Goal: Task Accomplishment & Management: Manage account settings

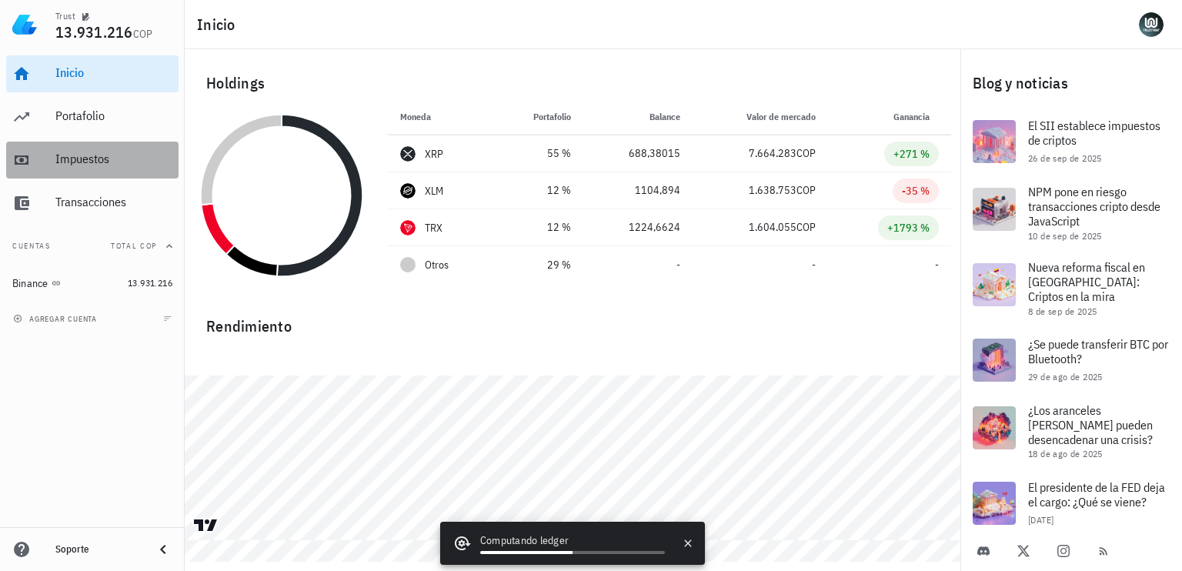
click at [106, 165] on div "Impuestos" at bounding box center [113, 159] width 117 height 15
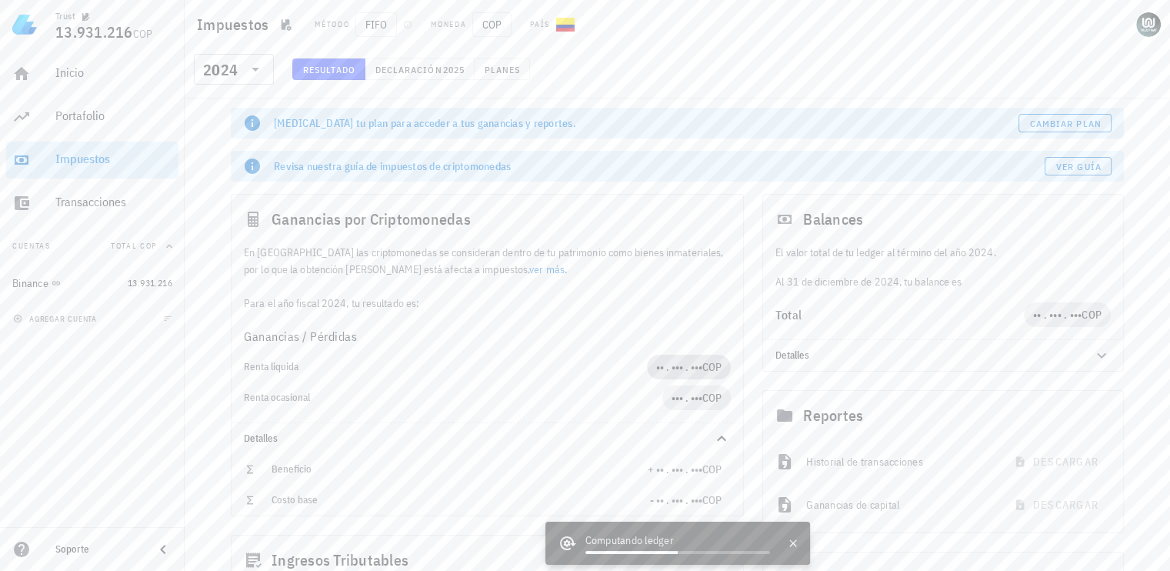
click at [705, 355] on span "•• . ••• . ••• COP" at bounding box center [688, 367] width 65 height 25
click at [685, 369] on span "•• . ••• . •••" at bounding box center [679, 367] width 46 height 14
click at [456, 64] on span "2025" at bounding box center [453, 70] width 22 height 12
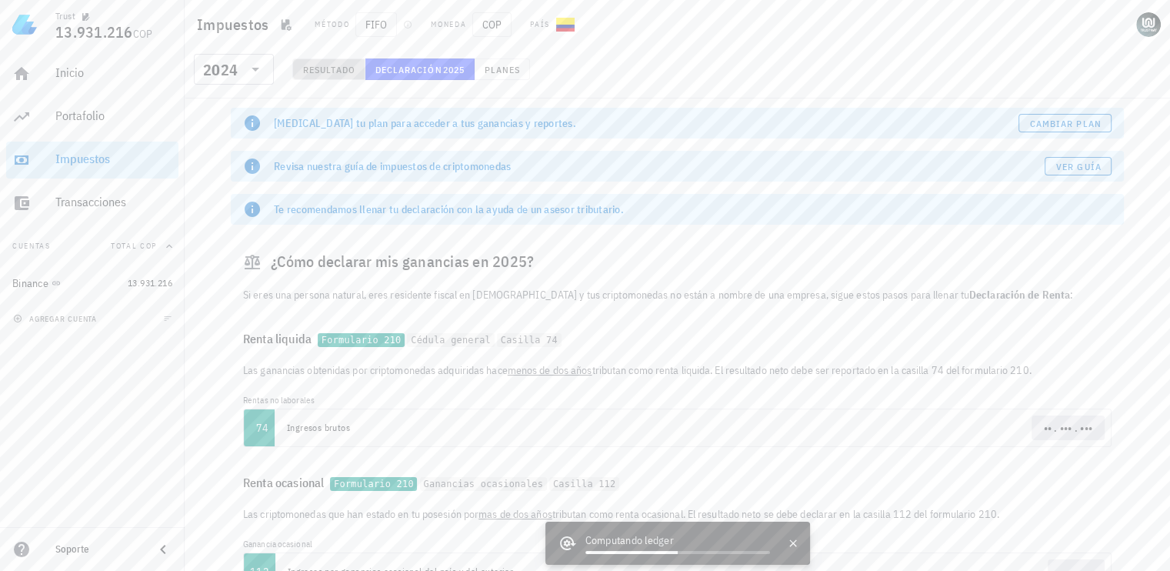
click at [333, 70] on span "Resultado" at bounding box center [328, 70] width 53 height 12
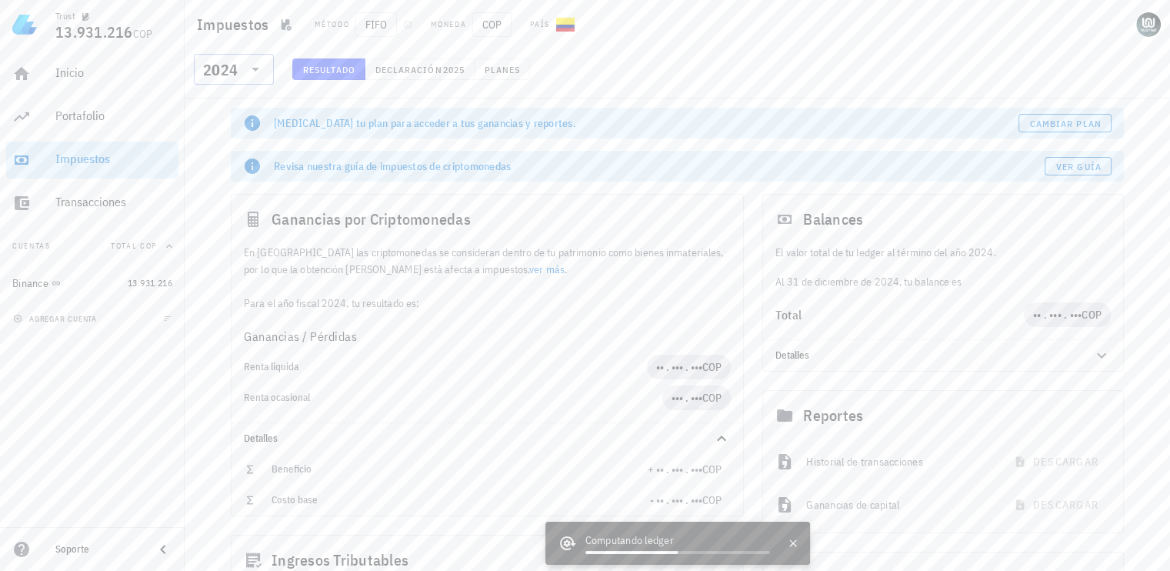
click at [252, 58] on div "2024" at bounding box center [234, 69] width 62 height 31
click at [655, 85] on div "​ 2024 Resultado Declaración 2025 Planes" at bounding box center [677, 74] width 979 height 40
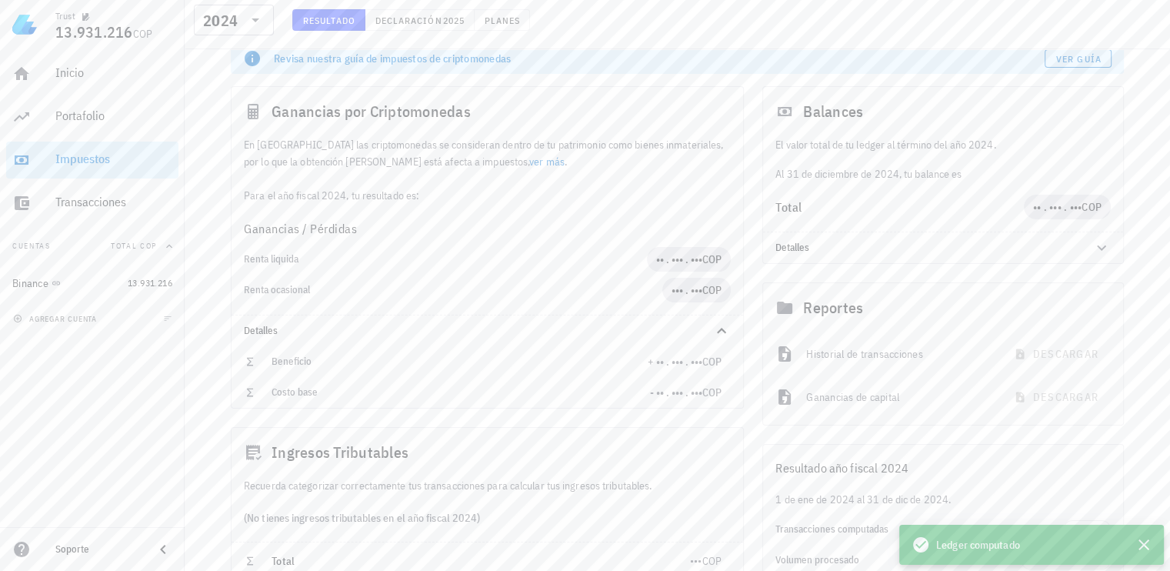
scroll to position [241, 0]
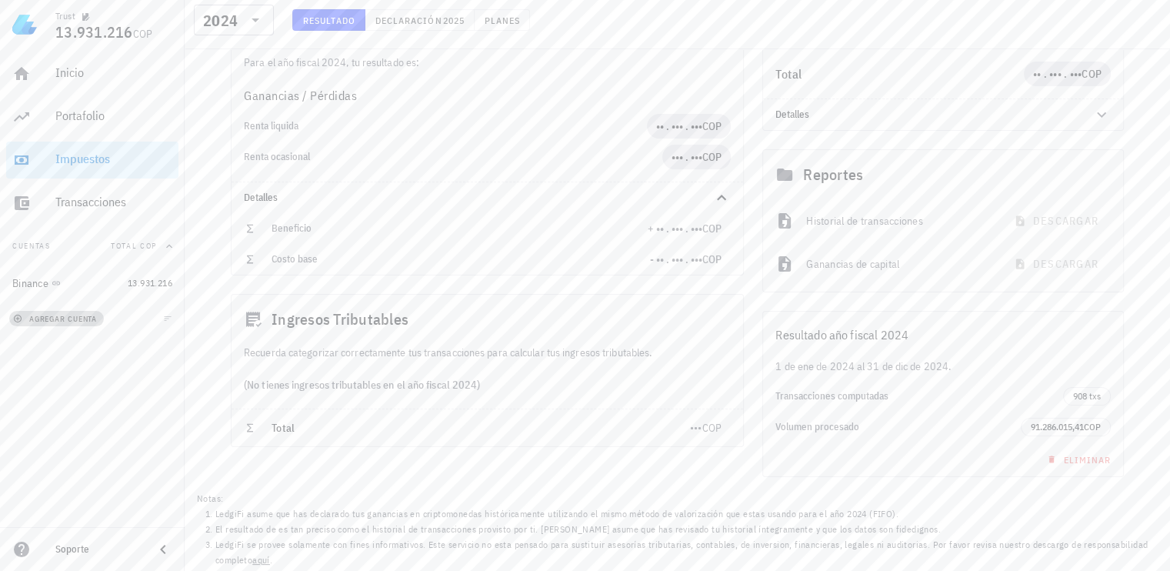
click at [77, 325] on button "agregar cuenta" at bounding box center [56, 318] width 95 height 15
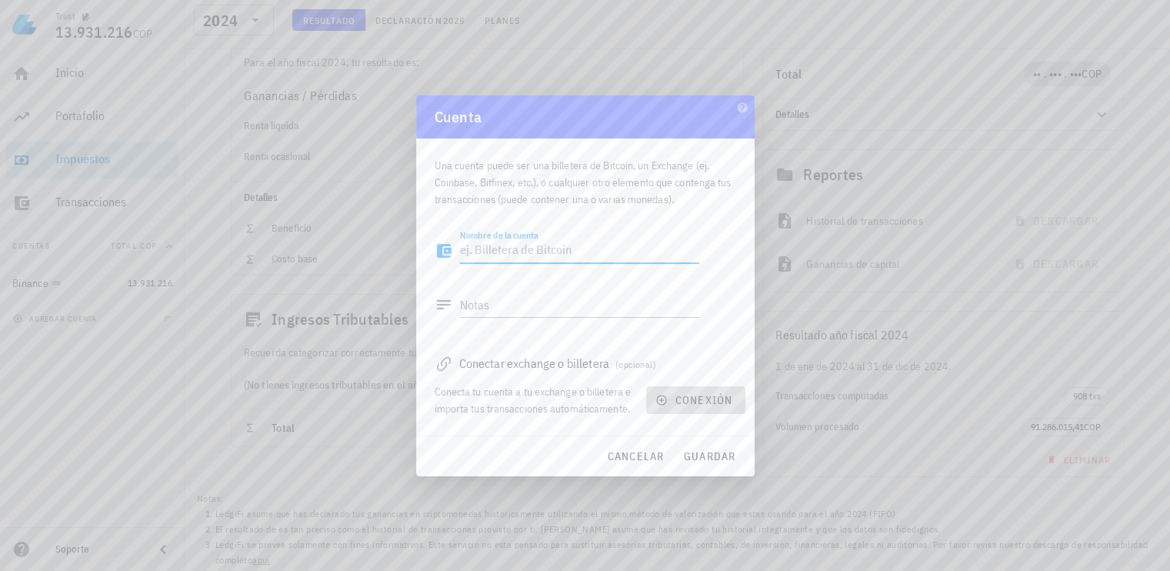
click at [705, 411] on button "conexión" at bounding box center [695, 400] width 98 height 28
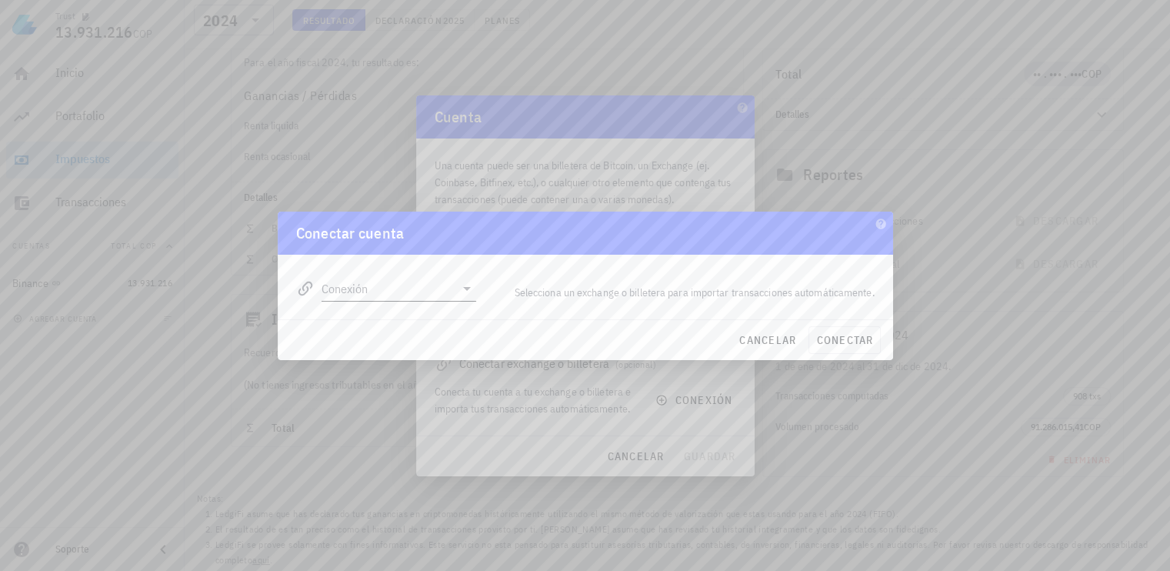
click at [465, 296] on icon at bounding box center [467, 288] width 18 height 18
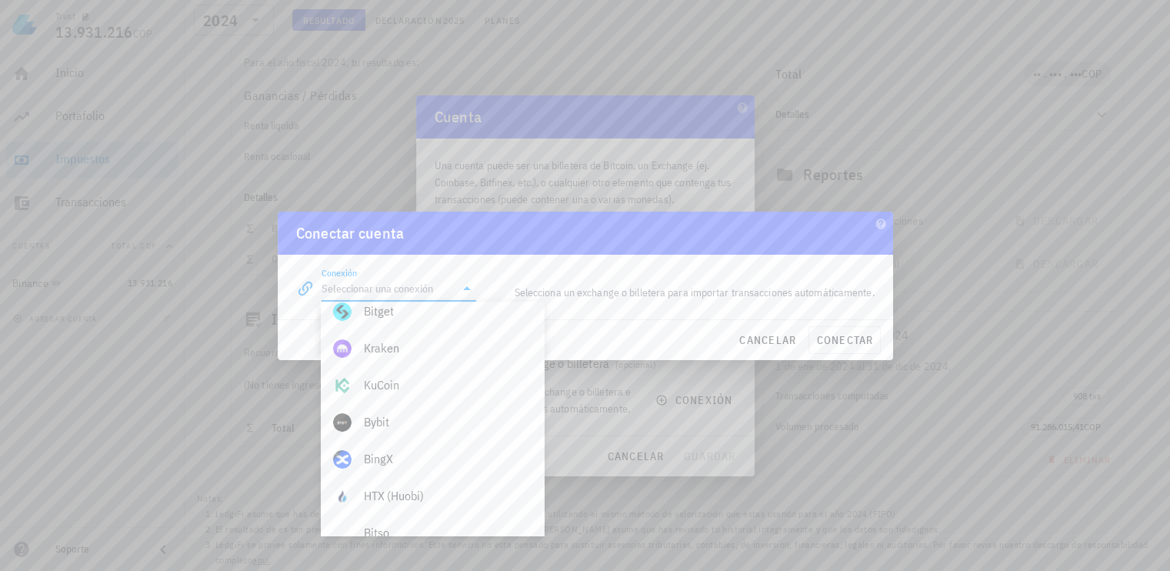
scroll to position [252, 0]
click at [397, 411] on div "Bybit" at bounding box center [448, 406] width 168 height 15
type input "Bybit"
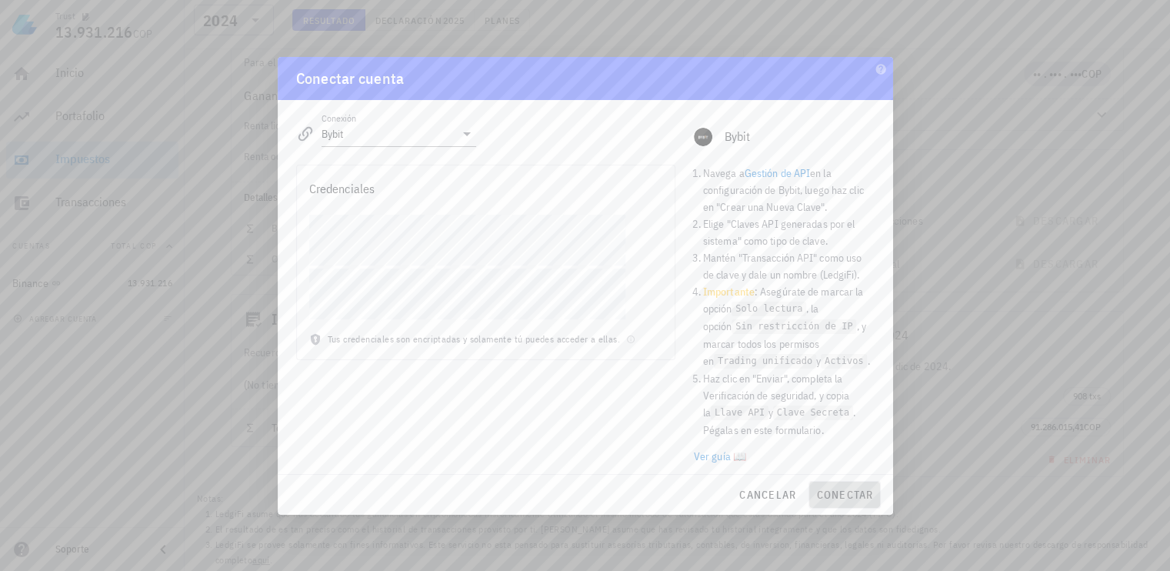
click at [847, 498] on span "conectar" at bounding box center [844, 495] width 58 height 14
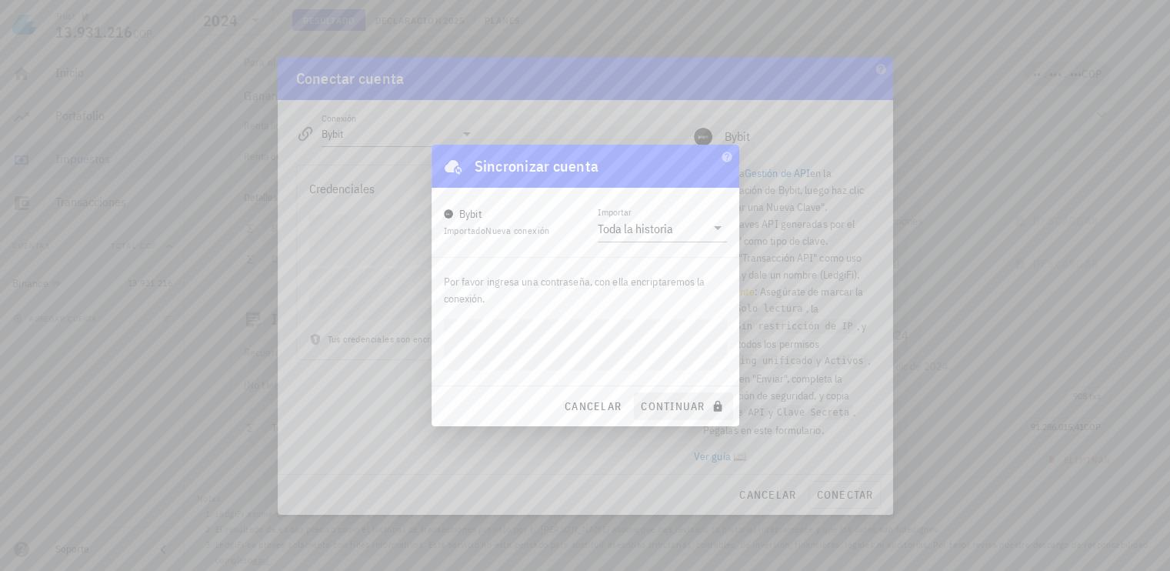
click button "continuar" at bounding box center [683, 406] width 98 height 28
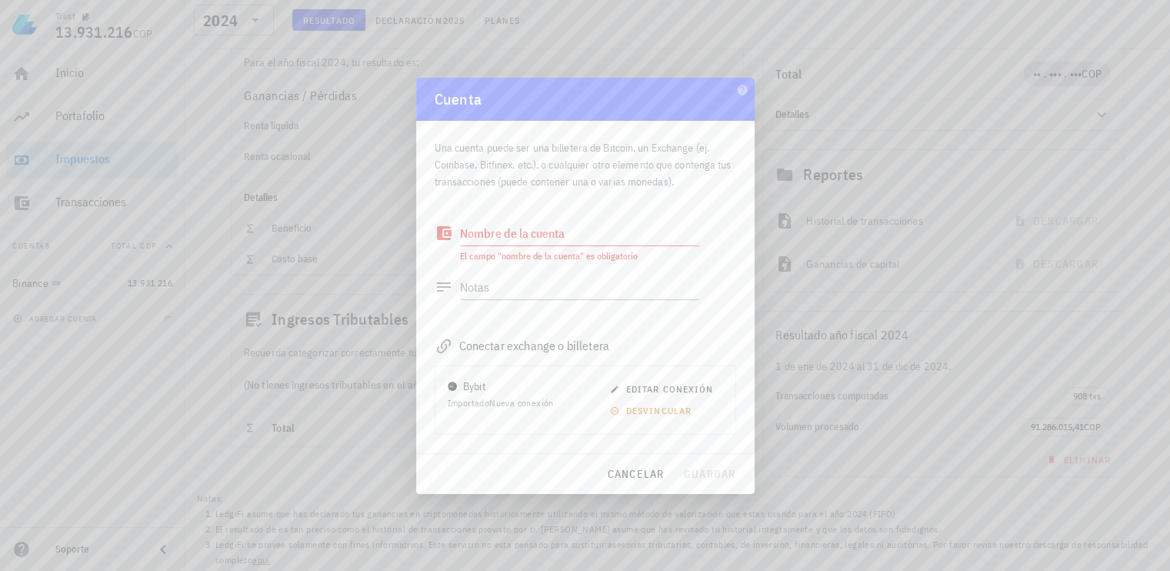
click at [536, 236] on textarea "Nombre de la cuenta" at bounding box center [579, 233] width 239 height 25
type textarea "l"
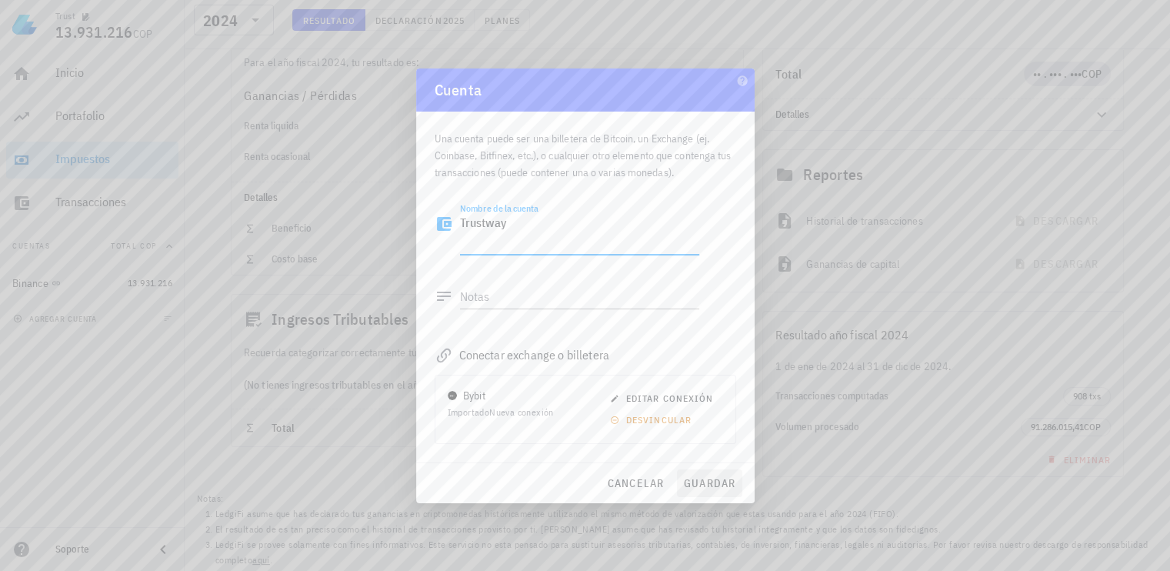
type textarea "Trustway"
click at [708, 478] on span "guardar" at bounding box center [709, 483] width 53 height 14
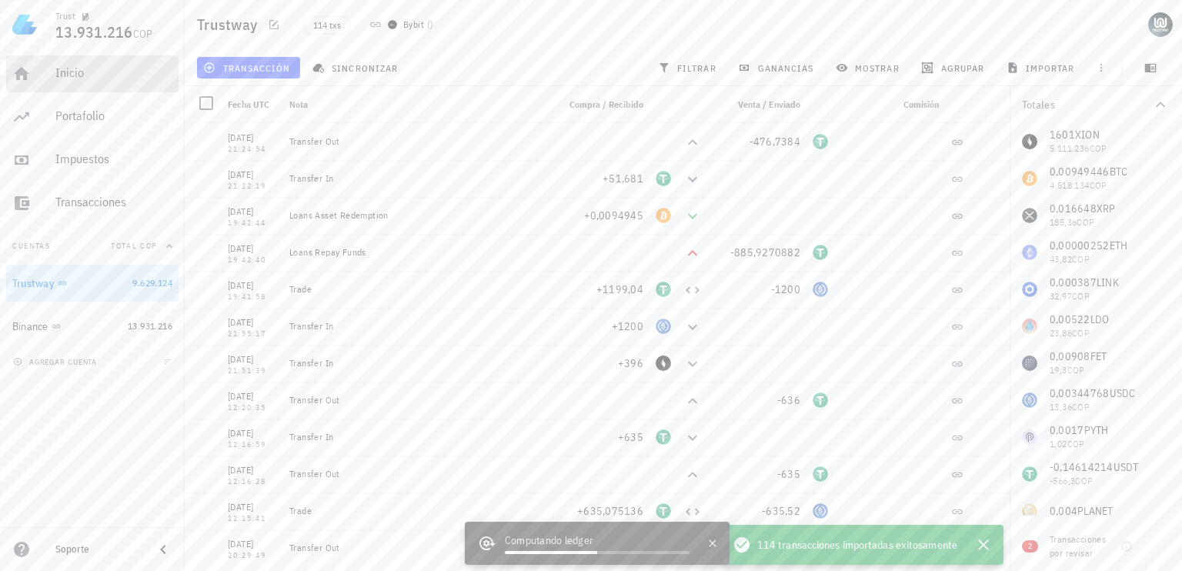
click at [102, 59] on div "Inicio" at bounding box center [113, 73] width 117 height 35
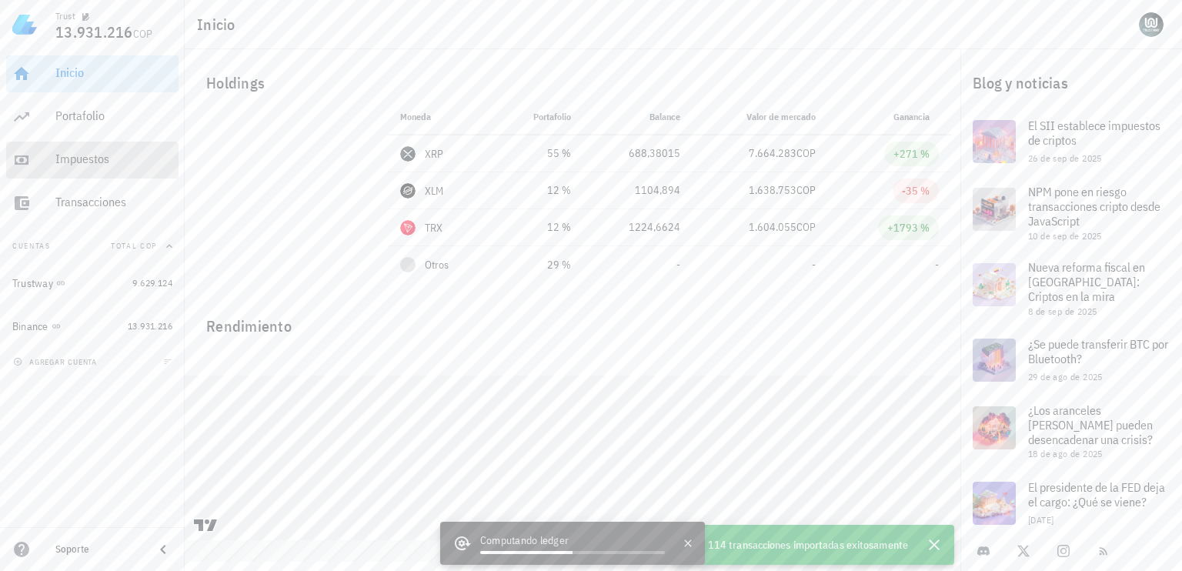
click at [90, 158] on div "Impuestos" at bounding box center [113, 159] width 117 height 15
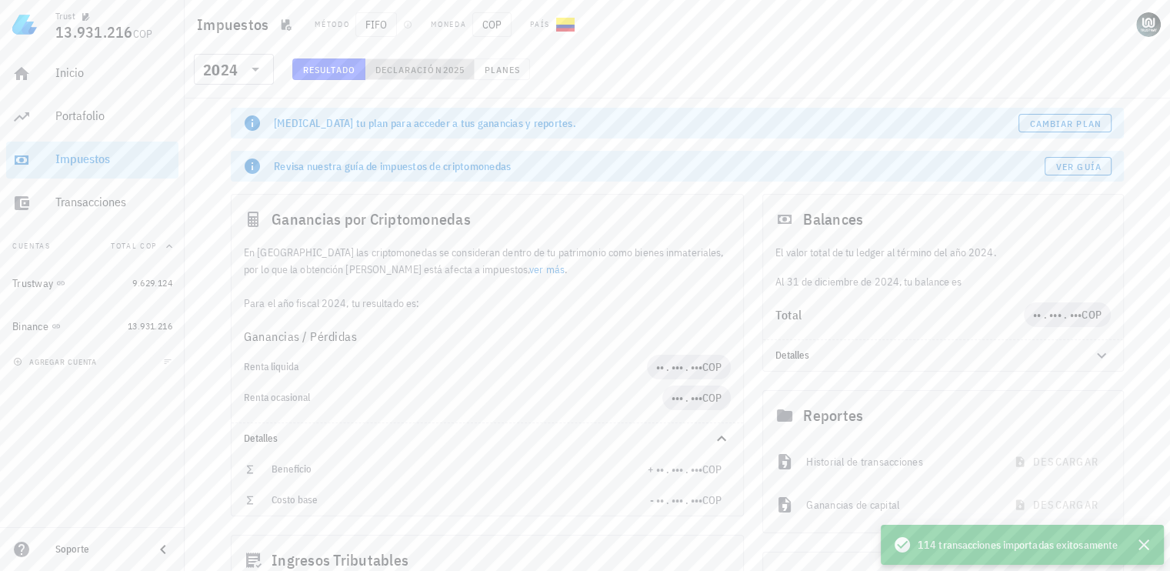
click at [409, 69] on span "Declaración" at bounding box center [409, 70] width 68 height 12
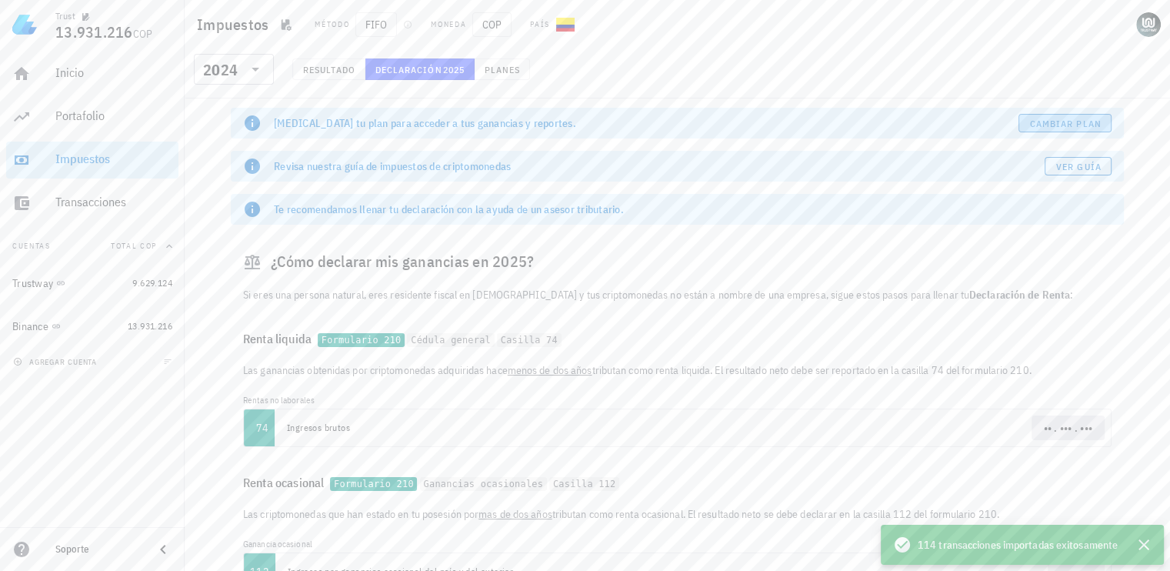
click at [1070, 125] on span "Cambiar plan" at bounding box center [1065, 124] width 72 height 12
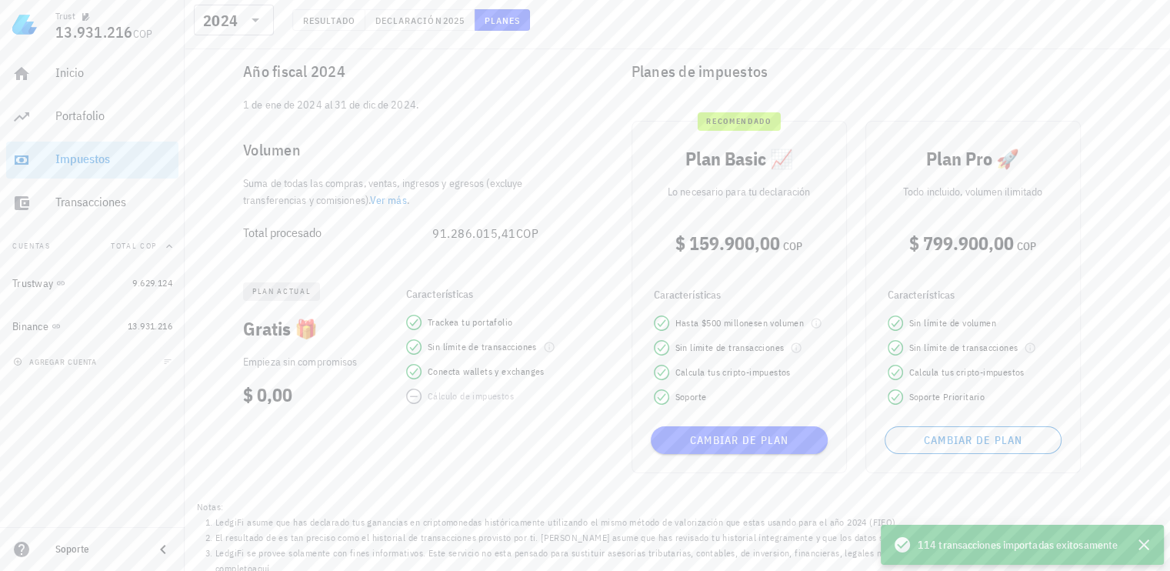
scroll to position [113, 0]
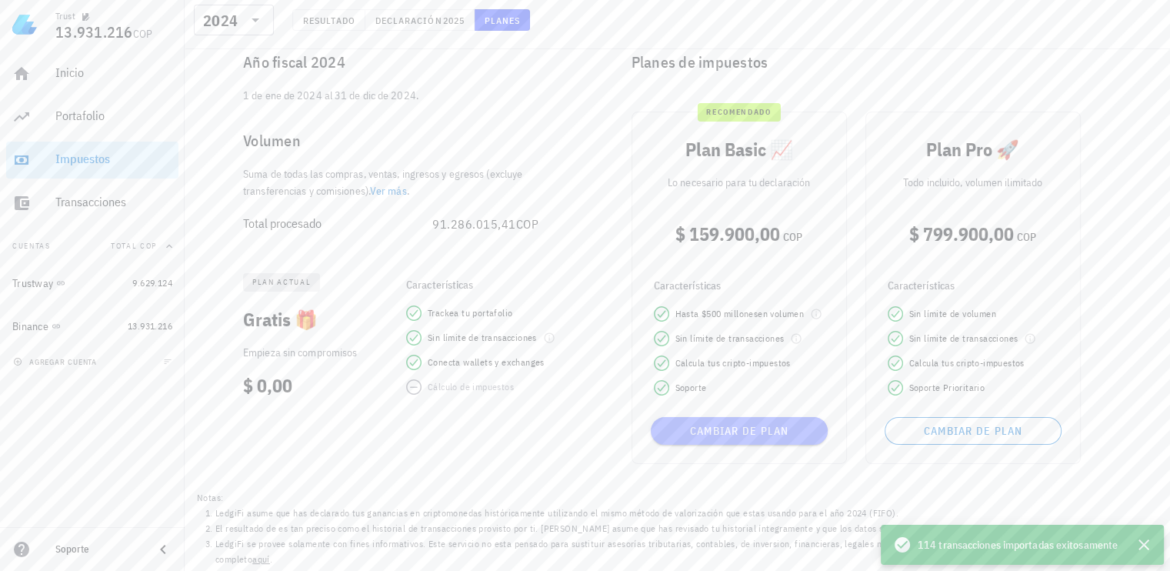
click at [695, 422] on button "Cambiar de plan" at bounding box center [739, 431] width 177 height 28
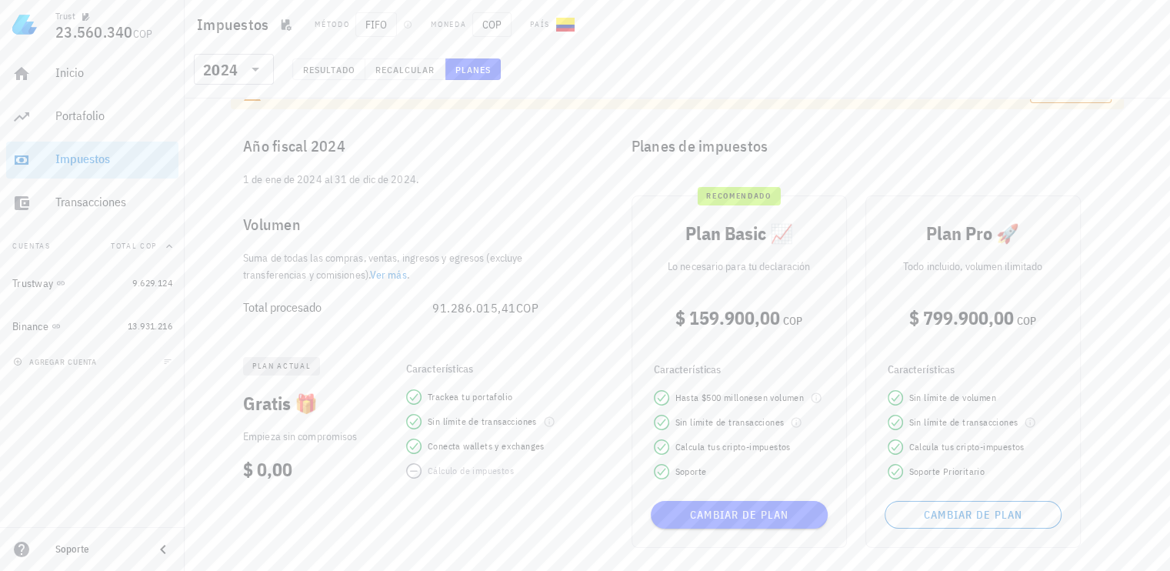
scroll to position [30, 0]
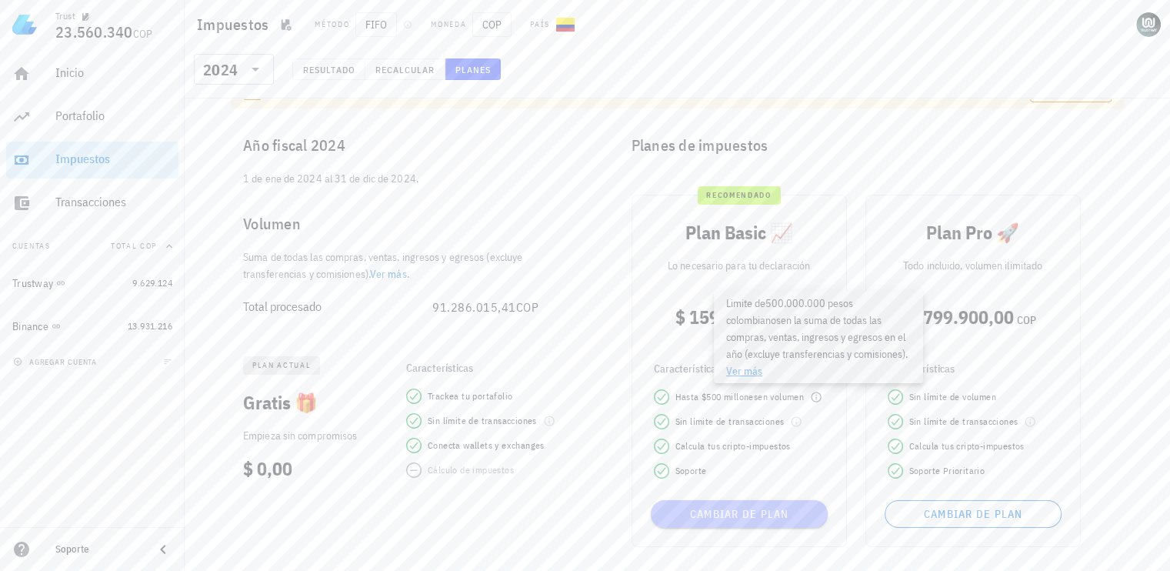
click at [690, 508] on span "Cambiar de plan" at bounding box center [739, 514] width 165 height 14
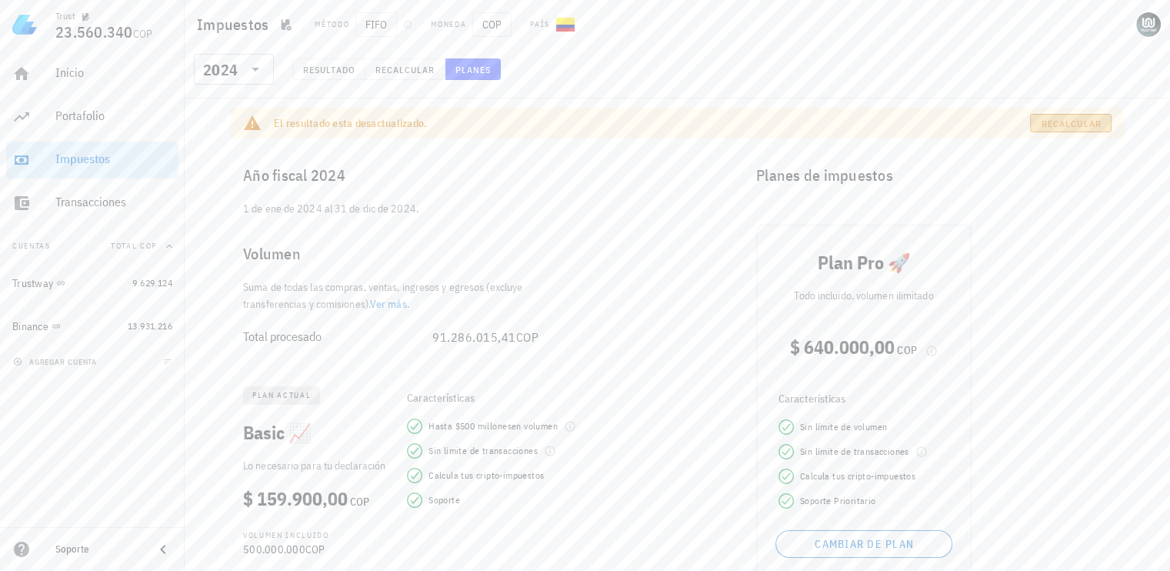
click at [1070, 122] on span "Recalcular" at bounding box center [1071, 124] width 61 height 12
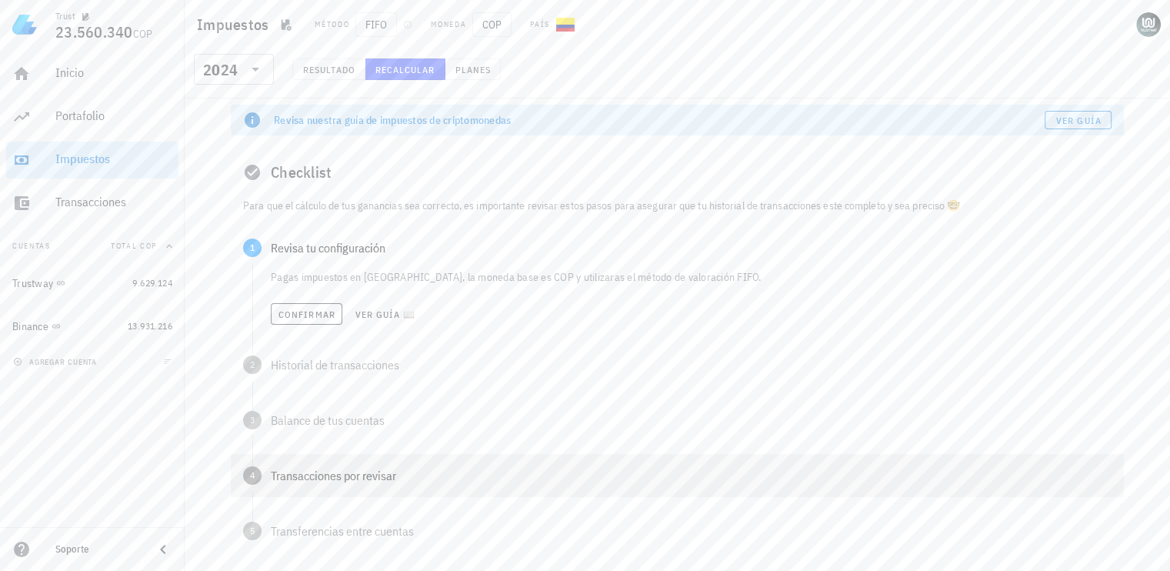
scroll to position [70, 0]
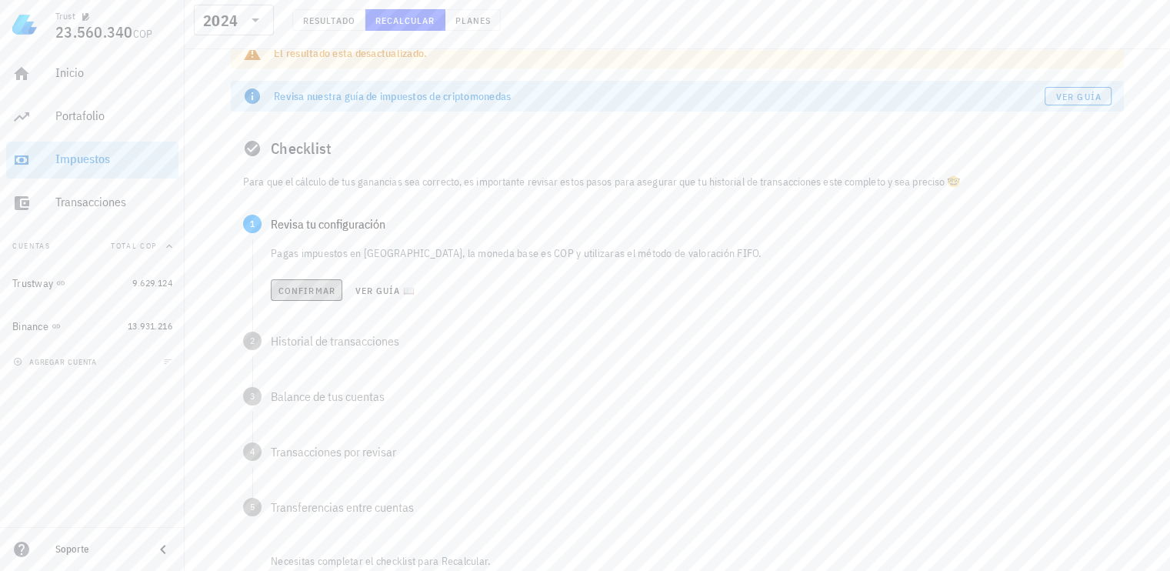
click at [312, 289] on span "Confirmar" at bounding box center [307, 291] width 58 height 12
click at [325, 348] on span "Confirmar" at bounding box center [307, 346] width 58 height 12
click at [311, 408] on button "Confirmar" at bounding box center [307, 401] width 72 height 22
click at [314, 458] on span "Confirmar" at bounding box center [307, 457] width 58 height 12
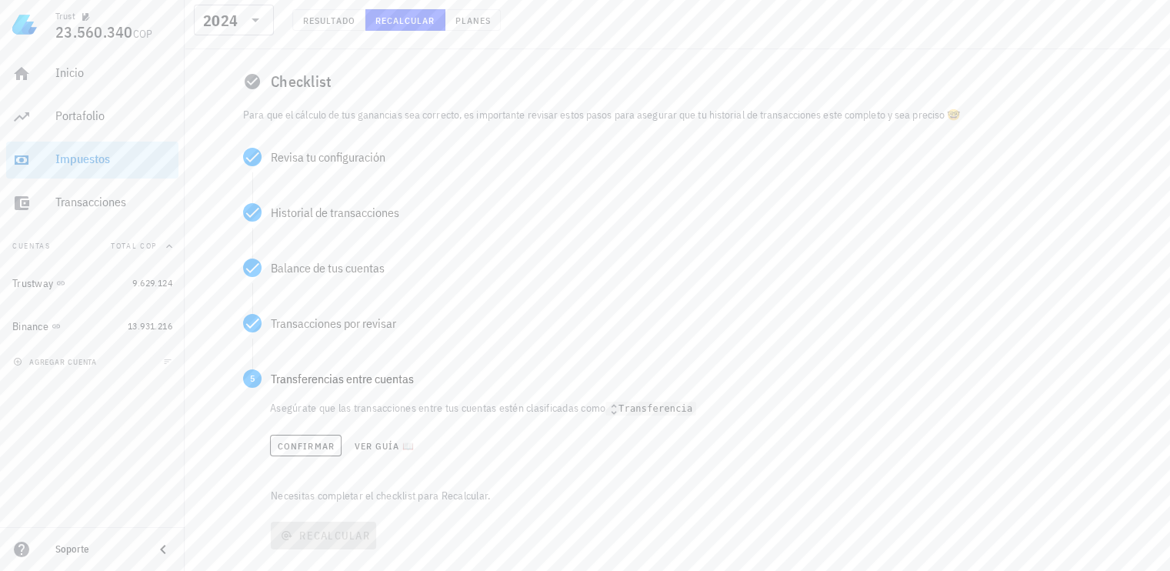
scroll to position [138, 0]
click at [312, 445] on span "Confirmar" at bounding box center [306, 444] width 58 height 12
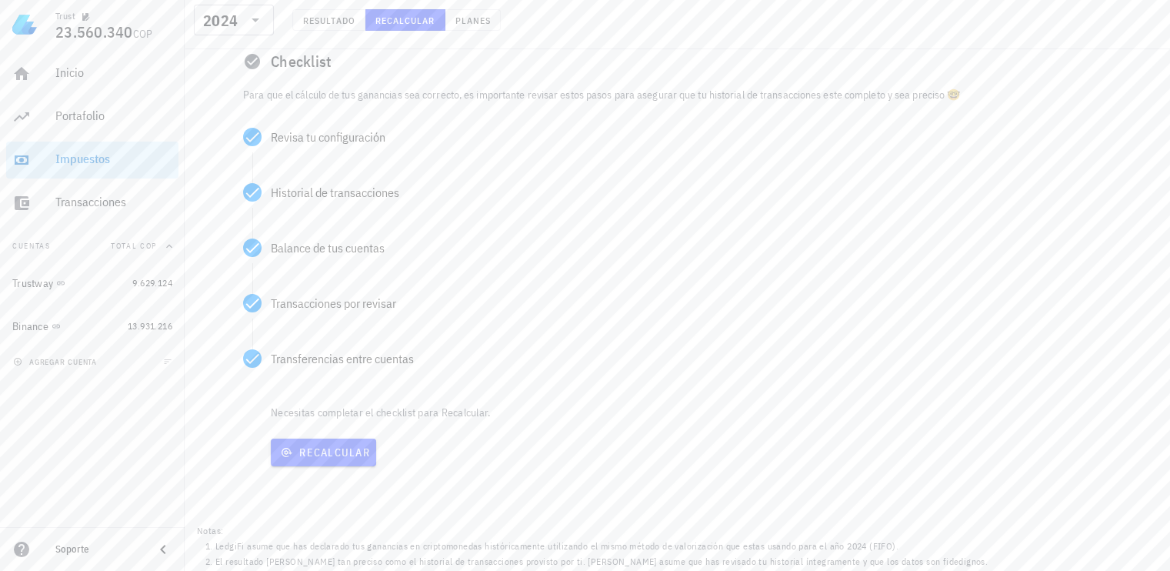
scroll to position [159, 0]
click at [320, 446] on span "Recalcular" at bounding box center [323, 450] width 93 height 14
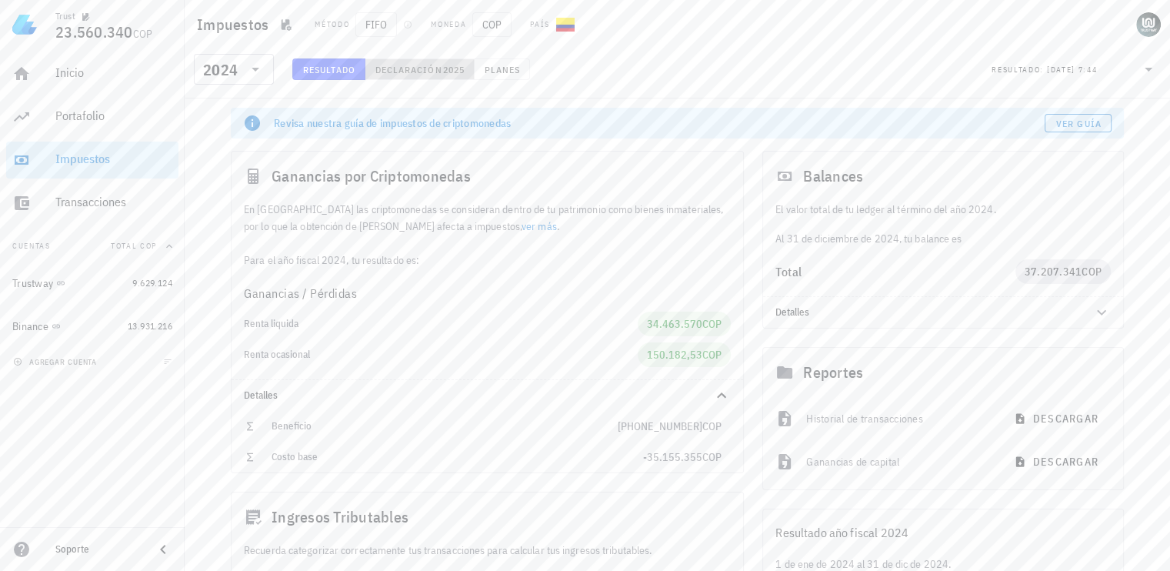
click at [385, 70] on span "Declaración" at bounding box center [409, 70] width 68 height 12
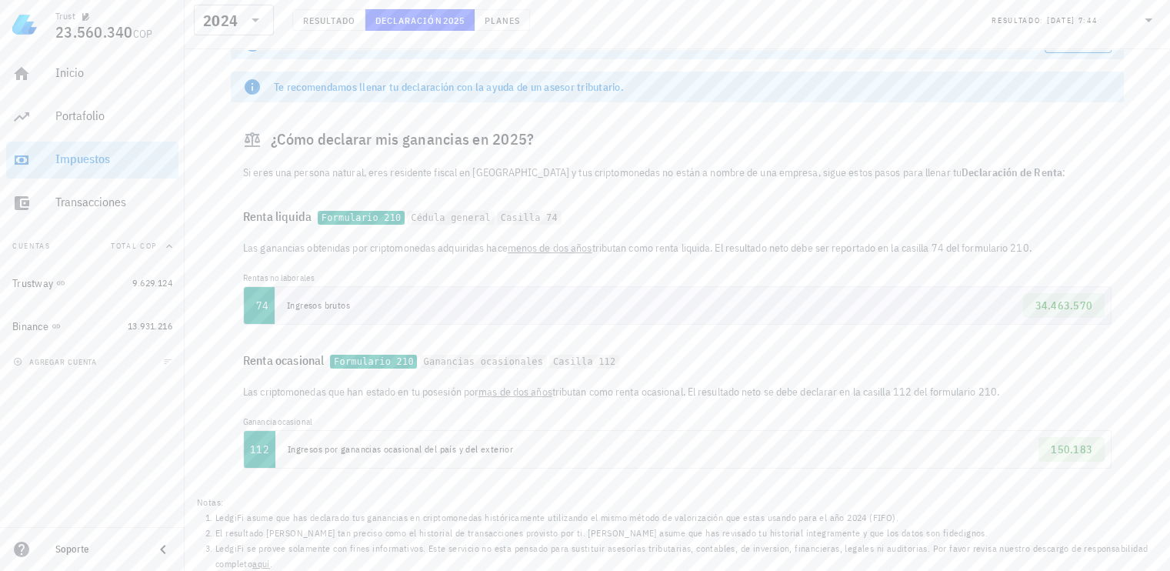
scroll to position [85, 0]
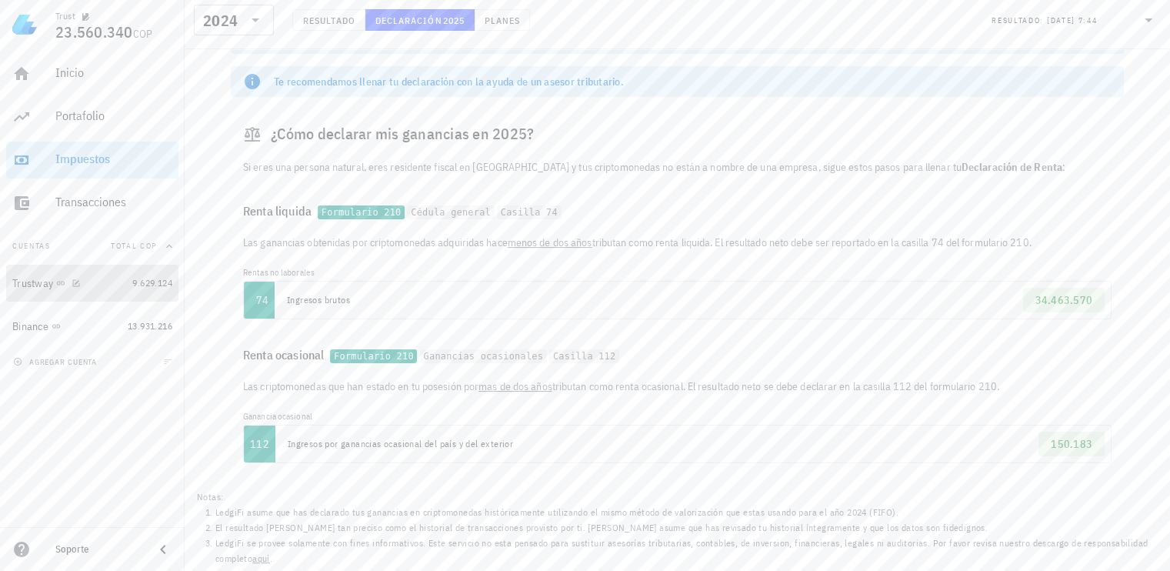
click at [98, 278] on div "Trustway" at bounding box center [69, 283] width 114 height 15
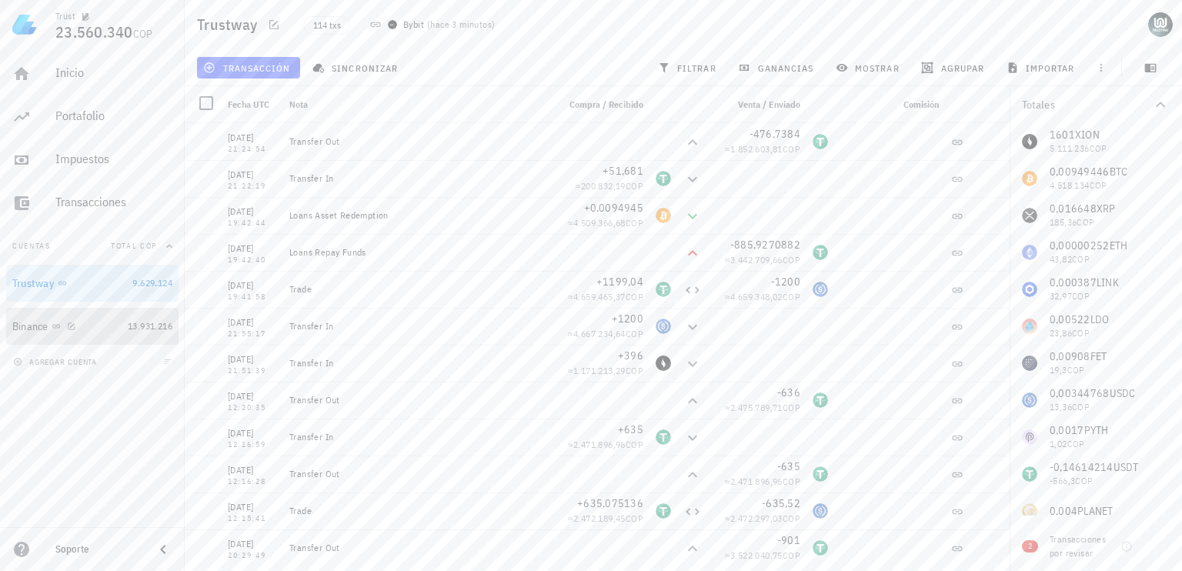
click at [95, 319] on div "Binance" at bounding box center [66, 326] width 109 height 15
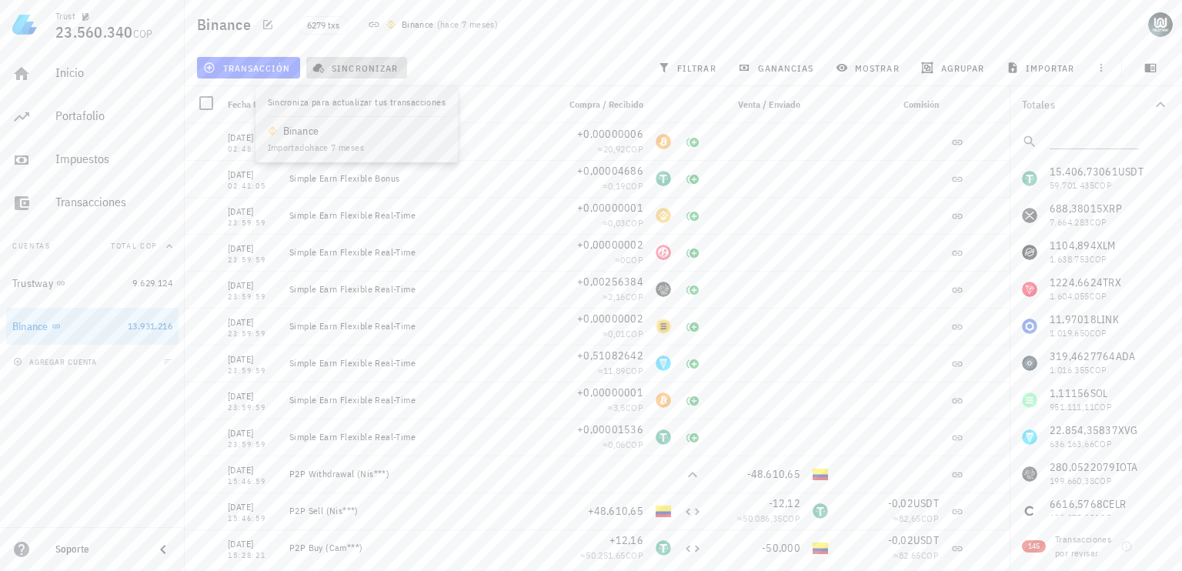
click at [354, 67] on span "sincronizar" at bounding box center [356, 68] width 82 height 12
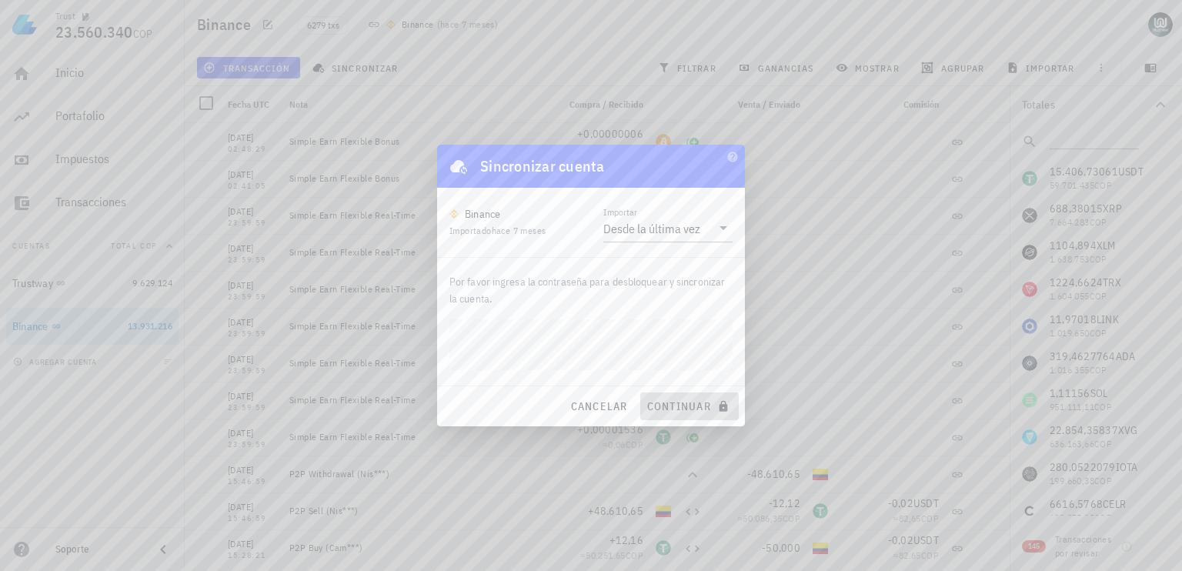
click at [671, 407] on span "continuar" at bounding box center [689, 406] width 86 height 14
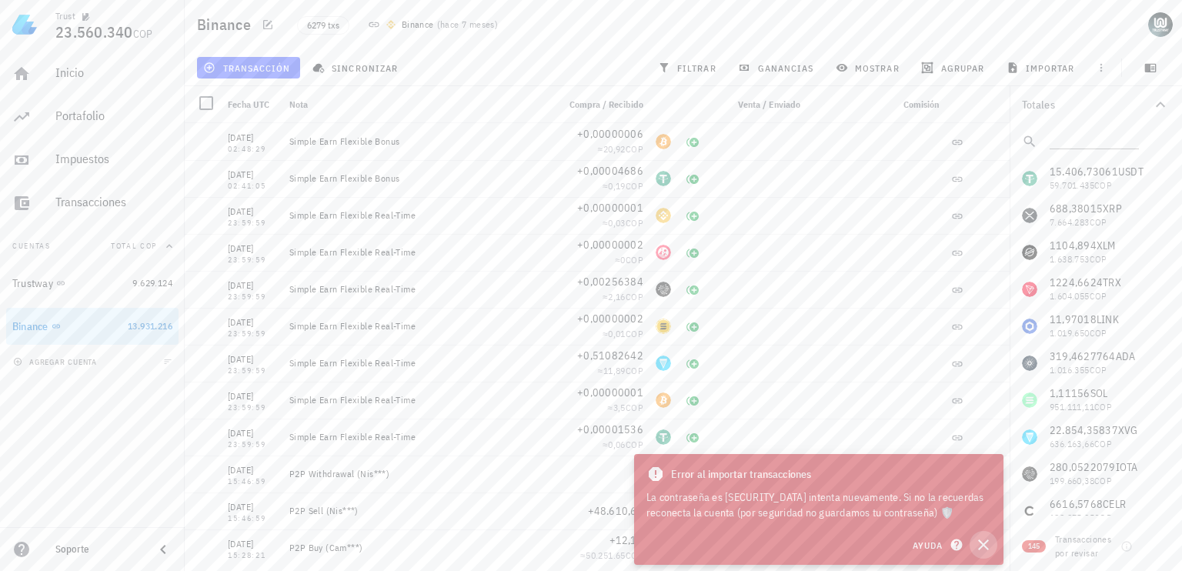
click at [984, 540] on icon "button" at bounding box center [983, 544] width 18 height 18
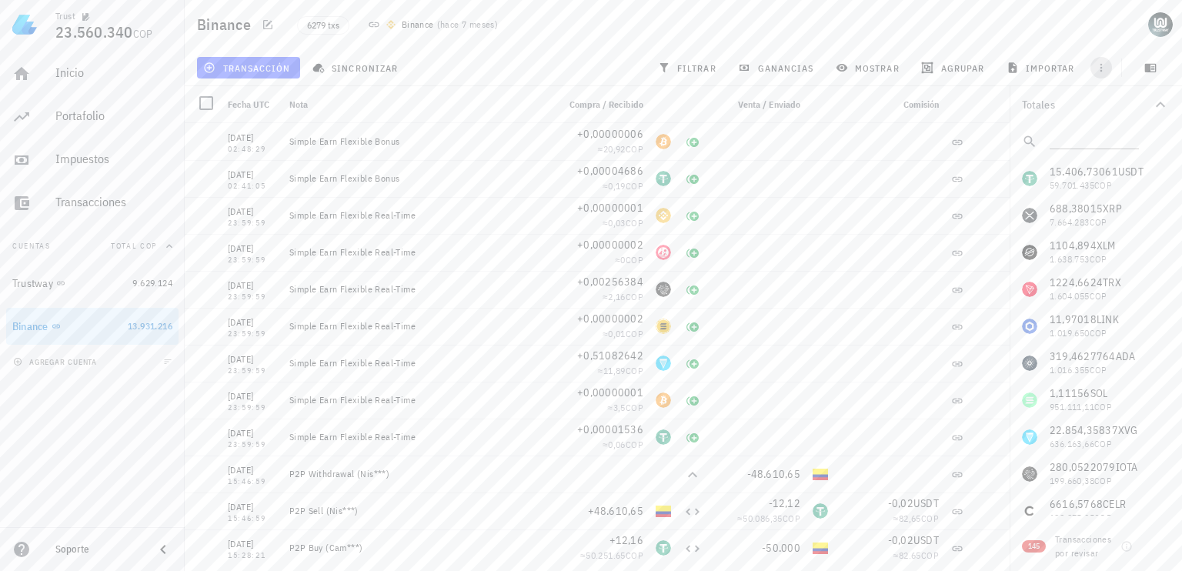
click at [1090, 63] on span "button" at bounding box center [1101, 68] width 22 height 12
click at [1146, 74] on button "button" at bounding box center [1150, 68] width 38 height 22
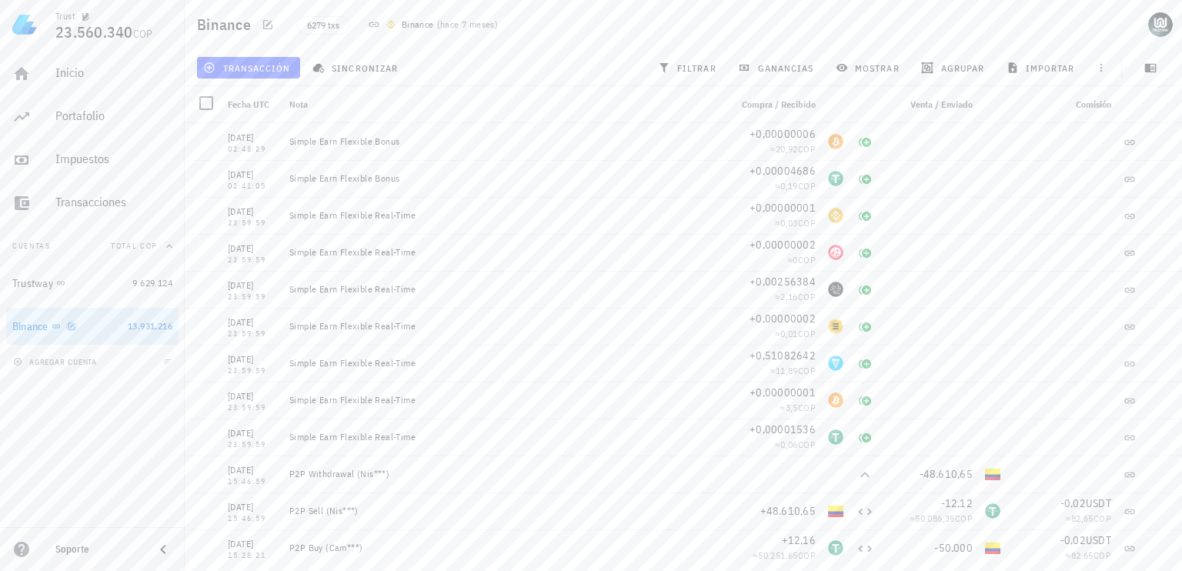
drag, startPoint x: 106, startPoint y: 332, endPoint x: 69, endPoint y: 332, distance: 36.9
click at [69, 332] on div at bounding box center [68, 325] width 15 height 13
click at [71, 328] on icon "button" at bounding box center [71, 326] width 9 height 9
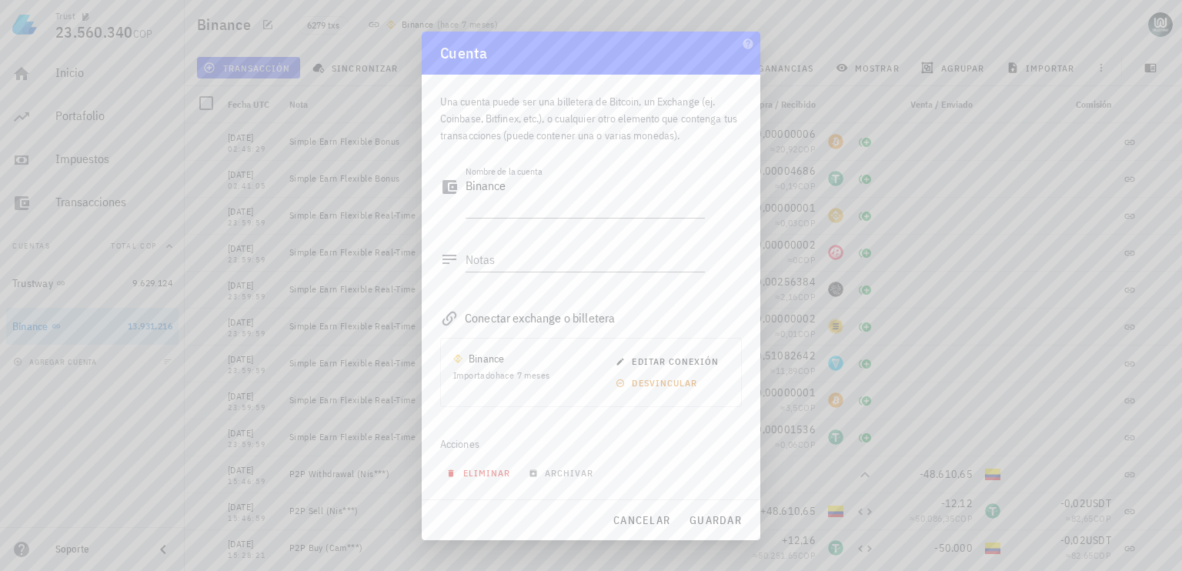
click at [502, 476] on span "eliminar" at bounding box center [479, 473] width 61 height 12
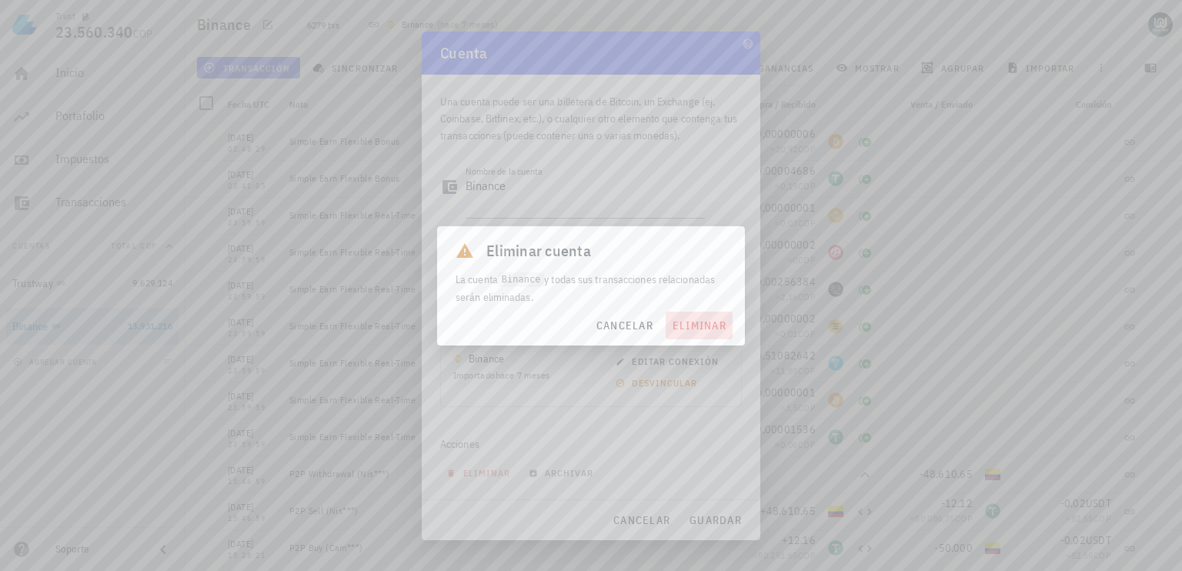
click at [705, 325] on span "eliminar" at bounding box center [699, 325] width 55 height 14
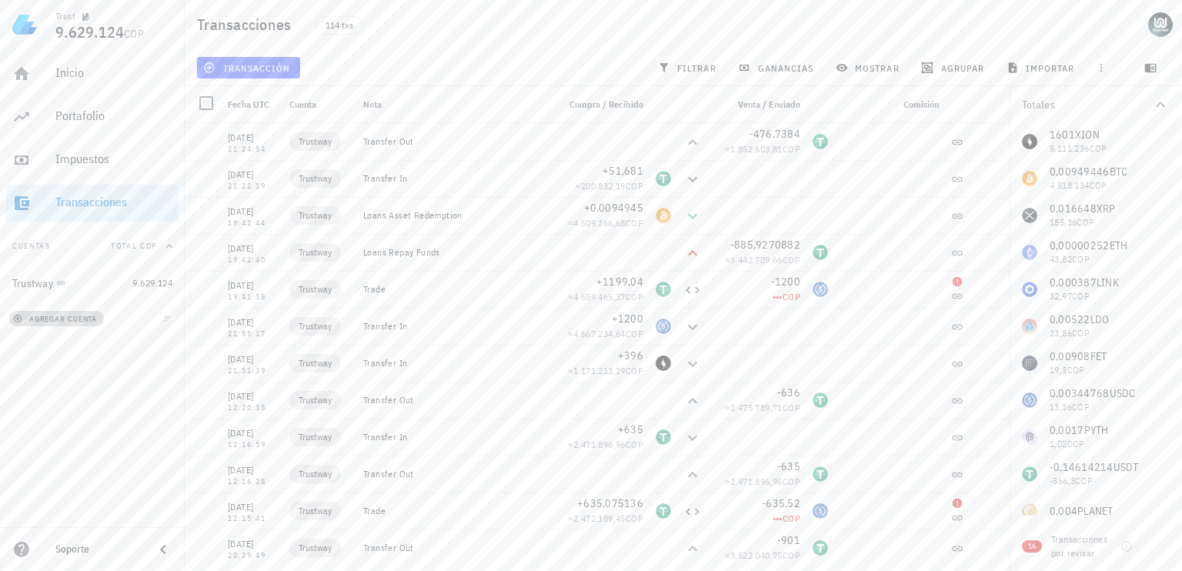
click at [62, 318] on span "agregar cuenta" at bounding box center [56, 319] width 81 height 10
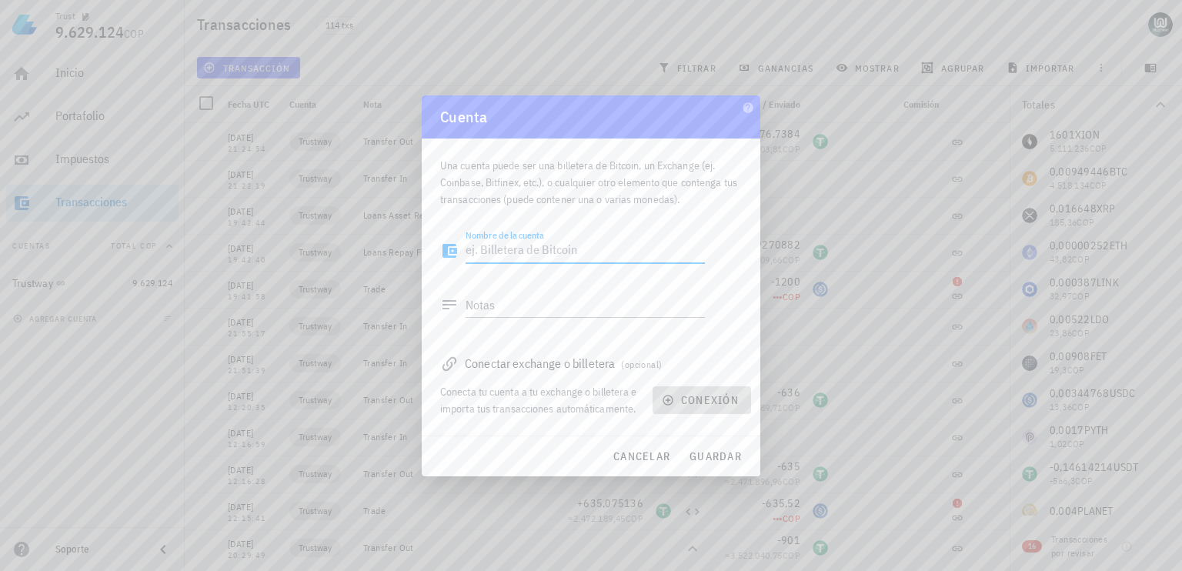
click at [695, 395] on span "conexión" at bounding box center [702, 400] width 74 height 14
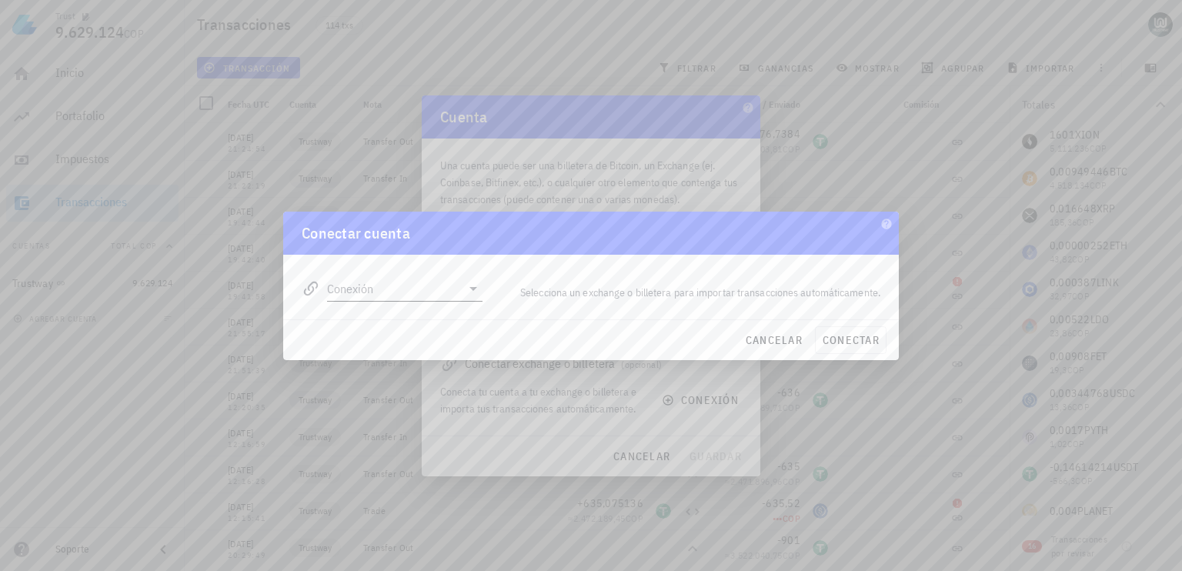
click at [400, 288] on input "Conexión" at bounding box center [394, 288] width 134 height 25
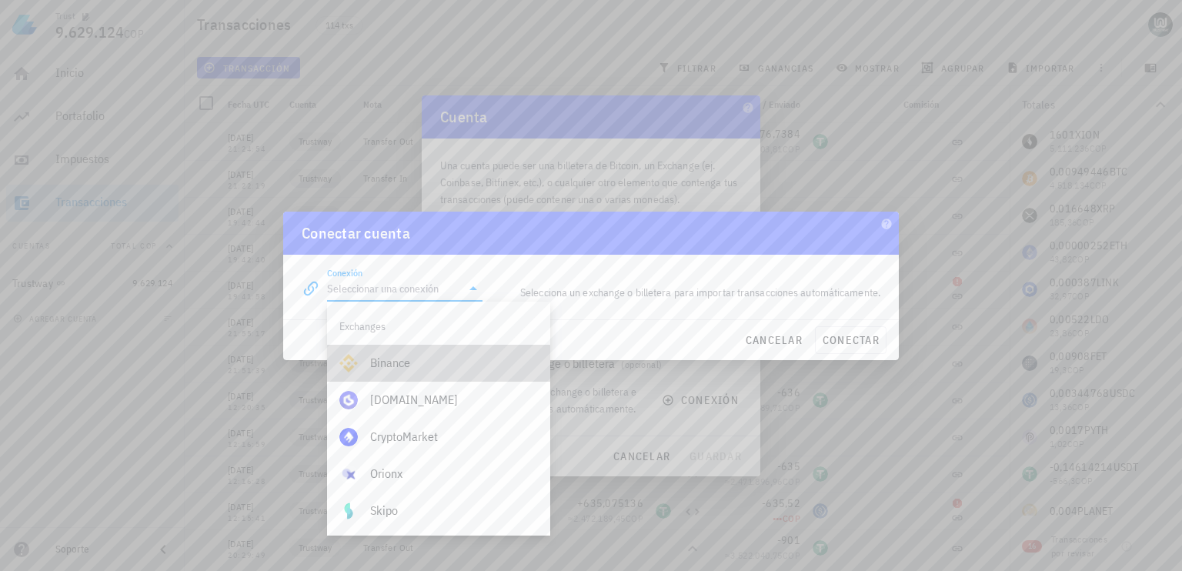
click at [400, 364] on div "Binance" at bounding box center [454, 362] width 168 height 15
type input "Binance"
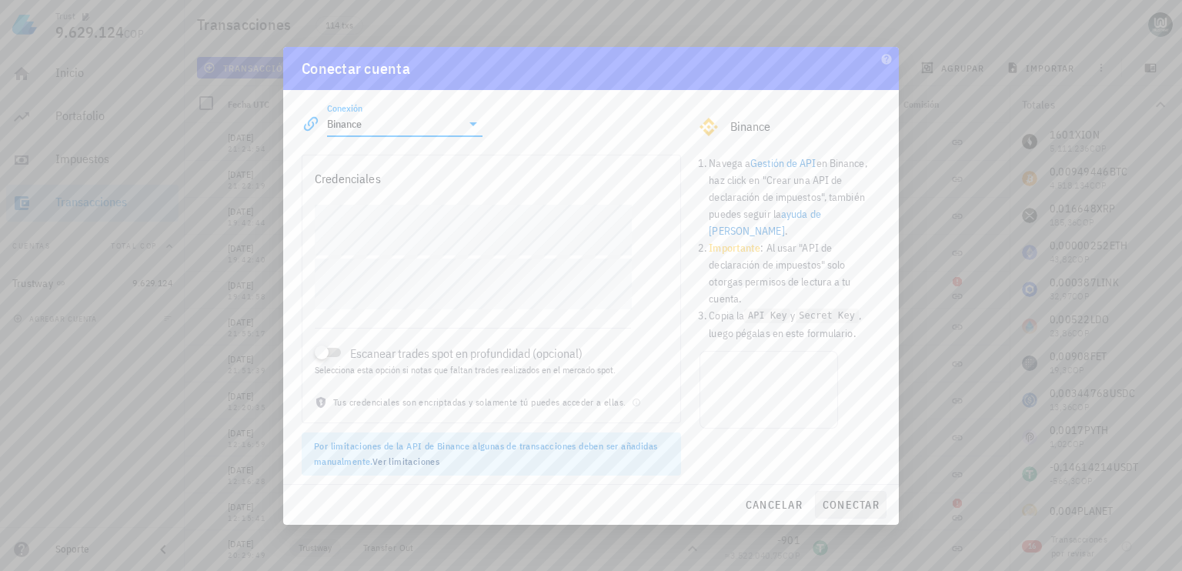
click at [849, 328] on div "Navega a Gestión de API en Binance, haz click en "Crear una API de declaración …" at bounding box center [789, 314] width 199 height 339
click at [853, 512] on button "conectar" at bounding box center [851, 505] width 72 height 28
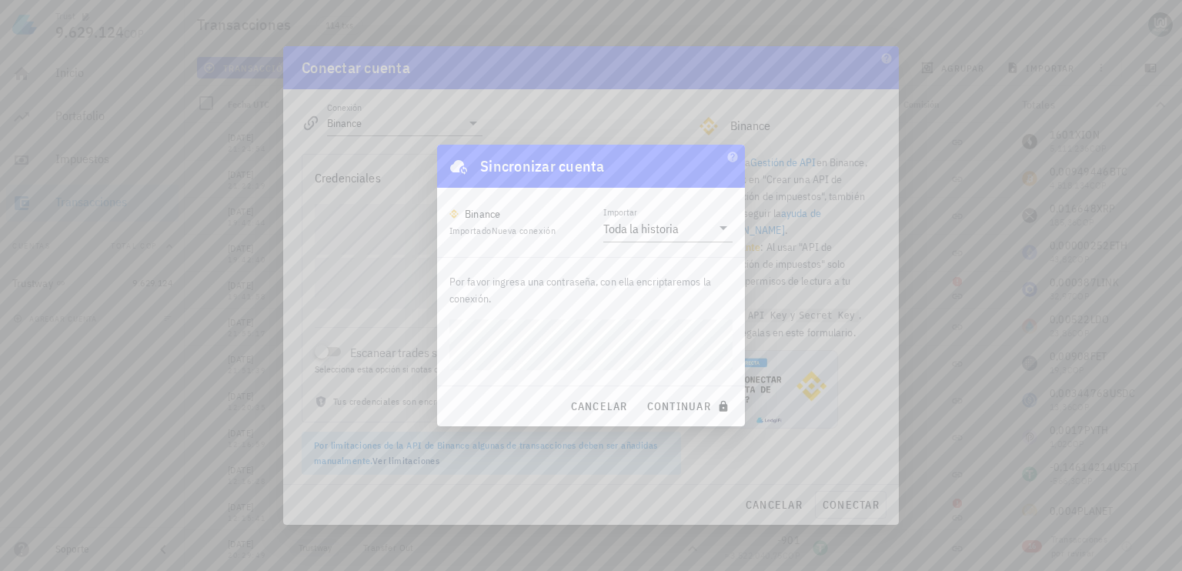
click button "continuar" at bounding box center [689, 406] width 98 height 28
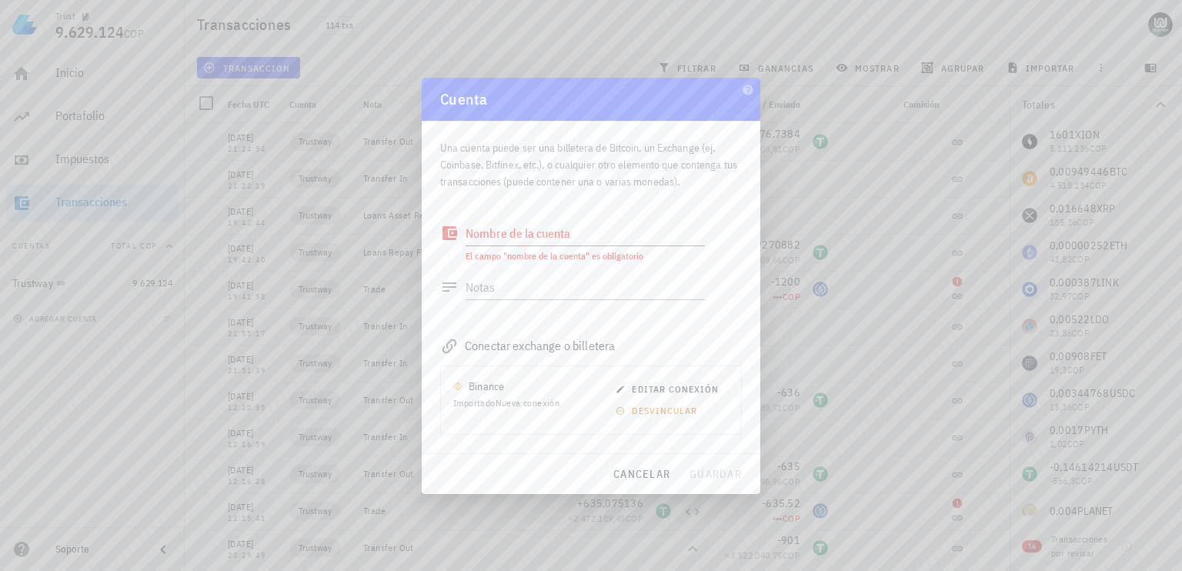
click at [548, 227] on div "Nombre de la cuenta" at bounding box center [584, 233] width 239 height 25
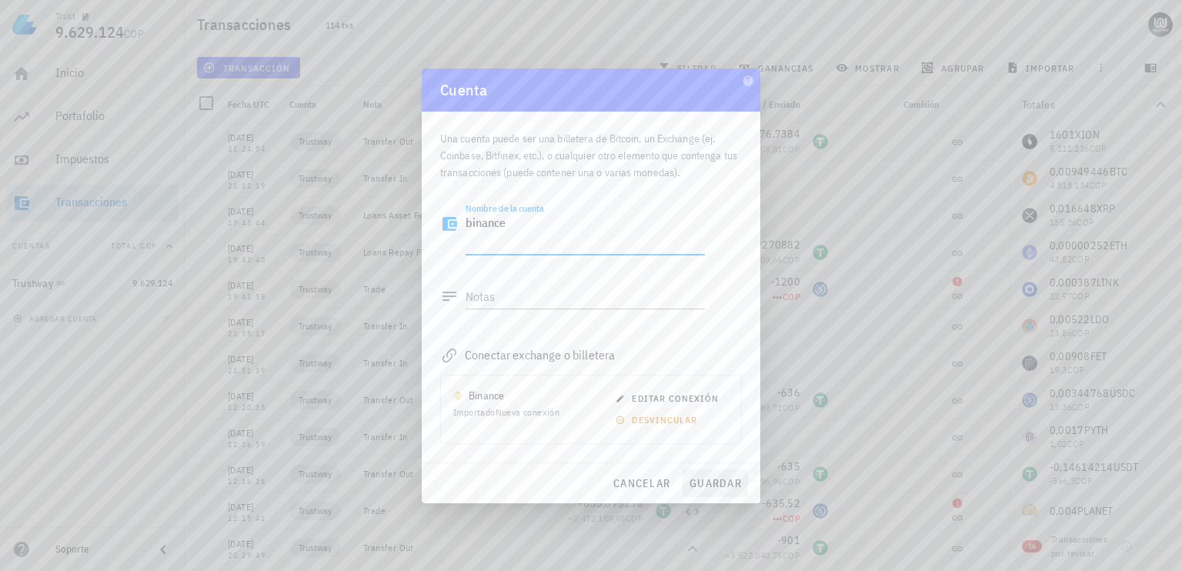
type textarea "binance"
click at [725, 495] on button "guardar" at bounding box center [714, 483] width 65 height 28
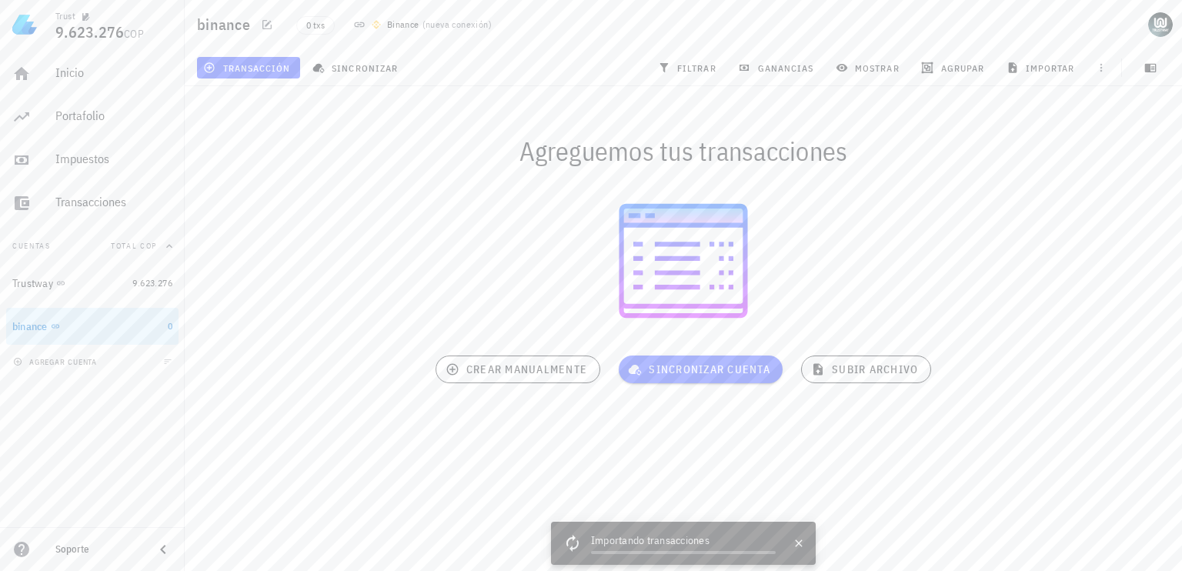
click at [1034, 325] on div at bounding box center [683, 261] width 997 height 152
click at [863, 239] on div at bounding box center [683, 261] width 997 height 152
click at [48, 74] on link "Inicio" at bounding box center [92, 73] width 172 height 37
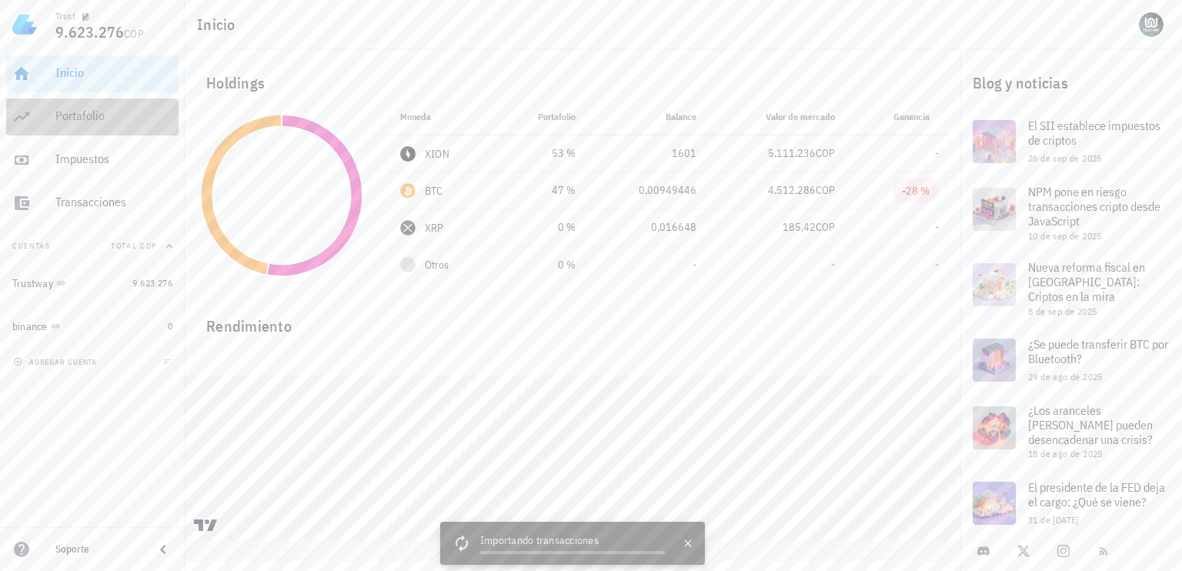
click at [97, 116] on div "Portafolio" at bounding box center [113, 115] width 117 height 15
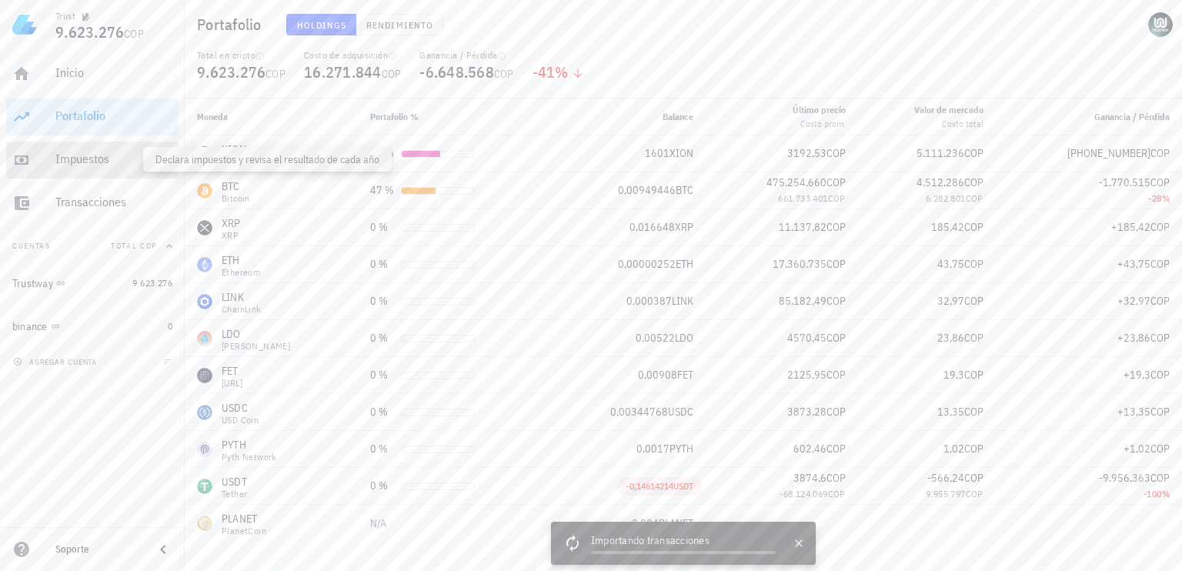
click at [86, 157] on div "Impuestos" at bounding box center [113, 159] width 117 height 15
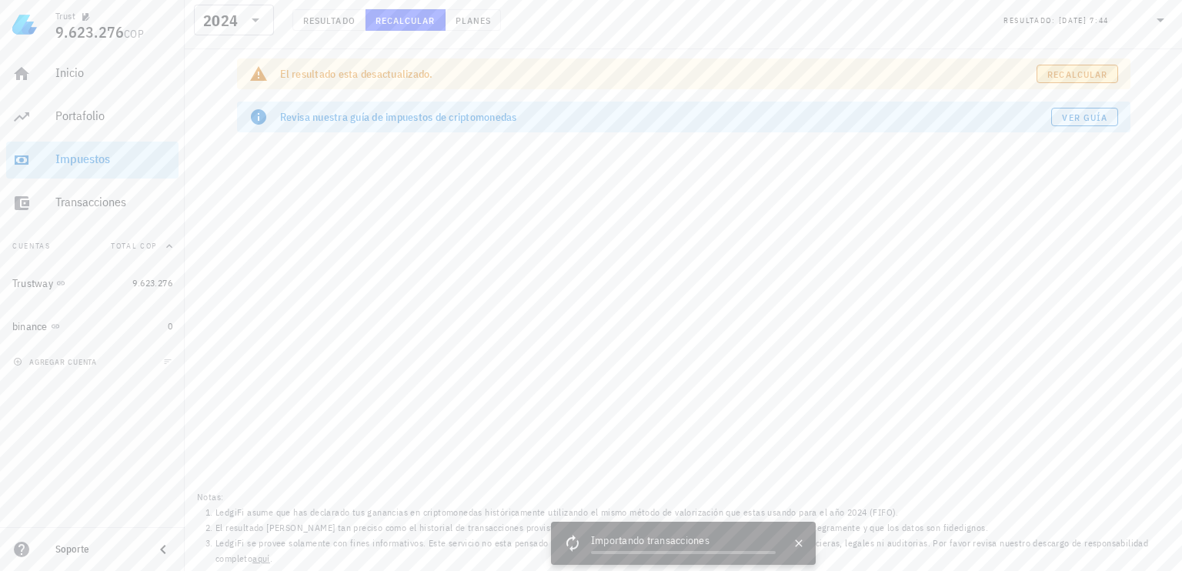
click at [1062, 75] on span "Recalcular" at bounding box center [1076, 74] width 61 height 12
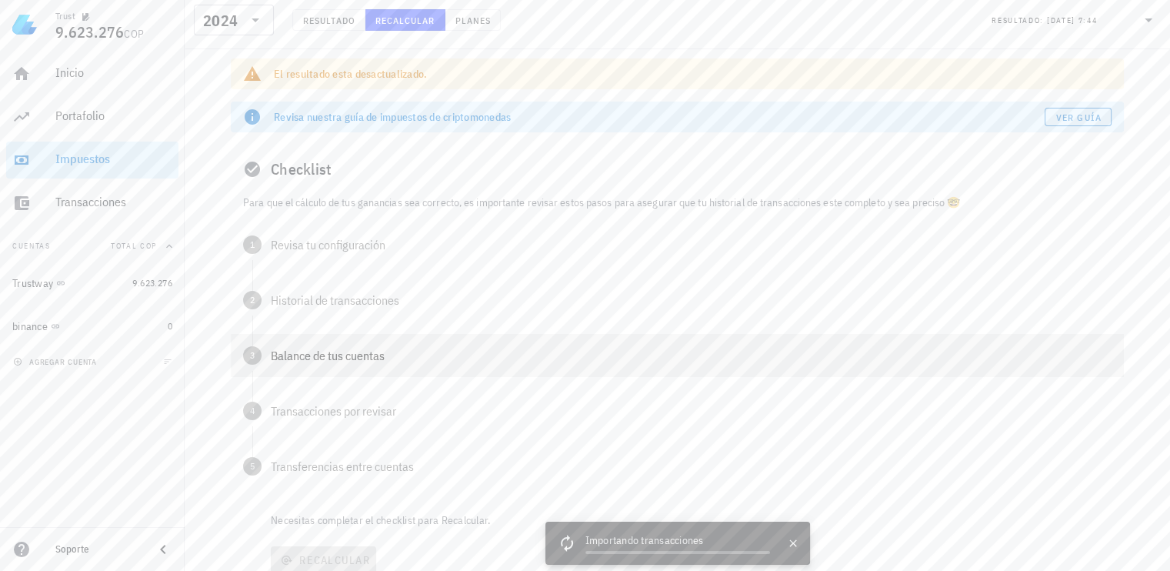
scroll to position [142, 0]
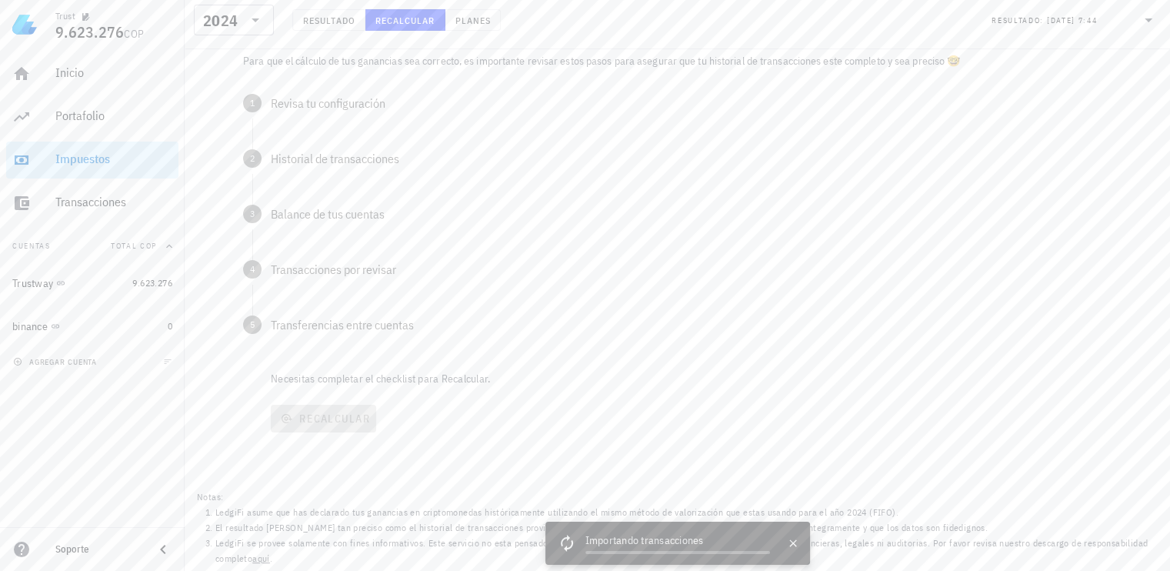
click at [343, 33] on div "Resultado Recalcular Planes" at bounding box center [396, 24] width 227 height 31
click at [334, 24] on span "Resultado" at bounding box center [328, 21] width 53 height 12
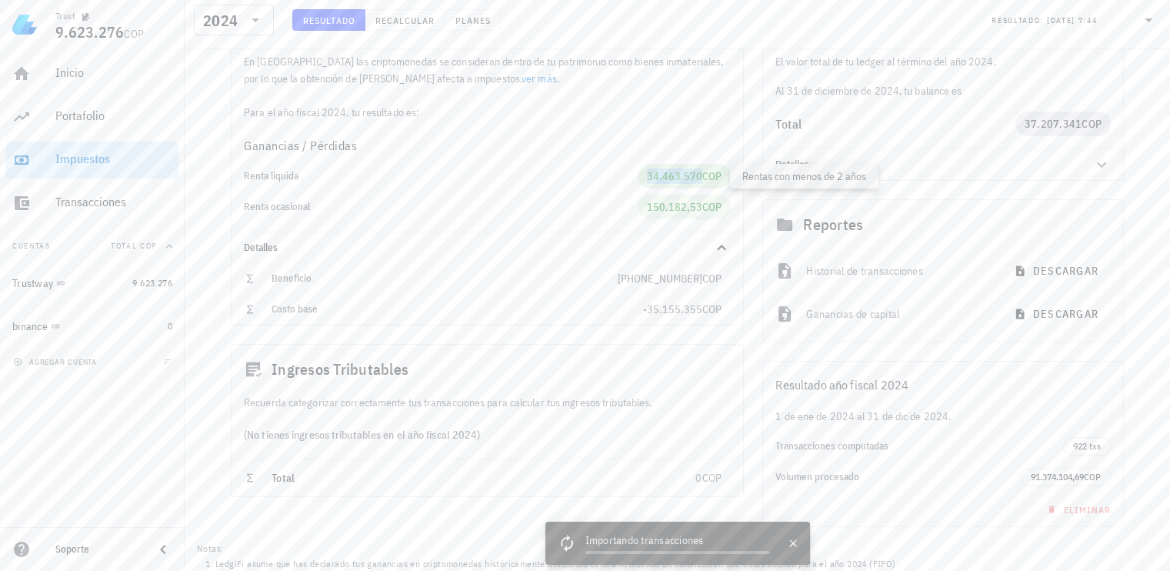
click at [668, 177] on span "34.463.570" at bounding box center [674, 176] width 55 height 14
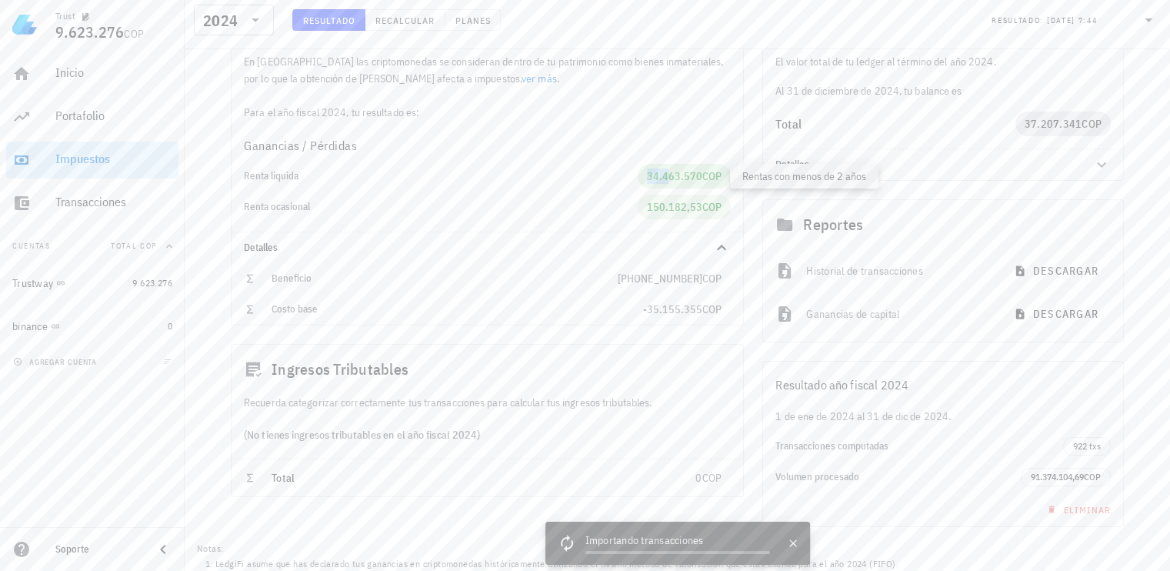
click at [668, 177] on span "34.463.570" at bounding box center [674, 176] width 55 height 14
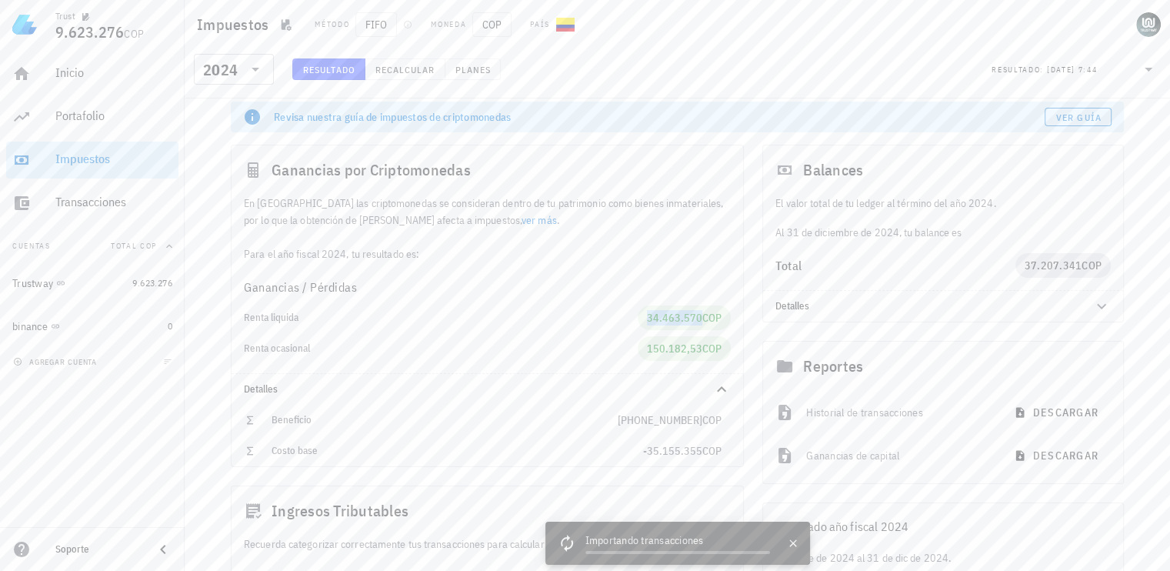
click at [1151, 73] on icon at bounding box center [1148, 69] width 18 height 18
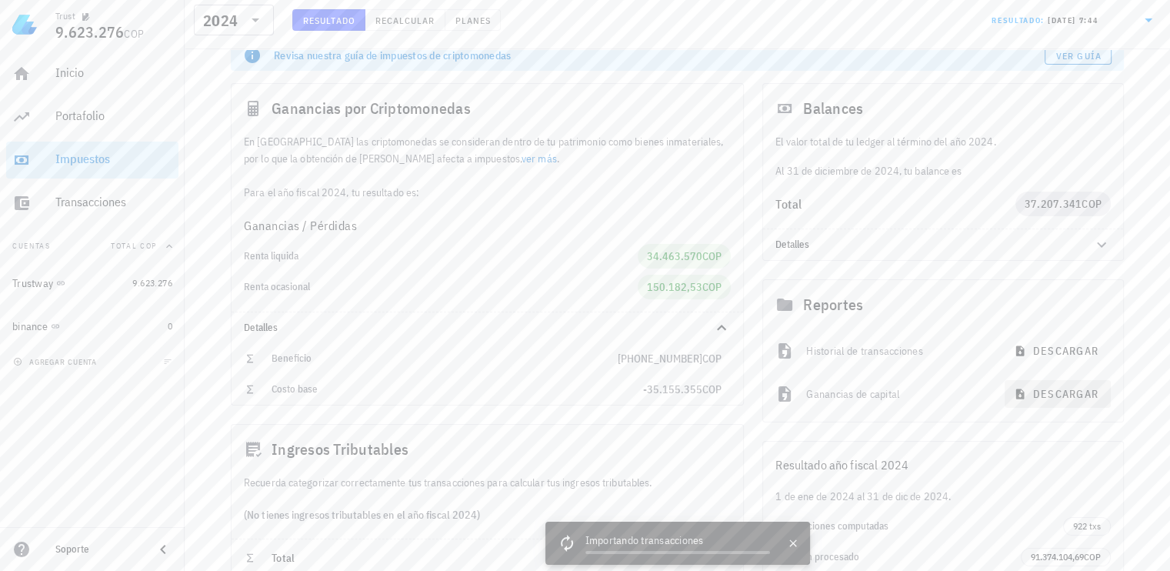
scroll to position [192, 0]
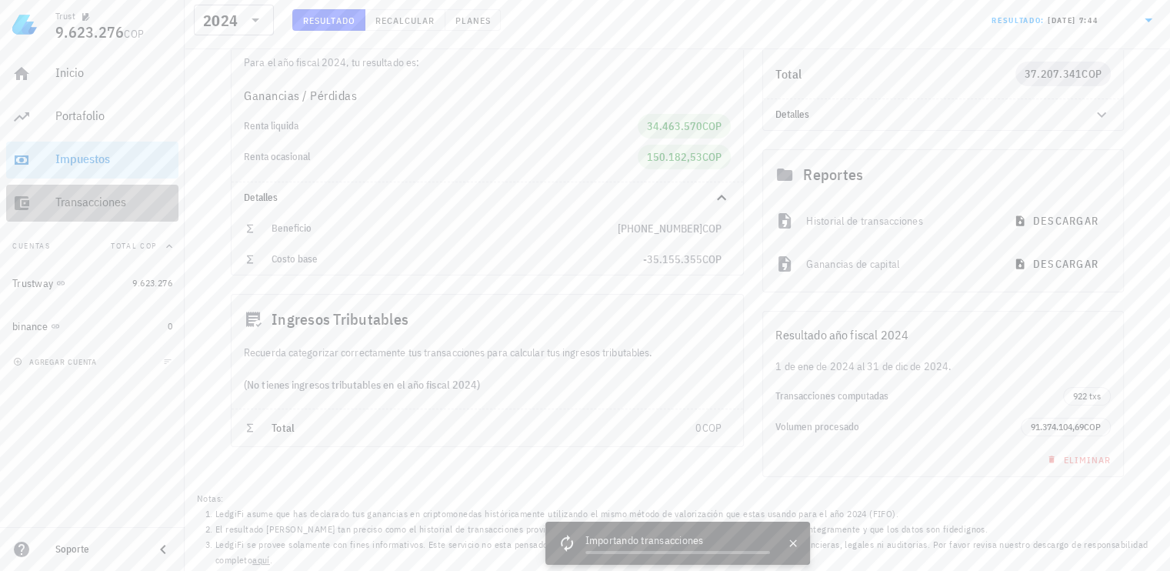
click at [72, 198] on div "Transacciones" at bounding box center [113, 202] width 117 height 15
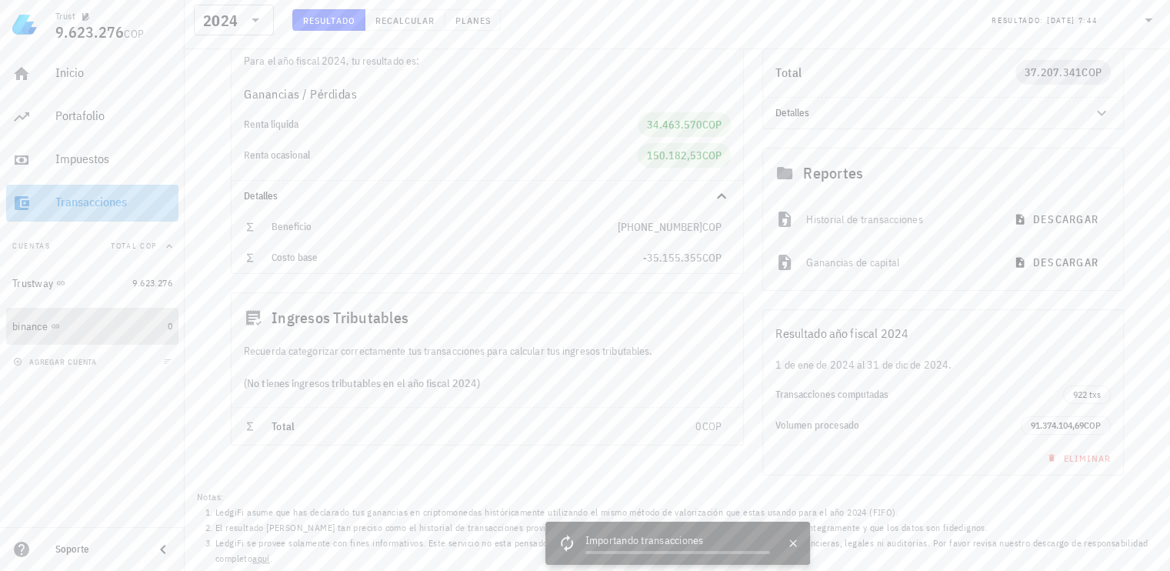
click at [93, 332] on div "binance" at bounding box center [86, 326] width 149 height 15
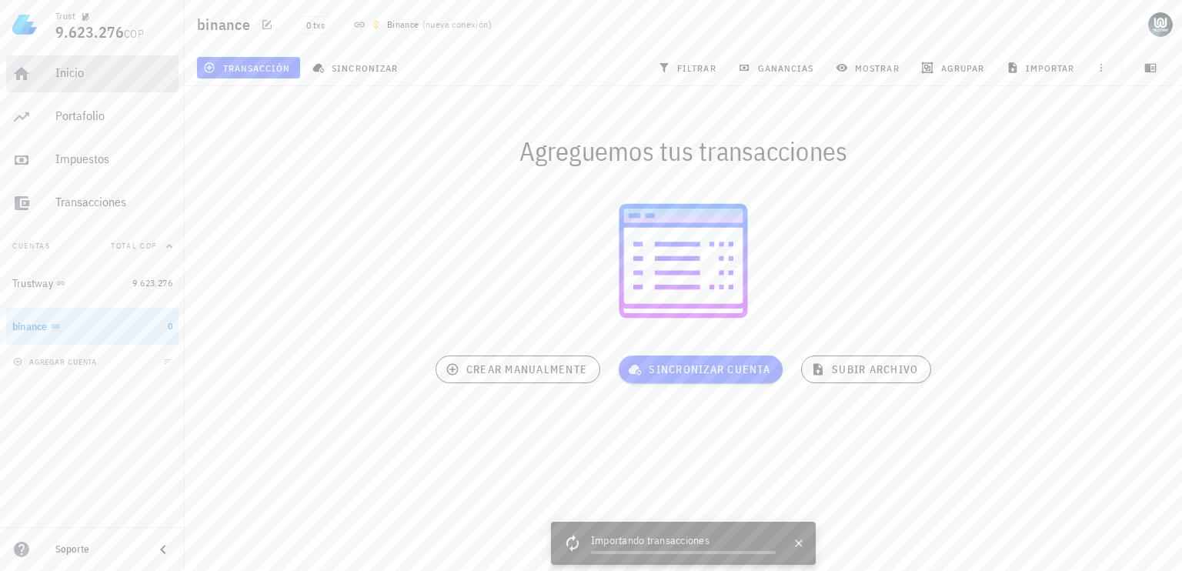
click at [68, 67] on div "Inicio" at bounding box center [113, 72] width 117 height 15
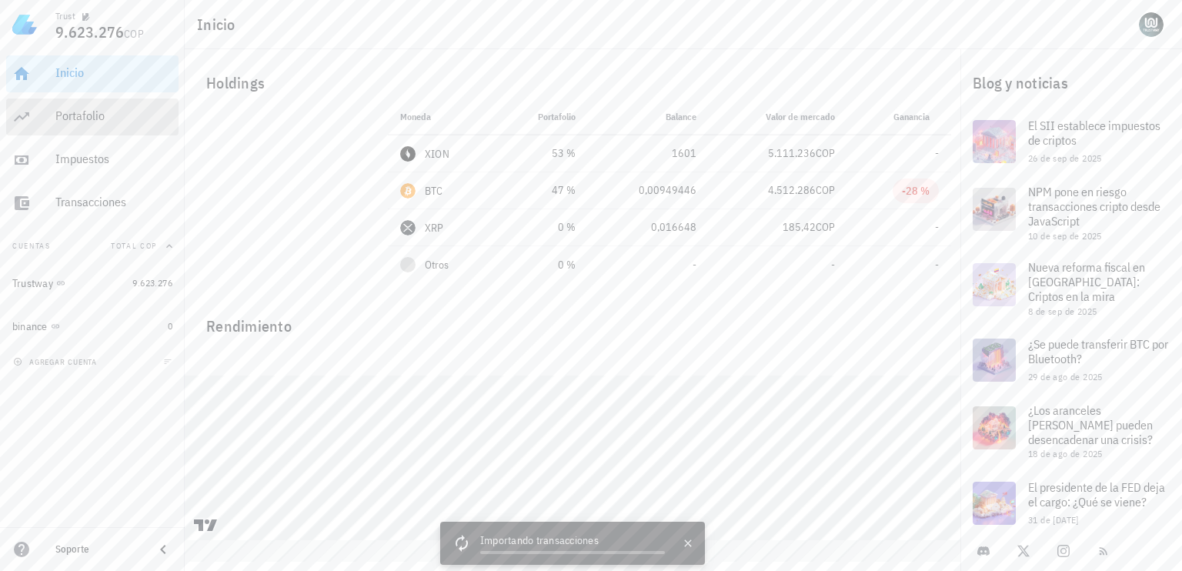
click at [113, 125] on div "Portafolio" at bounding box center [113, 116] width 117 height 35
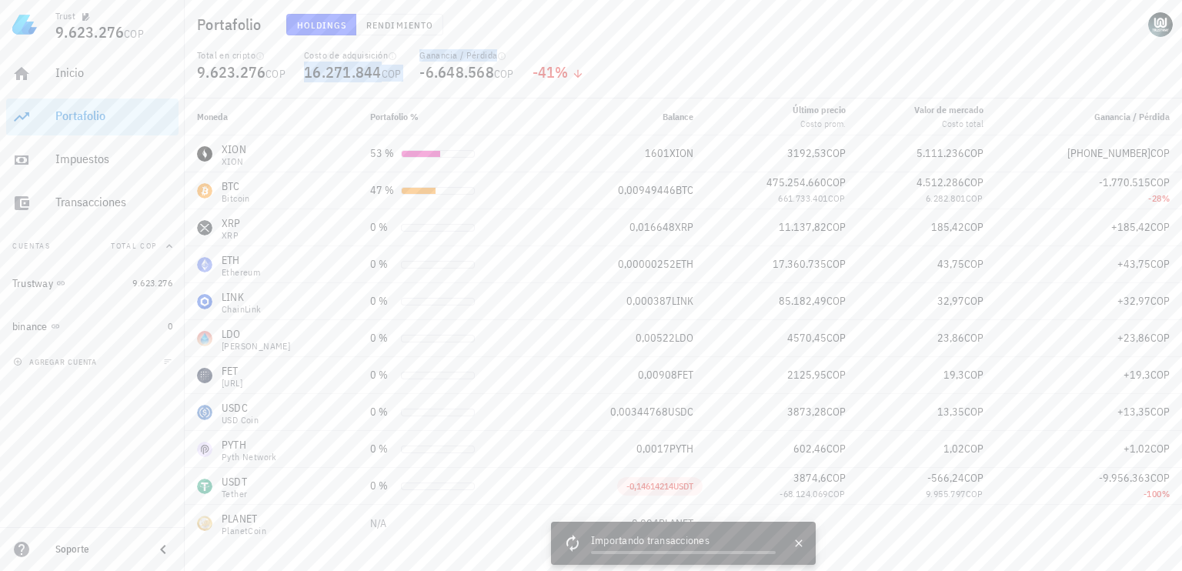
drag, startPoint x: 413, startPoint y: 67, endPoint x: 298, endPoint y: 76, distance: 115.0
click at [298, 76] on div "Total en cripto 9.623.276 COP Costo de adquisición 16.271.844 COP Ganancia / Pé…" at bounding box center [683, 73] width 991 height 49
click at [104, 165] on div "Impuestos" at bounding box center [113, 159] width 117 height 15
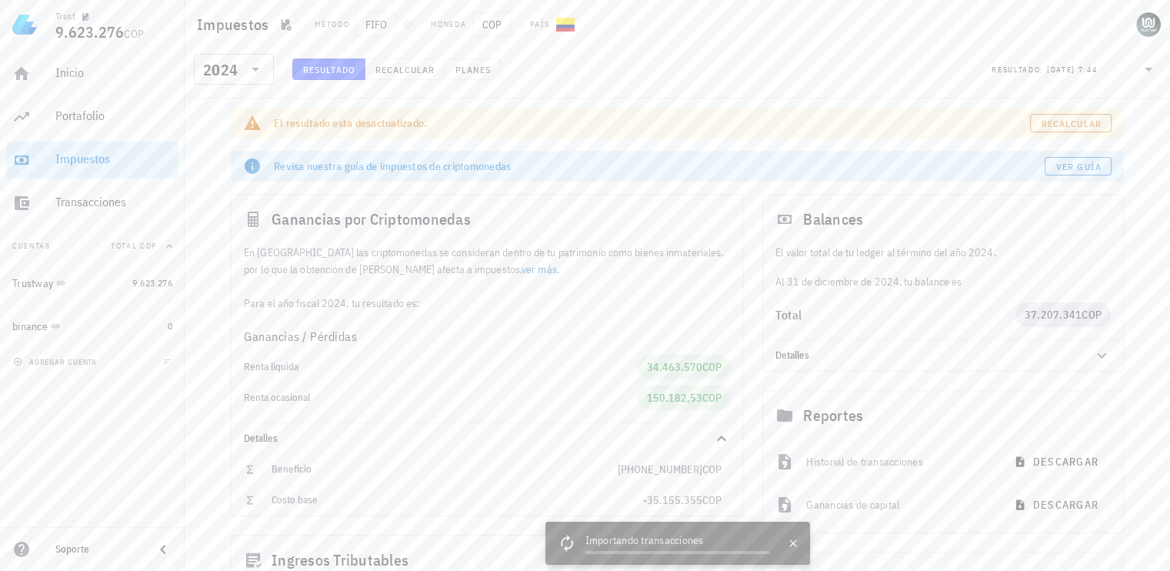
scroll to position [15, 0]
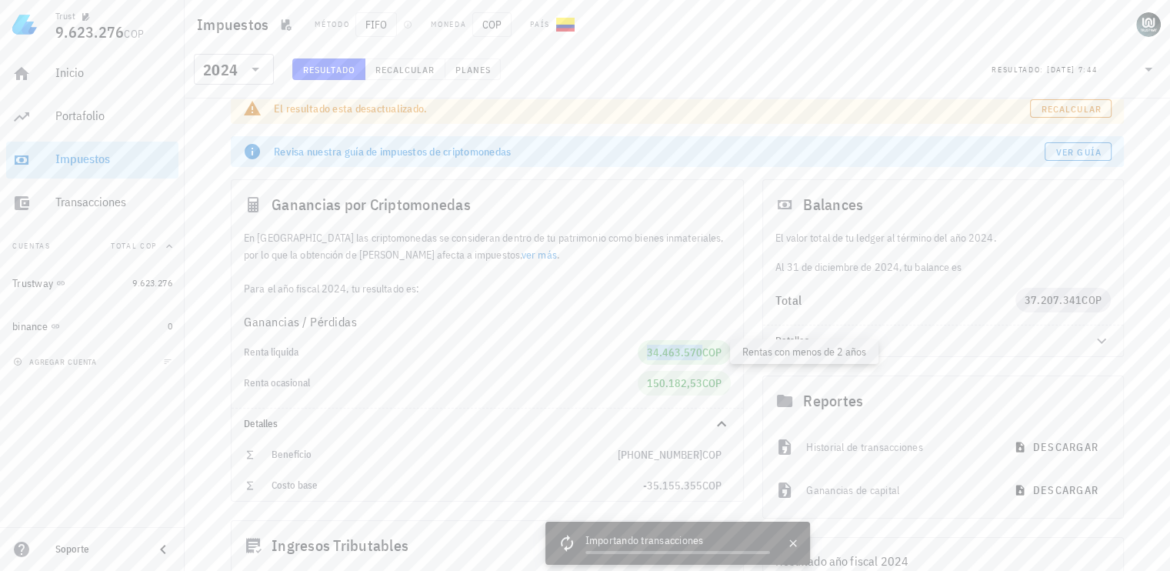
click at [685, 347] on span "34.463.570" at bounding box center [674, 352] width 55 height 14
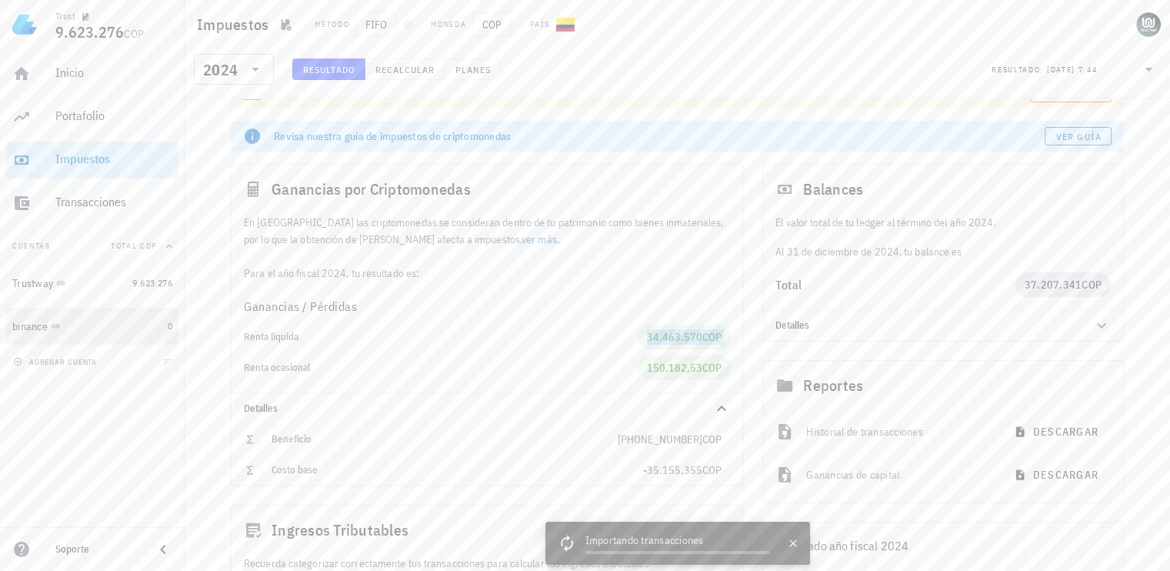
scroll to position [25, 0]
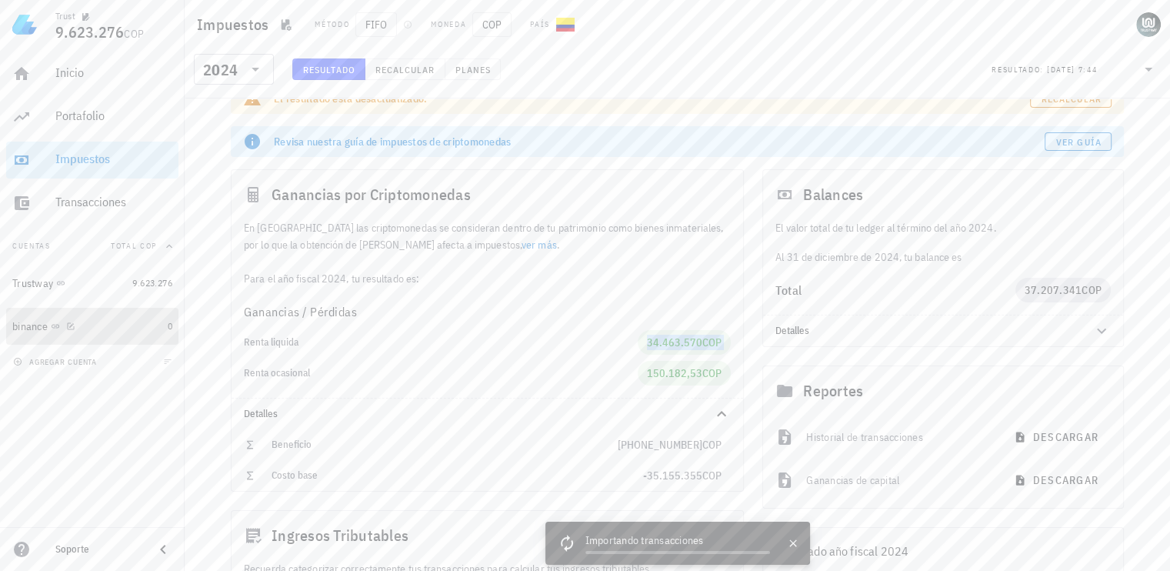
click at [52, 312] on div "binance" at bounding box center [86, 326] width 149 height 33
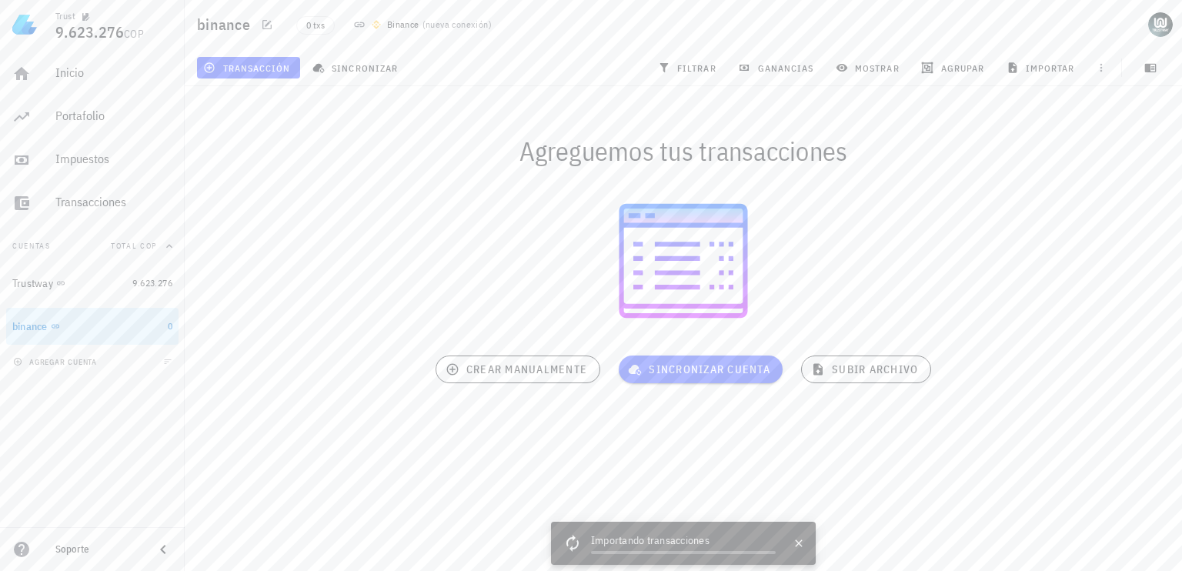
click at [523, 417] on div "Agreguemos tus transacciones [GEOGRAPHIC_DATA] cuenta crear manualmente subir a…" at bounding box center [682, 264] width 1015 height 374
click at [628, 537] on div "Importando transacciones" at bounding box center [683, 541] width 185 height 18
click at [75, 276] on div at bounding box center [72, 282] width 15 height 13
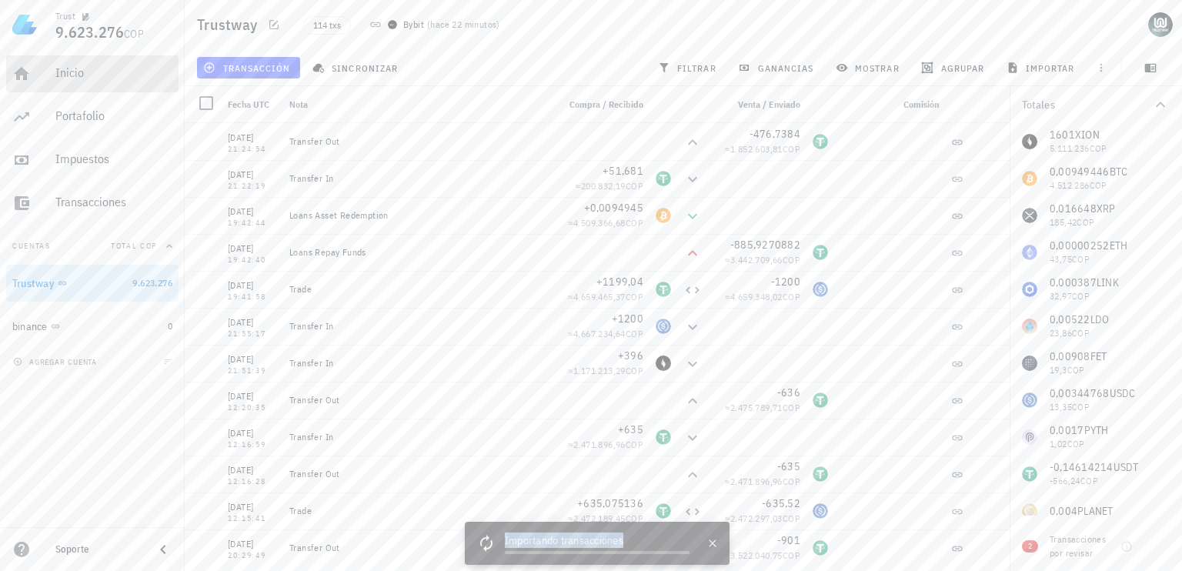
click at [80, 76] on div "Inicio" at bounding box center [113, 72] width 117 height 15
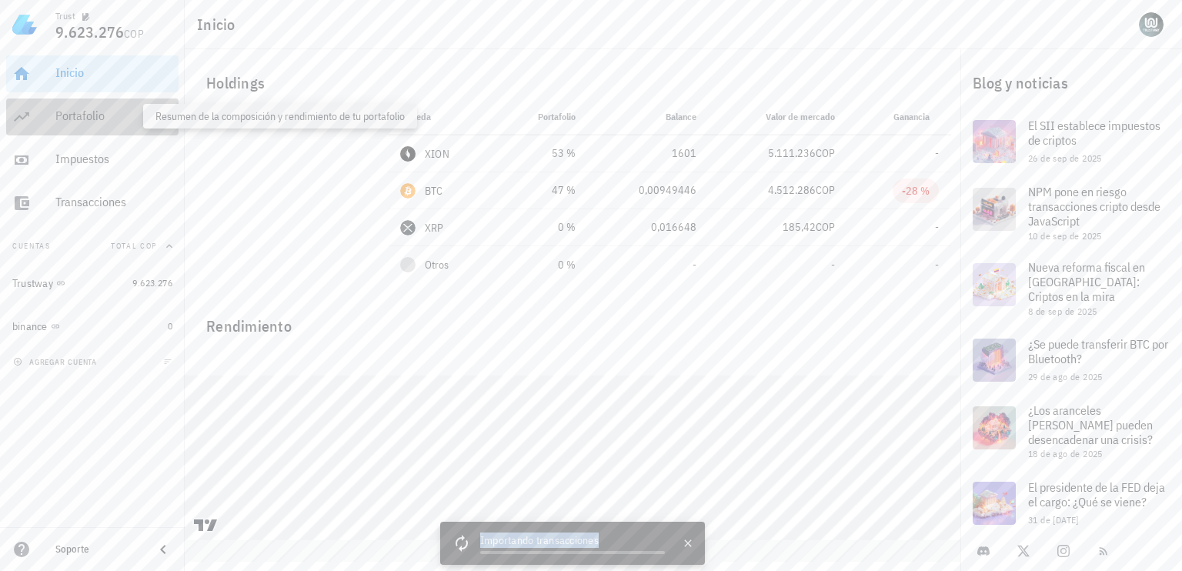
click at [77, 108] on div "Portafolio" at bounding box center [113, 115] width 117 height 15
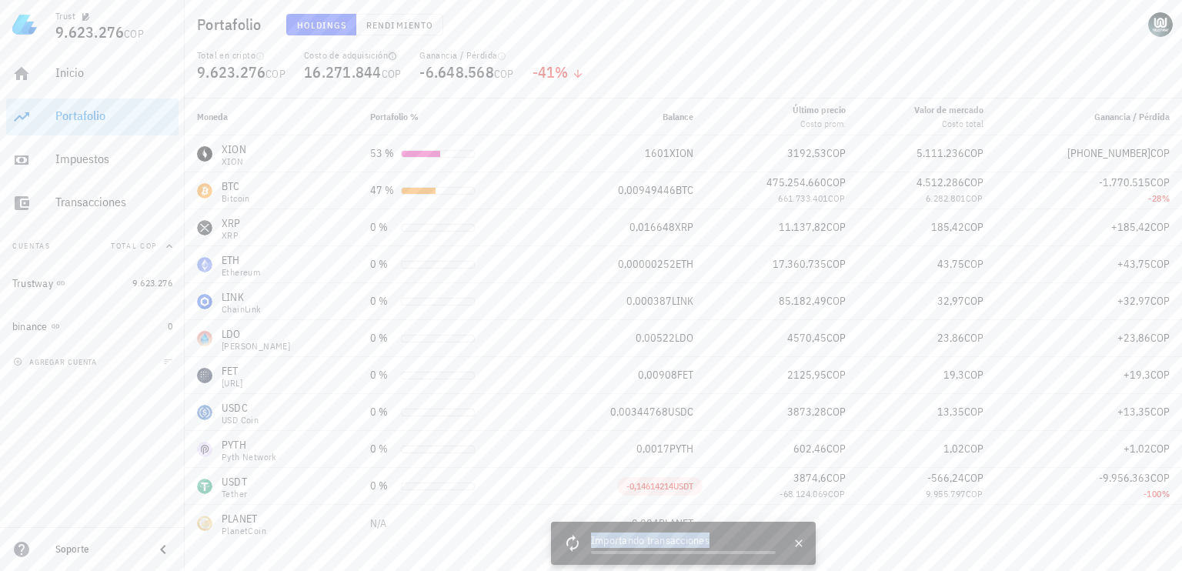
click at [395, 55] on icon "button" at bounding box center [392, 56] width 9 height 9
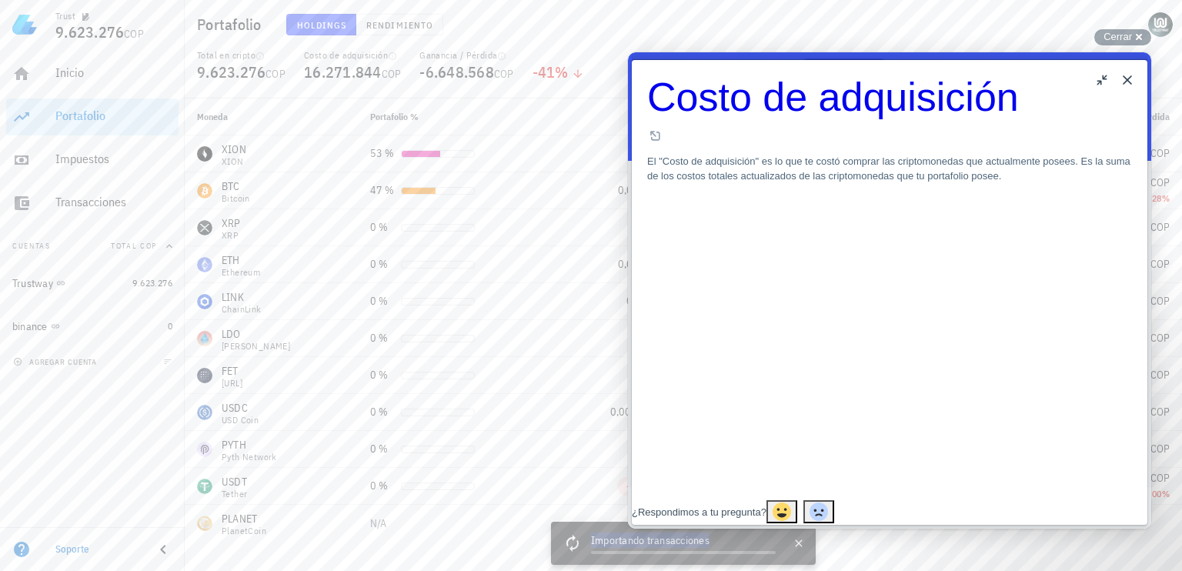
click at [766, 505] on div "¿Respondimos a tu pregunta?" at bounding box center [699, 512] width 135 height 15
click at [758, 506] on span "¿Respondimos a tu pregunta?" at bounding box center [699, 512] width 135 height 12
click at [828, 504] on span "Article feedback" at bounding box center [818, 511] width 18 height 18
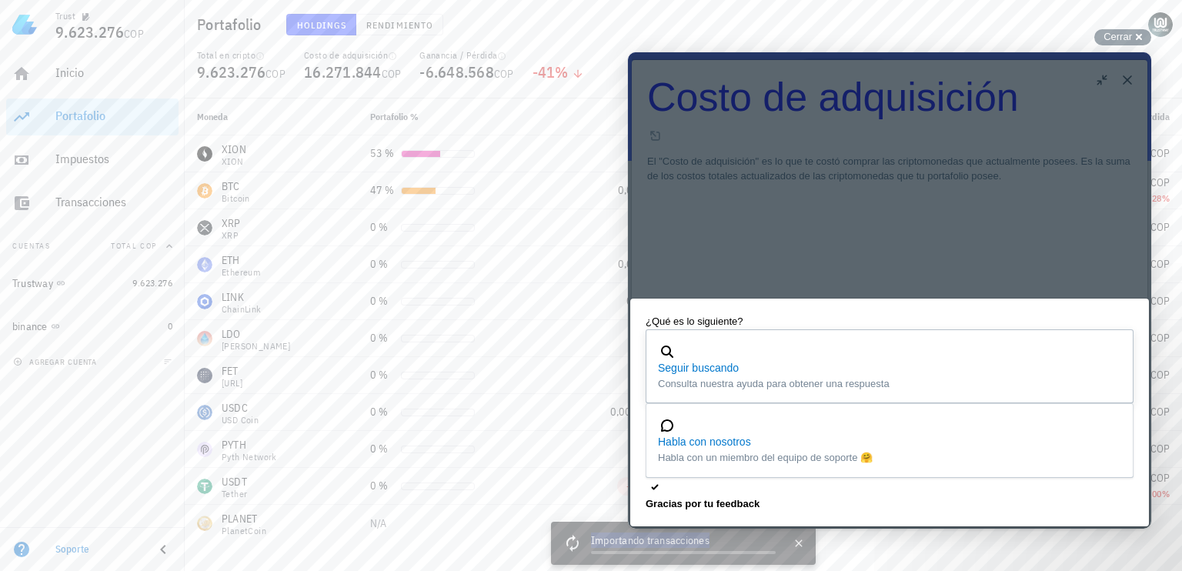
click at [782, 376] on span "Seguir buscando" at bounding box center [889, 368] width 463 height 16
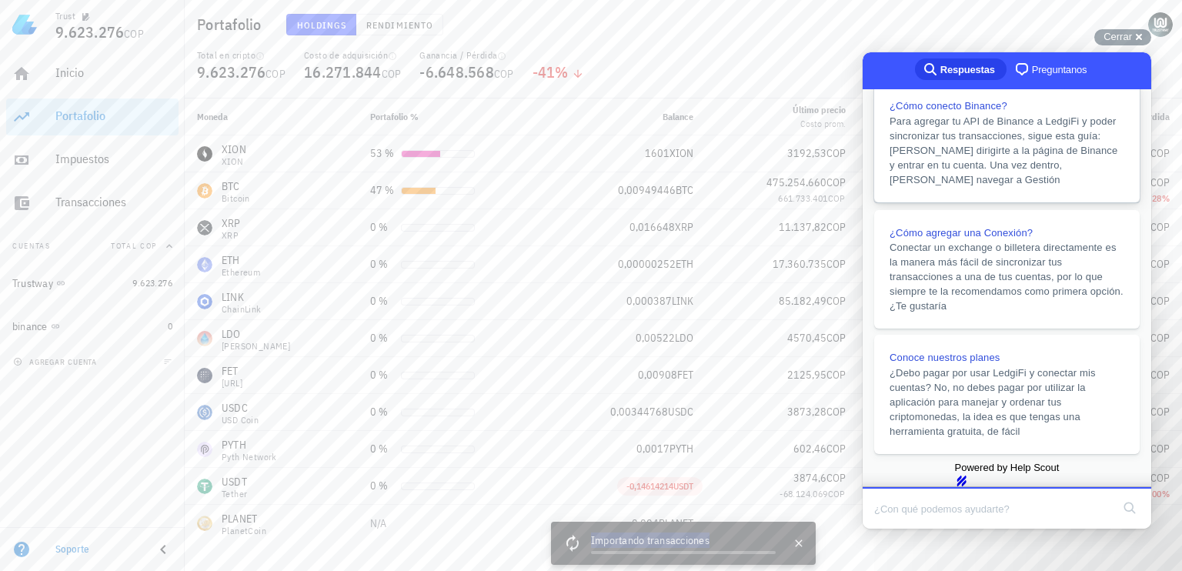
scroll to position [349, 0]
click at [669, 62] on div "Total en cripto 9.623.276 COP Costo de adquisición 16.271.844 COP Ganancia / Pé…" at bounding box center [683, 73] width 991 height 49
click at [418, 24] on span "Rendimiento" at bounding box center [399, 25] width 68 height 12
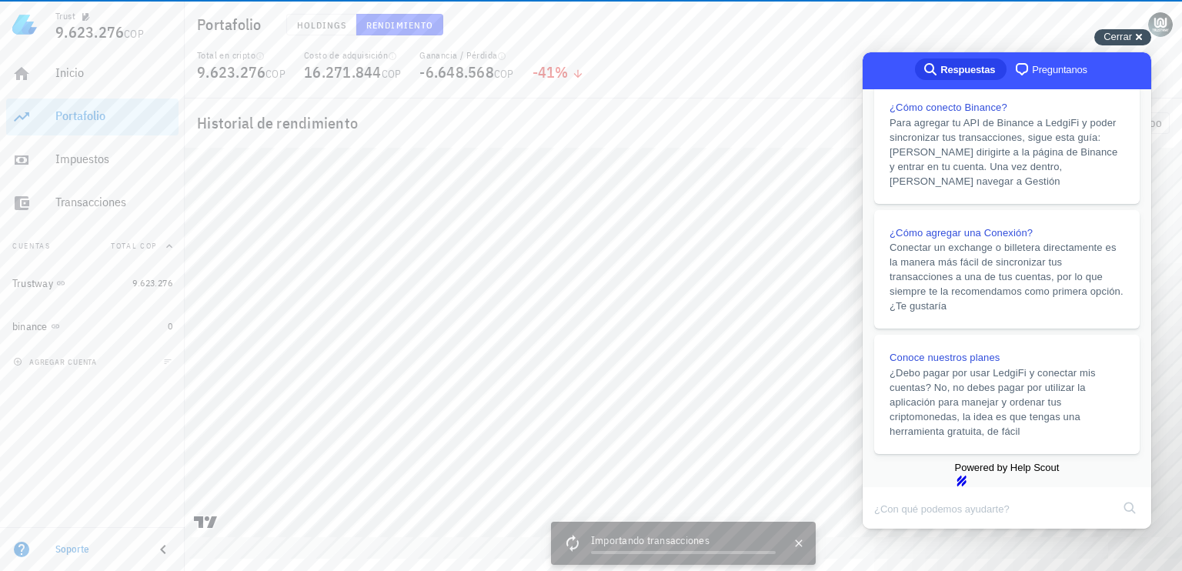
click at [1120, 37] on span "Cerrar" at bounding box center [1117, 37] width 28 height 12
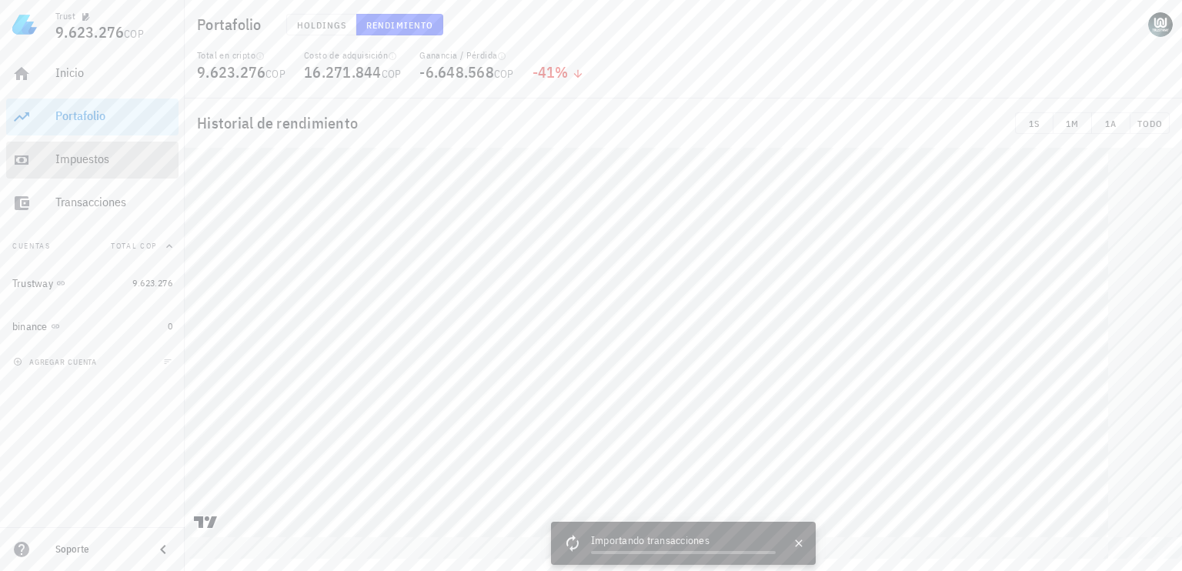
click at [95, 169] on div "Impuestos" at bounding box center [113, 159] width 117 height 35
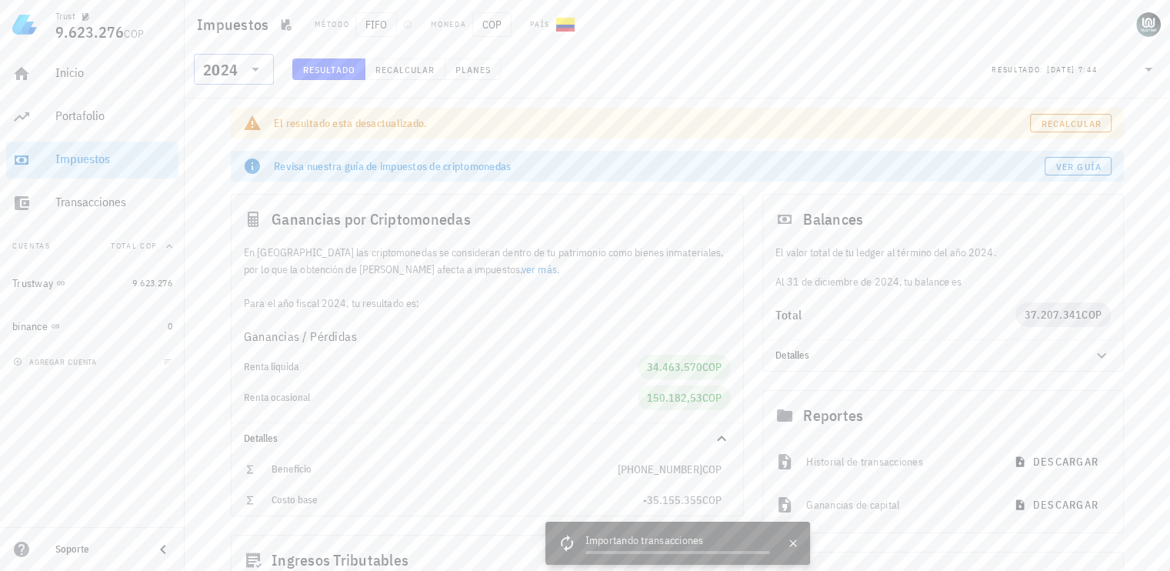
click at [246, 82] on div "2024" at bounding box center [234, 69] width 62 height 31
click at [222, 172] on div "2023" at bounding box center [233, 171] width 55 height 12
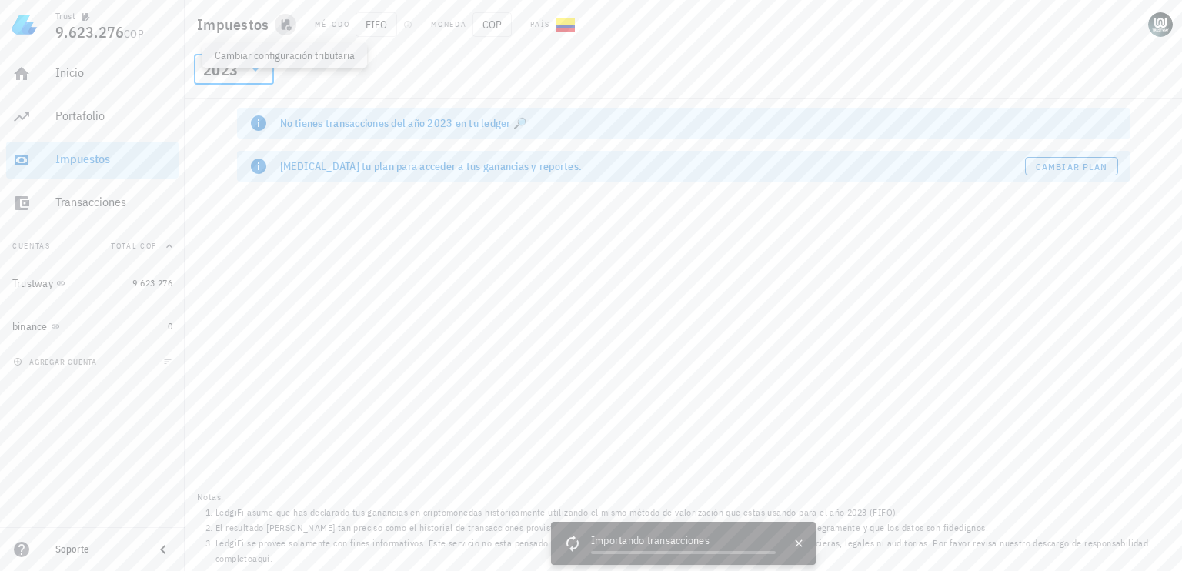
click at [285, 27] on icon "button" at bounding box center [285, 24] width 12 height 12
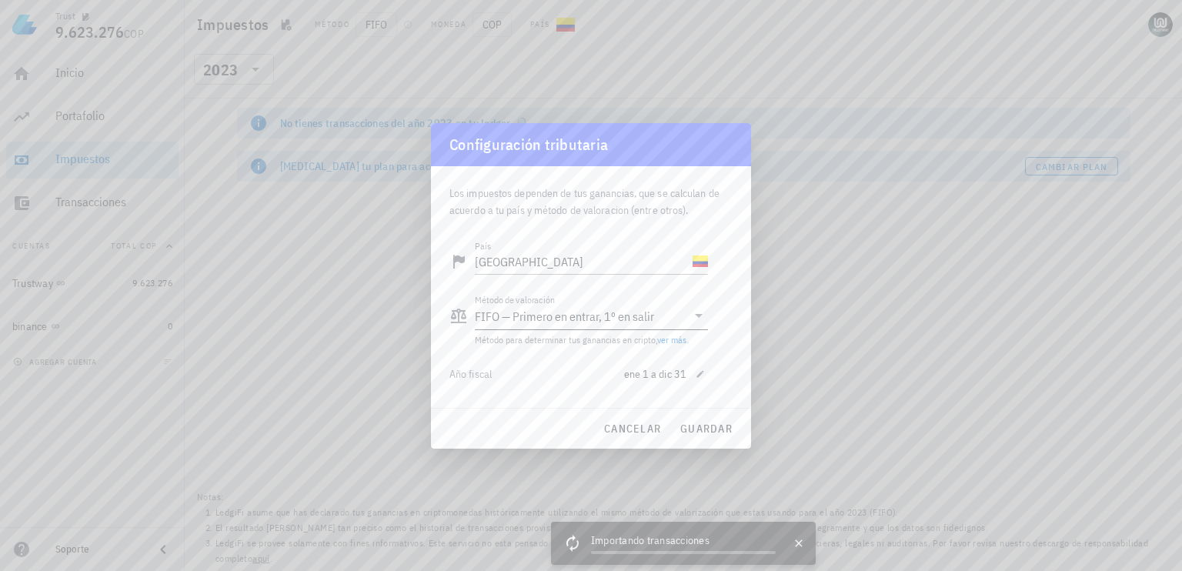
click at [695, 322] on icon at bounding box center [698, 315] width 18 height 18
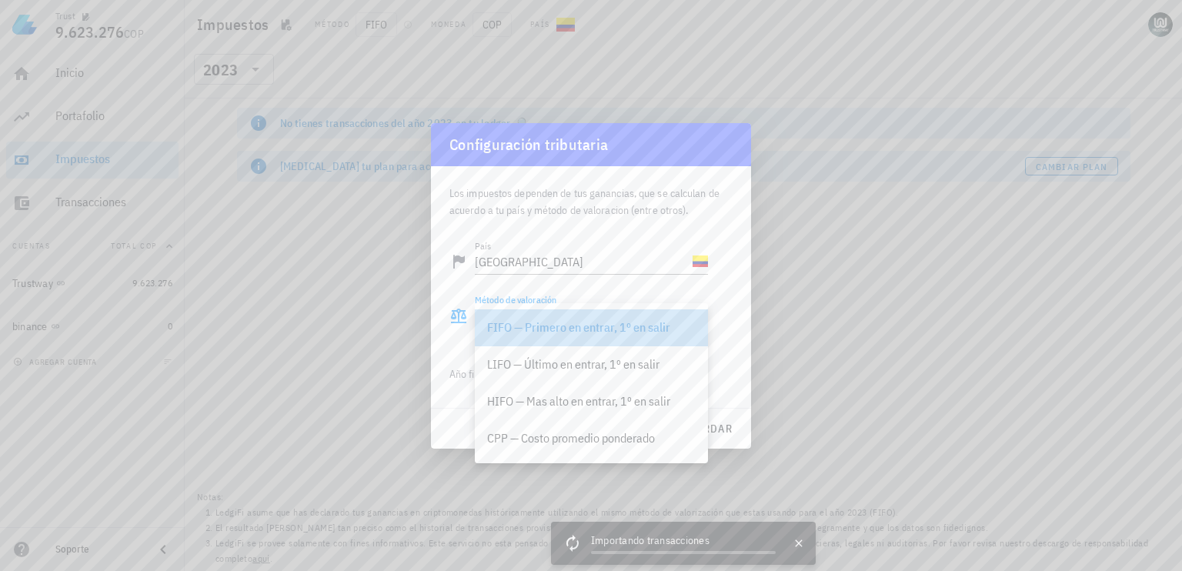
click at [695, 322] on div "FIFO — Primero en entrar, 1º en salir" at bounding box center [591, 327] width 208 height 15
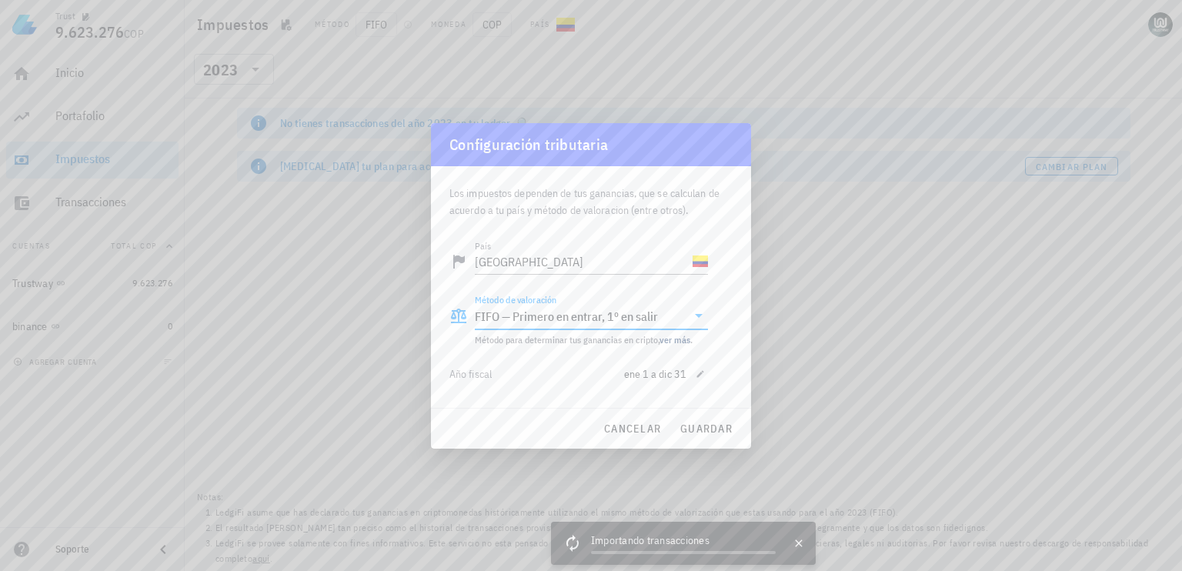
click at [840, 316] on div at bounding box center [591, 285] width 1182 height 571
click at [106, 122] on div at bounding box center [591, 285] width 1182 height 571
click at [718, 445] on div "cancelar guardar" at bounding box center [591, 428] width 320 height 40
click at [703, 427] on span "guardar" at bounding box center [705, 429] width 53 height 14
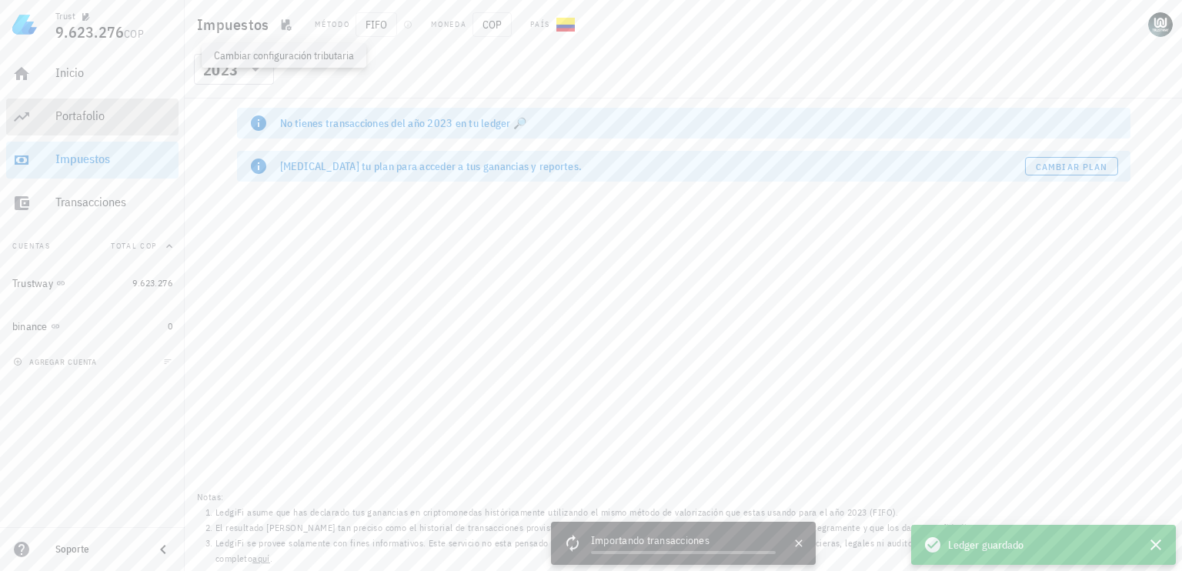
click at [87, 134] on div "Portafolio" at bounding box center [113, 116] width 117 height 35
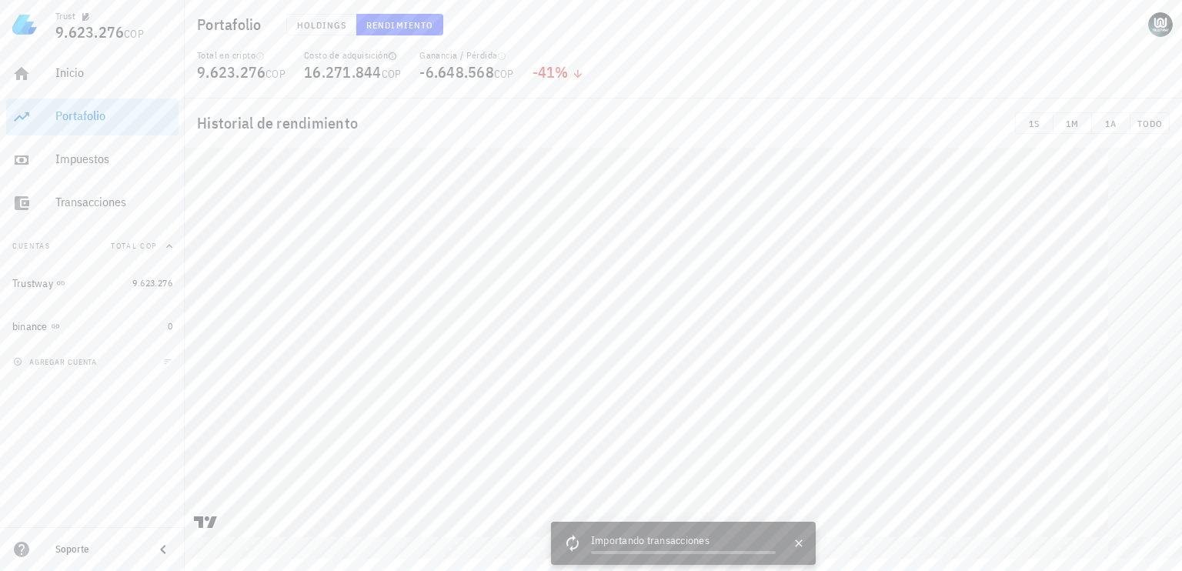
click at [392, 57] on icon "button" at bounding box center [392, 56] width 9 height 9
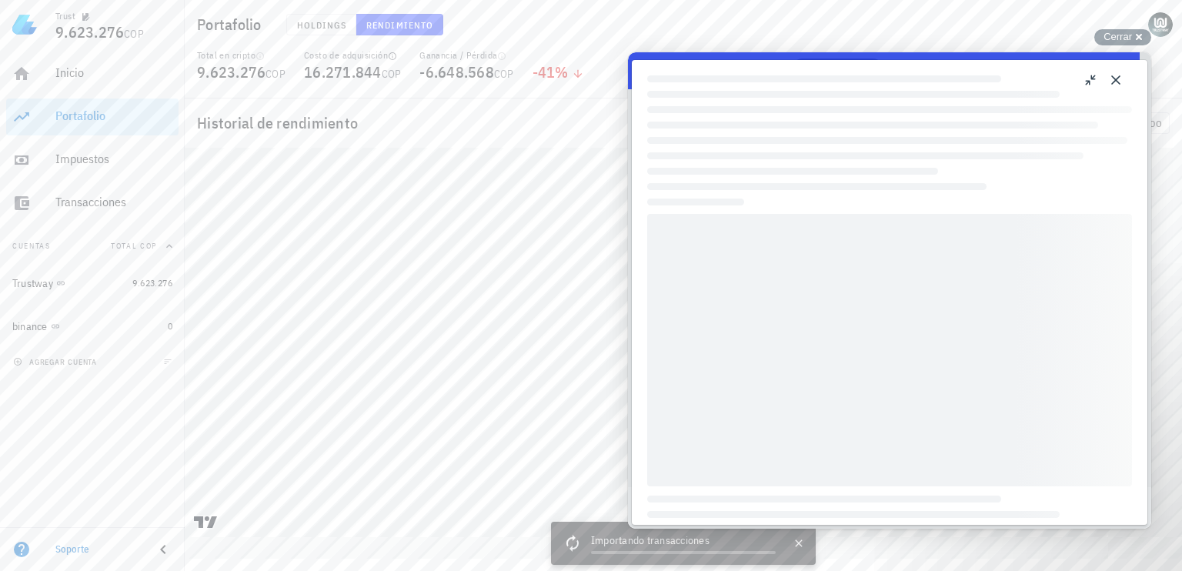
scroll to position [174, 0]
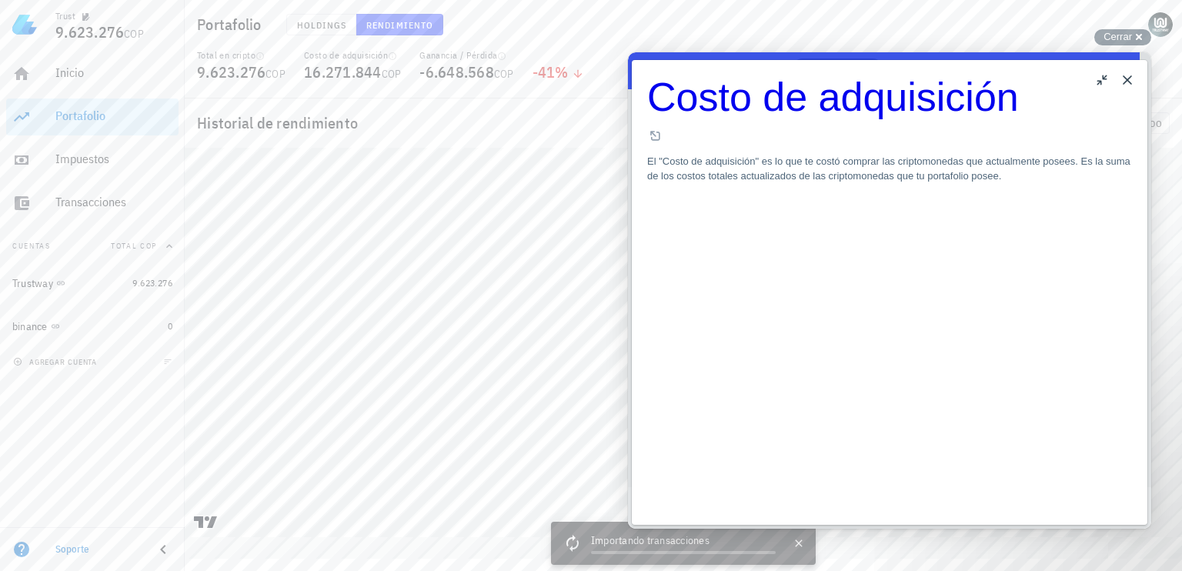
click at [1131, 85] on button "Close" at bounding box center [1127, 80] width 25 height 25
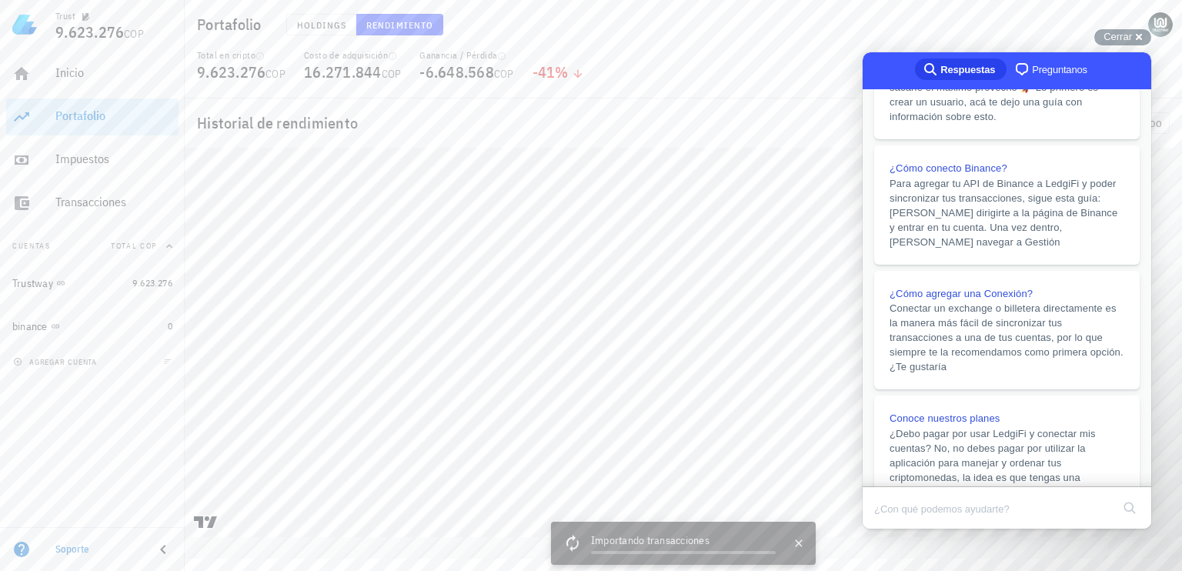
scroll to position [233, 0]
click at [89, 332] on div "binance" at bounding box center [86, 326] width 149 height 15
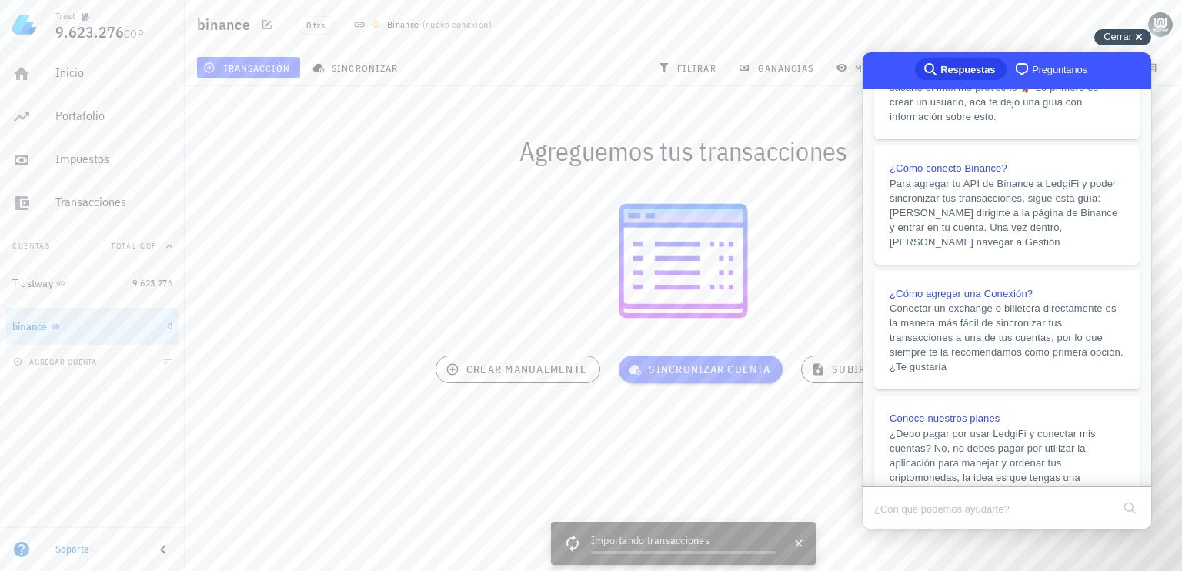
click at [1128, 36] on span "Cerrar" at bounding box center [1117, 37] width 28 height 12
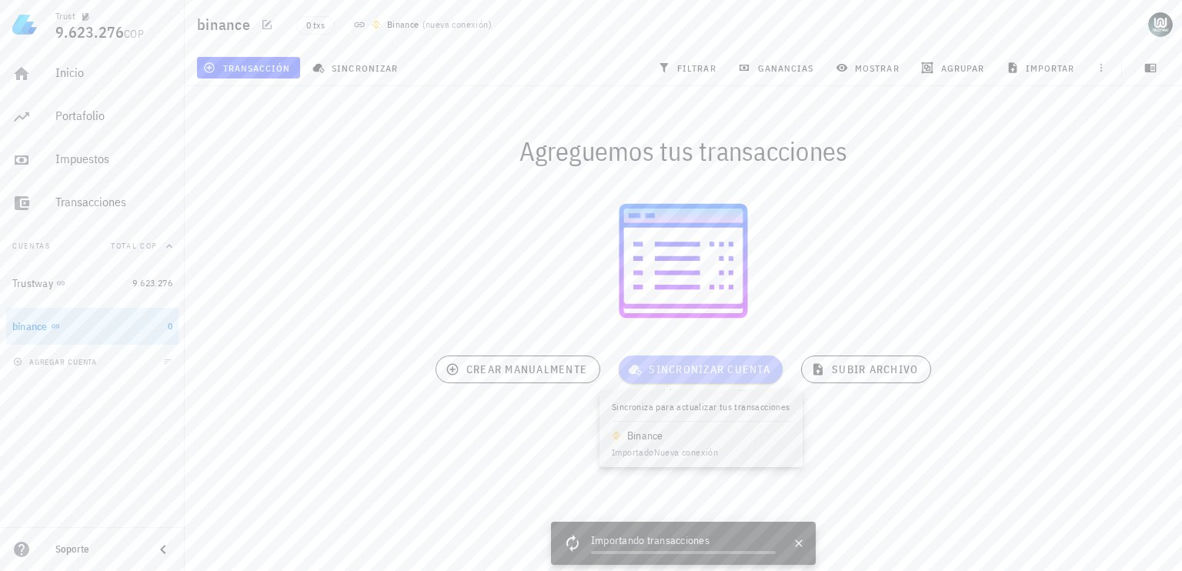
click at [735, 367] on span "sincronizar cuenta" at bounding box center [700, 369] width 139 height 14
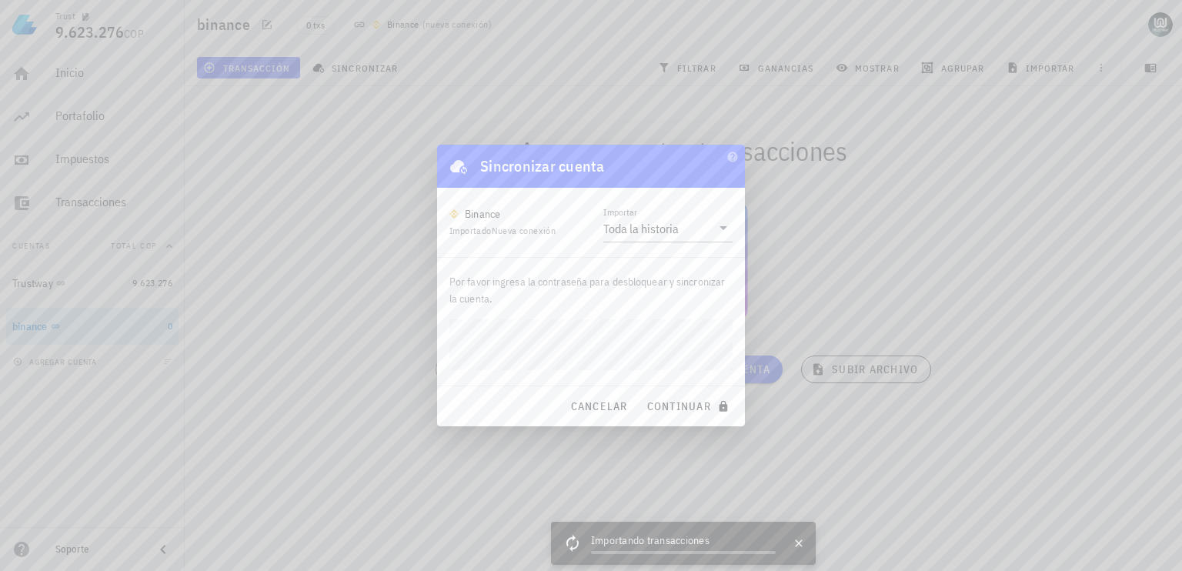
click at [640, 392] on button "continuar" at bounding box center [689, 406] width 98 height 28
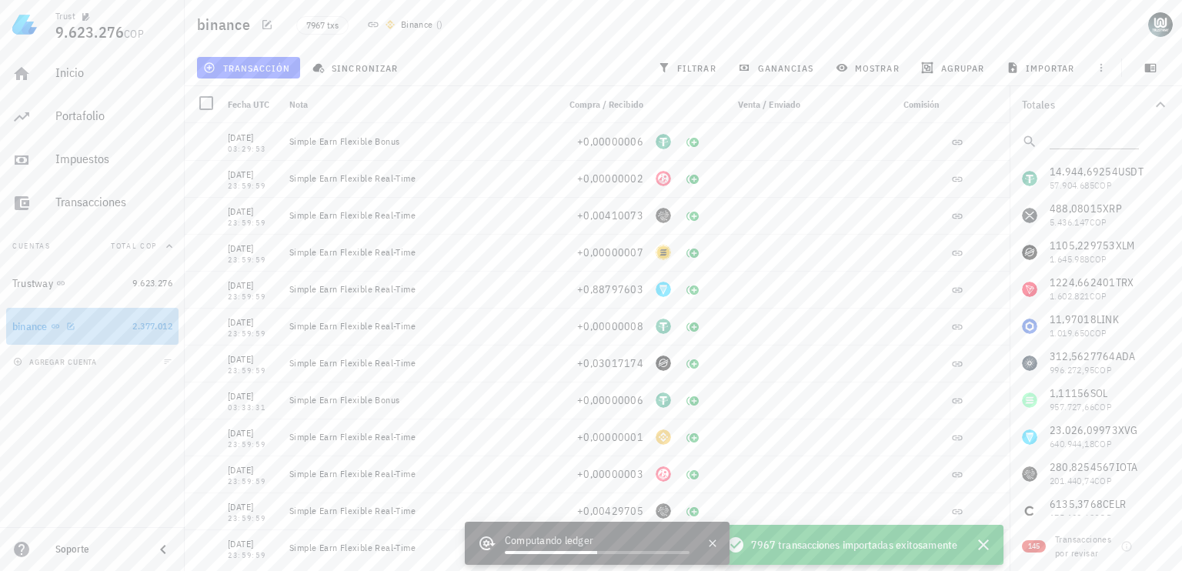
click at [110, 333] on div "binance" at bounding box center [69, 326] width 114 height 33
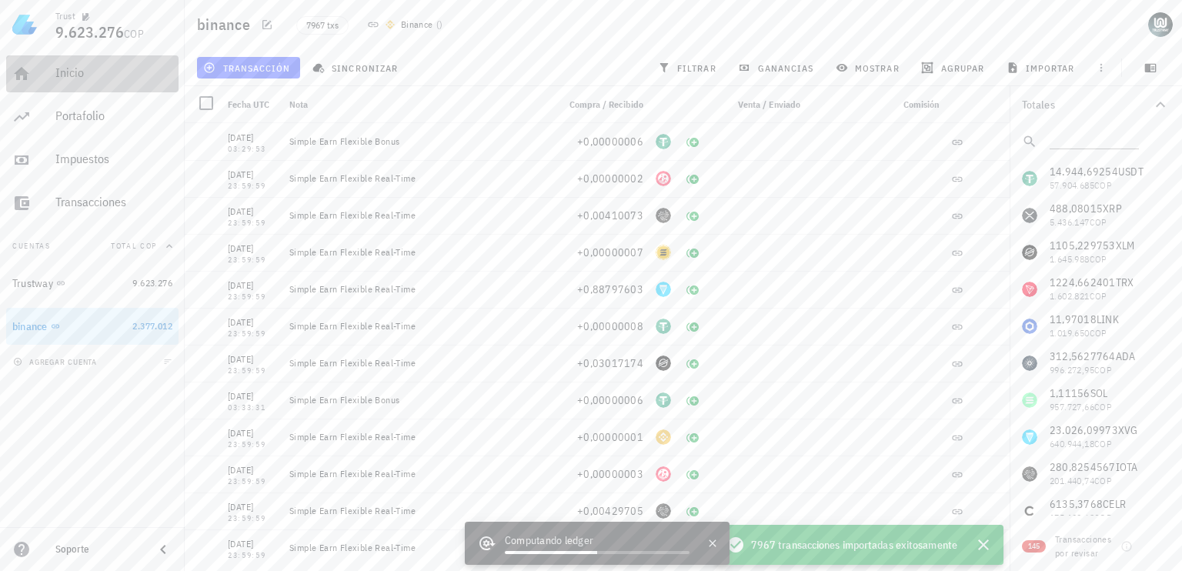
click at [85, 76] on div "Inicio" at bounding box center [113, 72] width 117 height 15
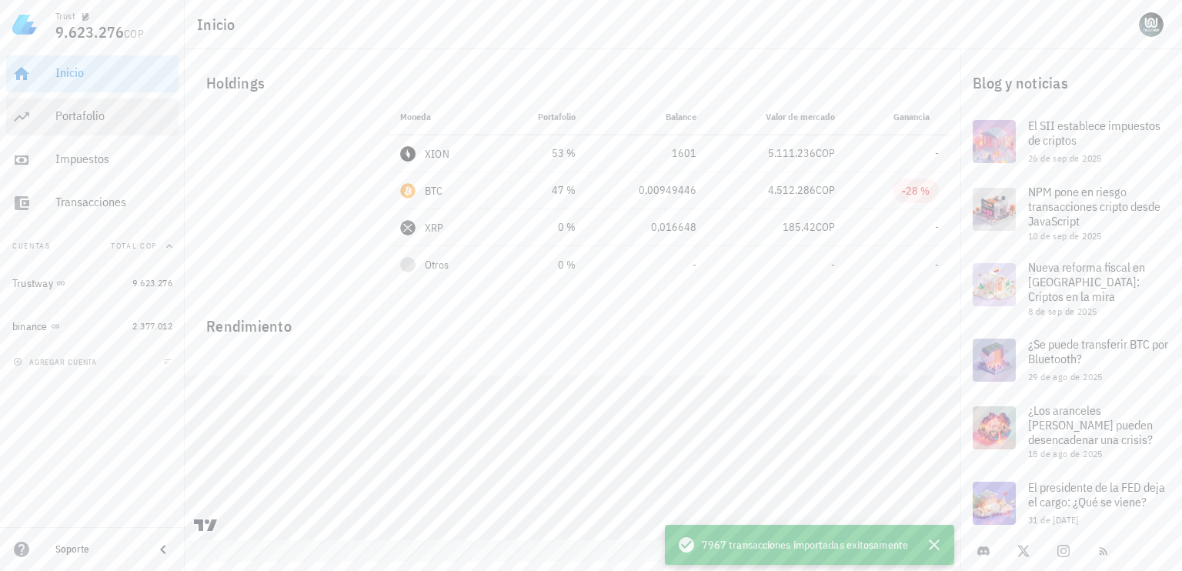
click at [95, 110] on div "Portafolio" at bounding box center [113, 115] width 117 height 15
click at [81, 113] on div "Portafolio" at bounding box center [113, 115] width 117 height 15
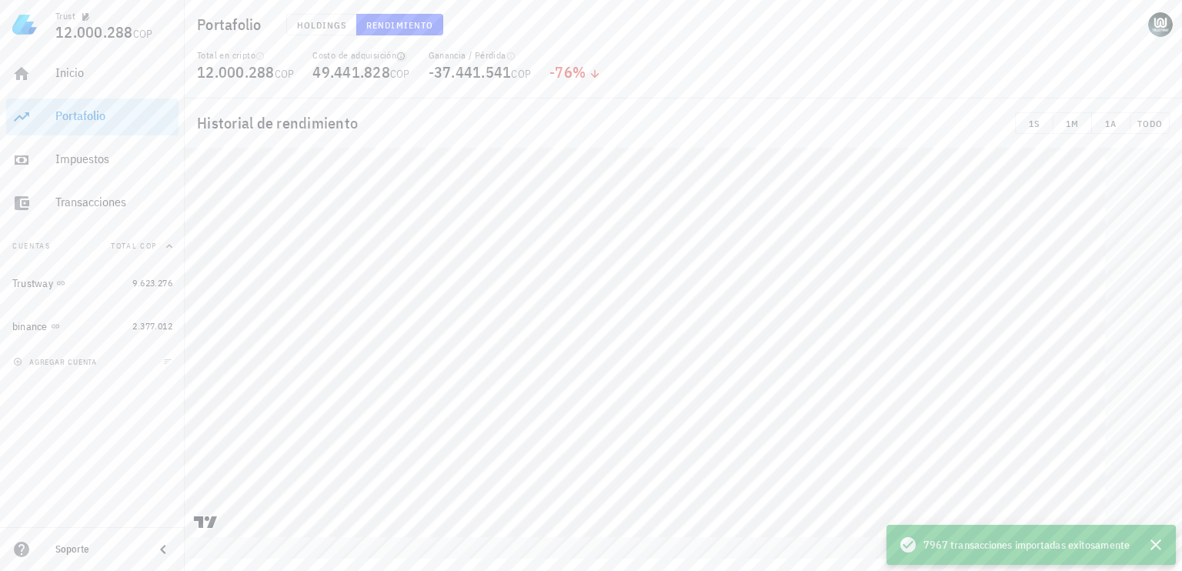
click at [404, 58] on icon "button" at bounding box center [401, 56] width 8 height 8
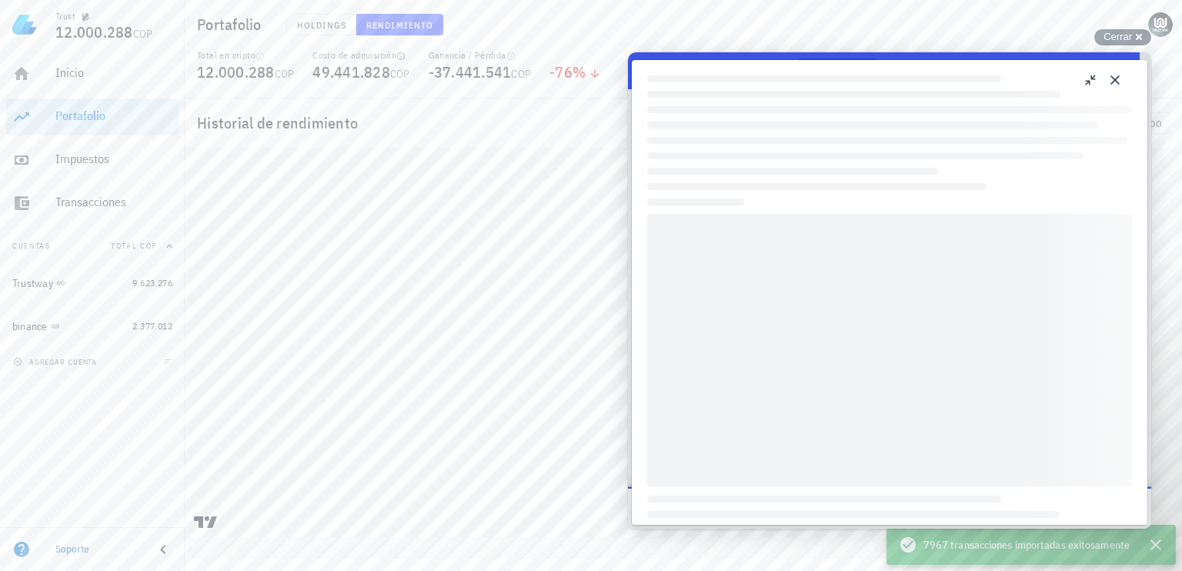
scroll to position [145, 0]
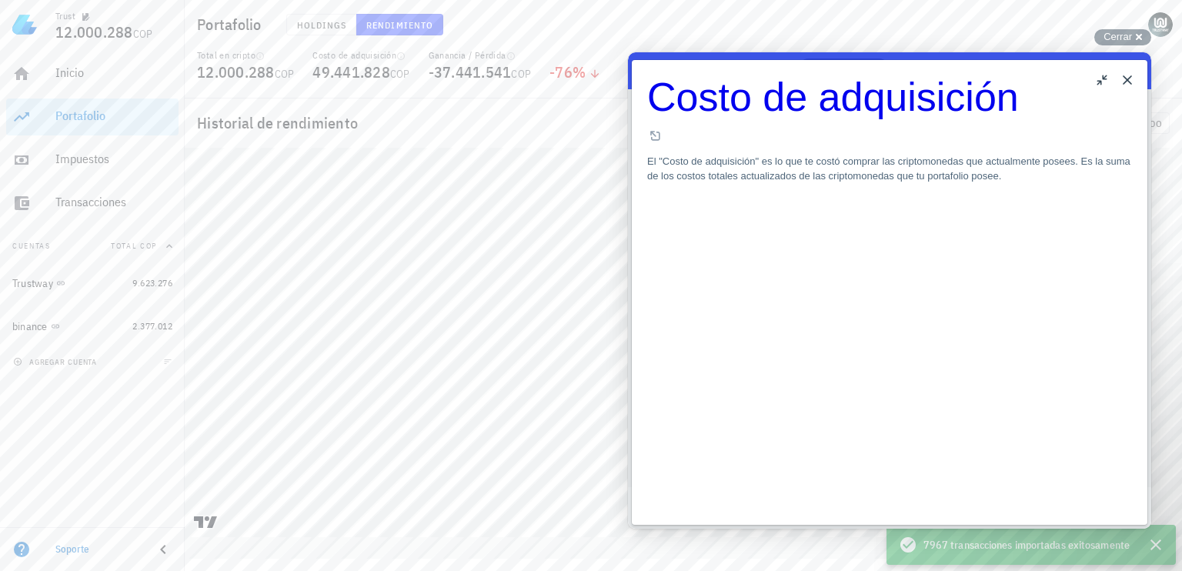
click at [1126, 77] on button "Close" at bounding box center [1127, 80] width 25 height 25
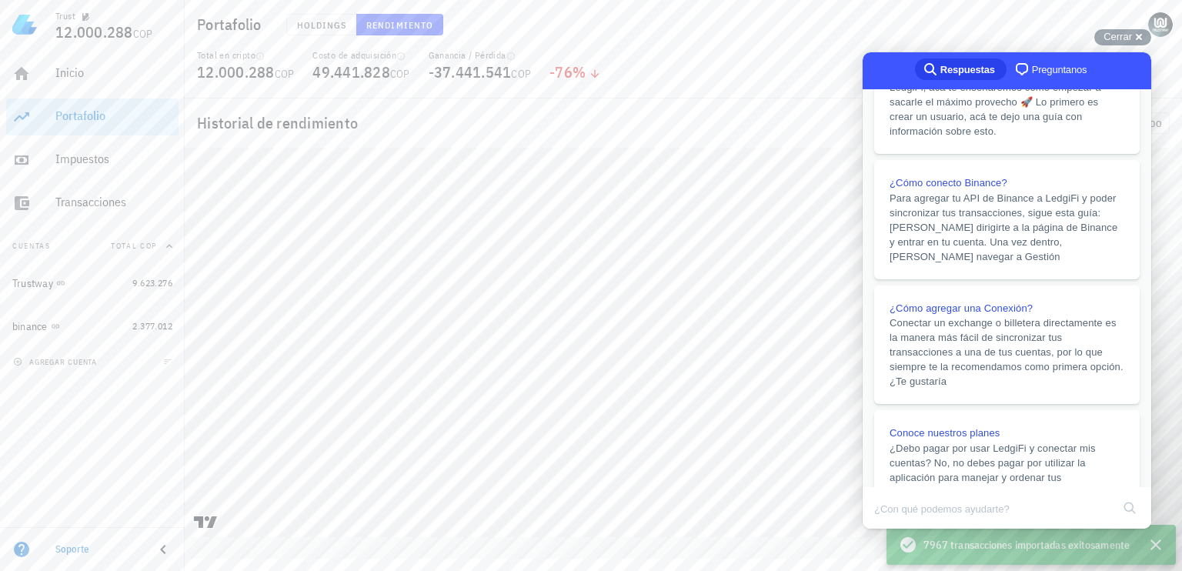
scroll to position [233, 0]
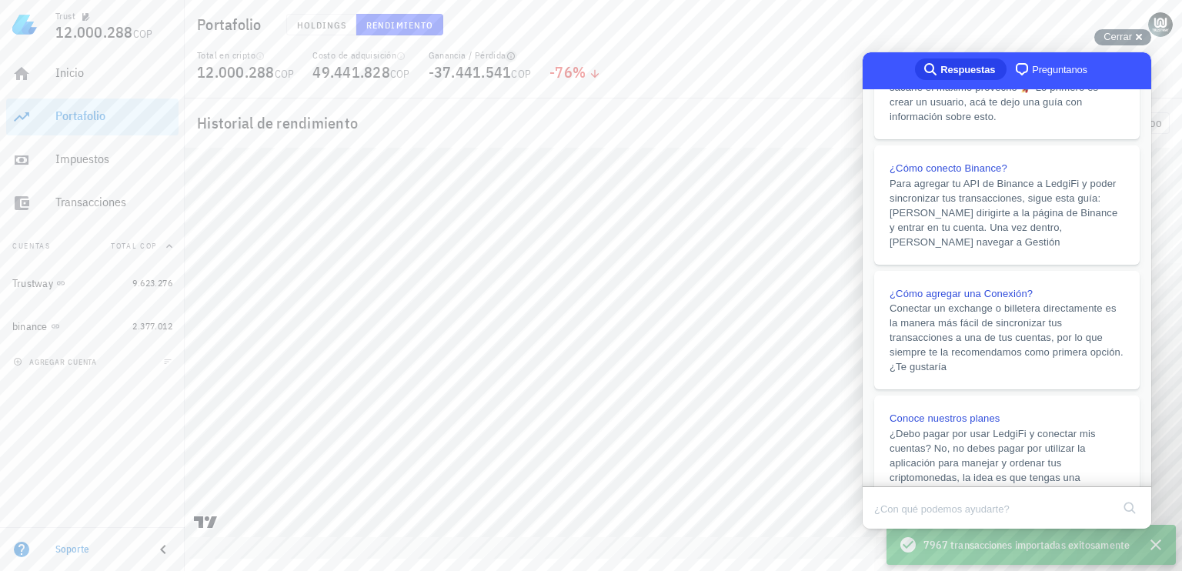
click at [515, 58] on icon "button" at bounding box center [511, 56] width 8 height 8
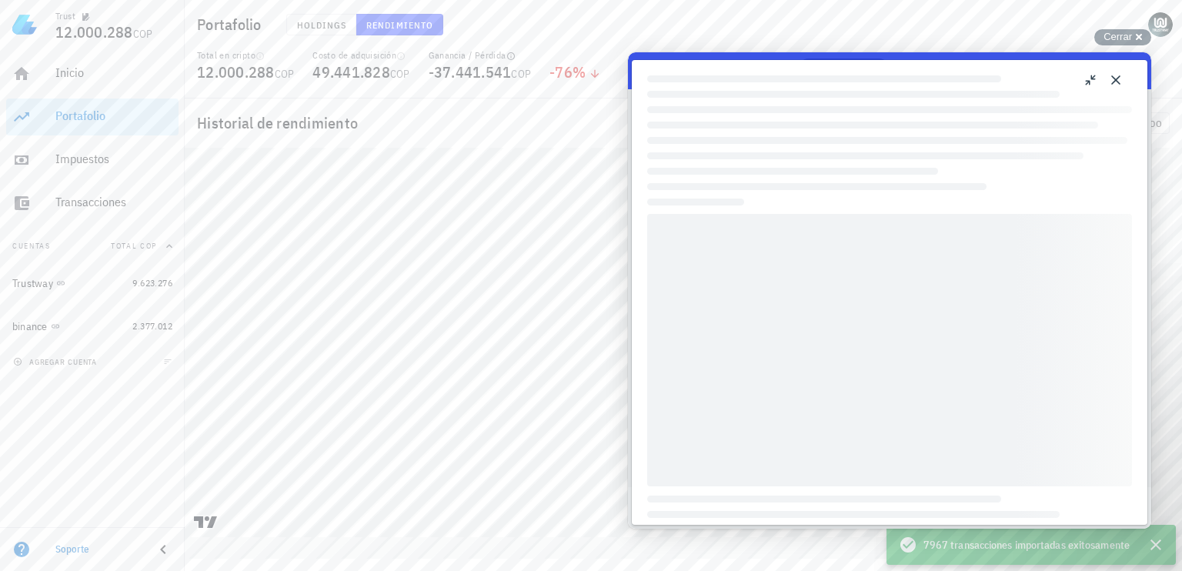
scroll to position [145, 0]
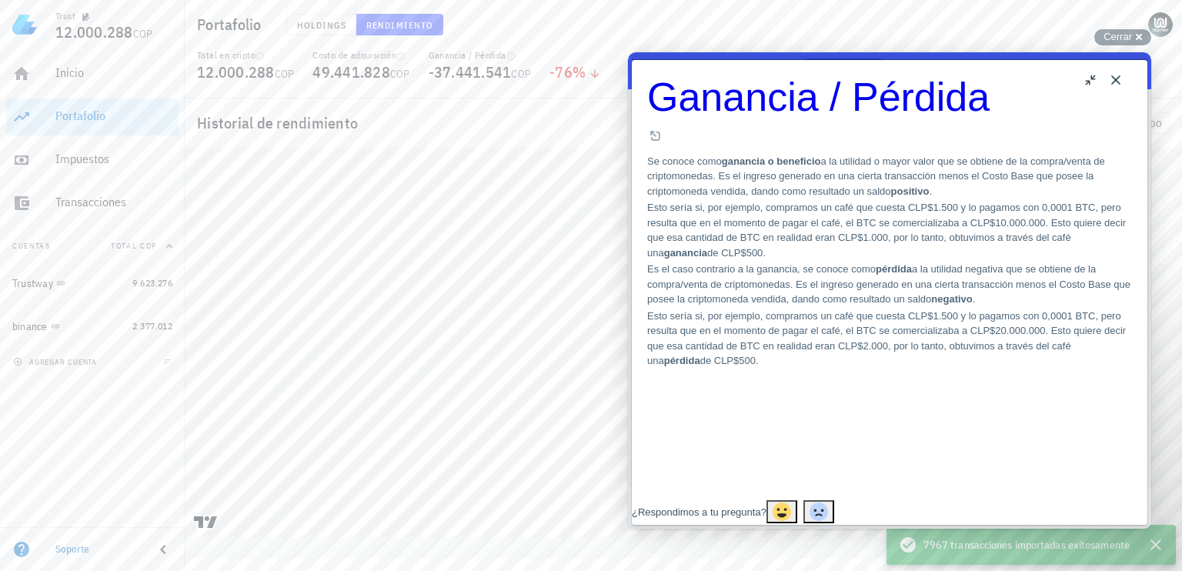
click at [1114, 90] on button "Close" at bounding box center [1115, 80] width 25 height 25
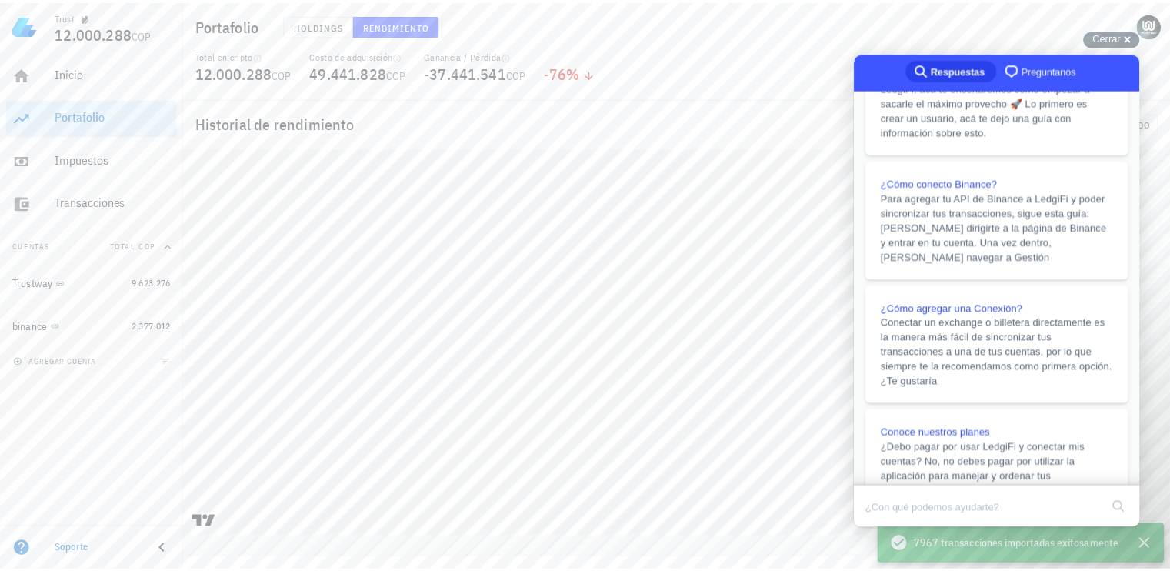
scroll to position [233, 0]
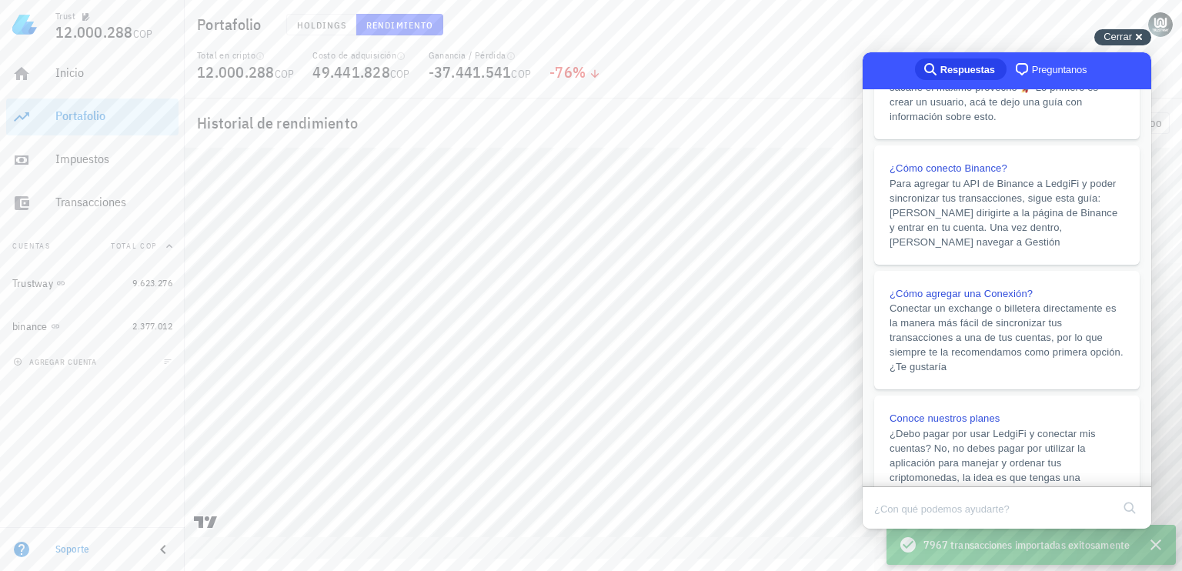
click at [1122, 36] on span "Cerrar" at bounding box center [1117, 37] width 28 height 12
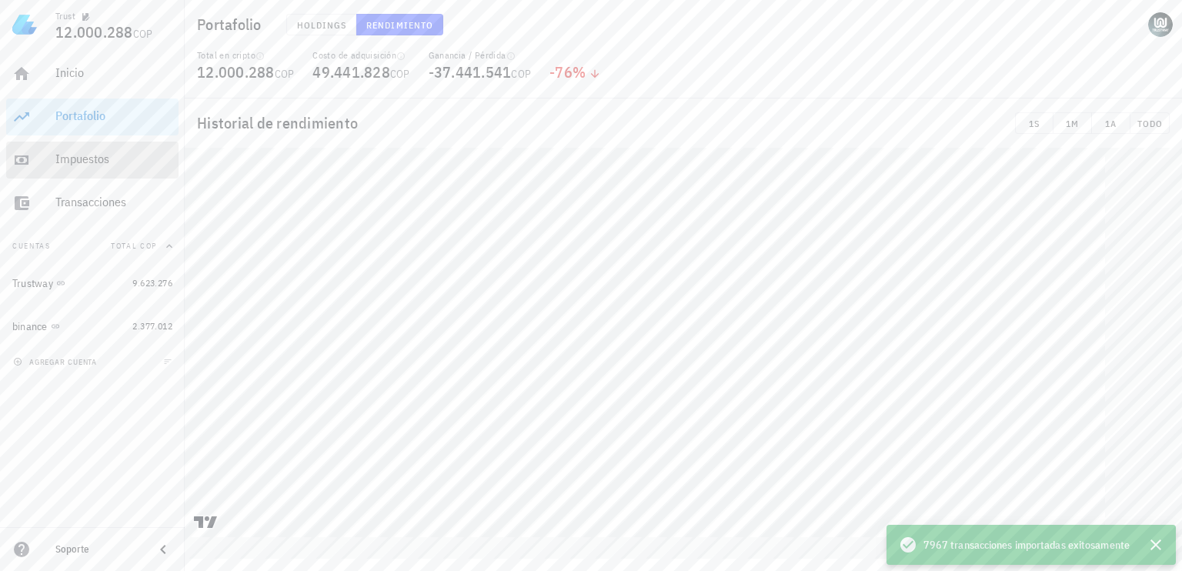
click at [80, 160] on div "Impuestos" at bounding box center [113, 159] width 117 height 15
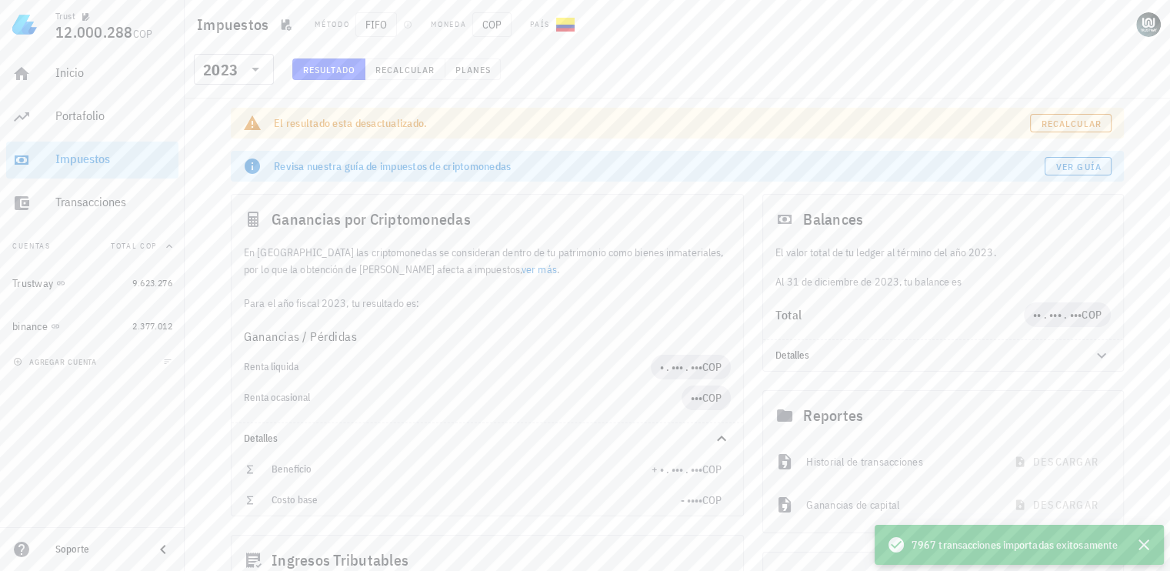
click at [274, 72] on div "​ 2023" at bounding box center [235, 74] width 95 height 40
click at [249, 71] on icon at bounding box center [255, 69] width 18 height 18
click at [229, 146] on div "2024" at bounding box center [233, 140] width 55 height 12
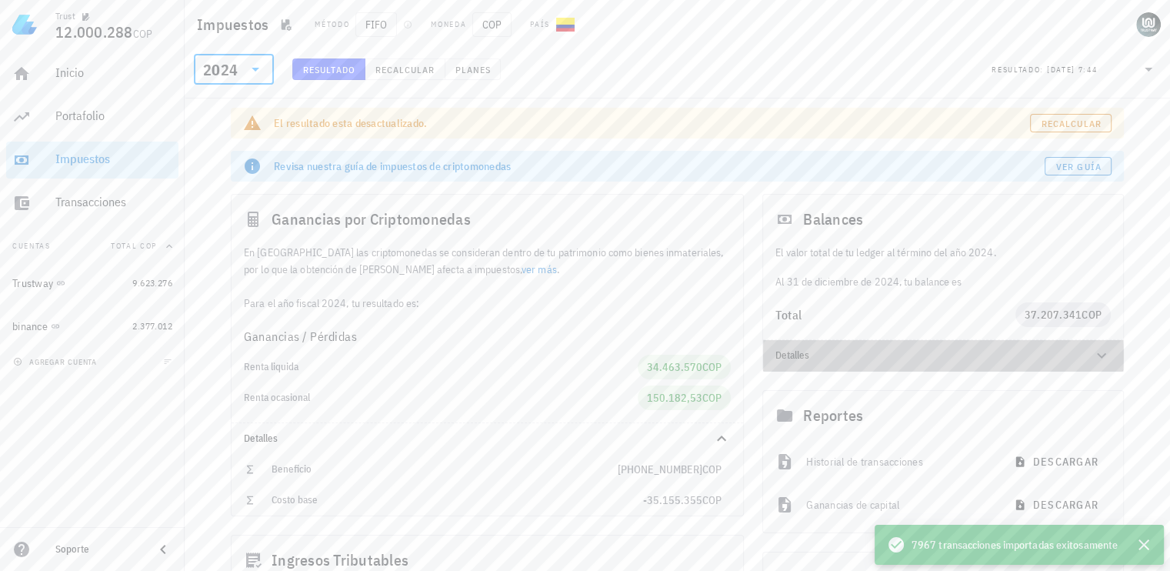
click at [1095, 358] on icon at bounding box center [1101, 355] width 18 height 18
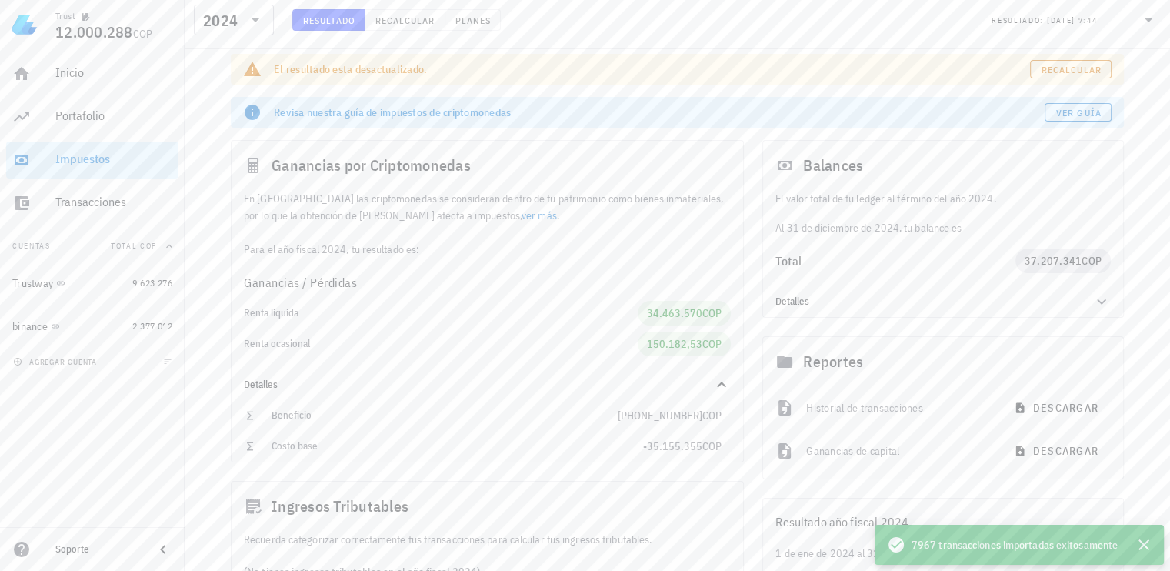
scroll to position [156, 0]
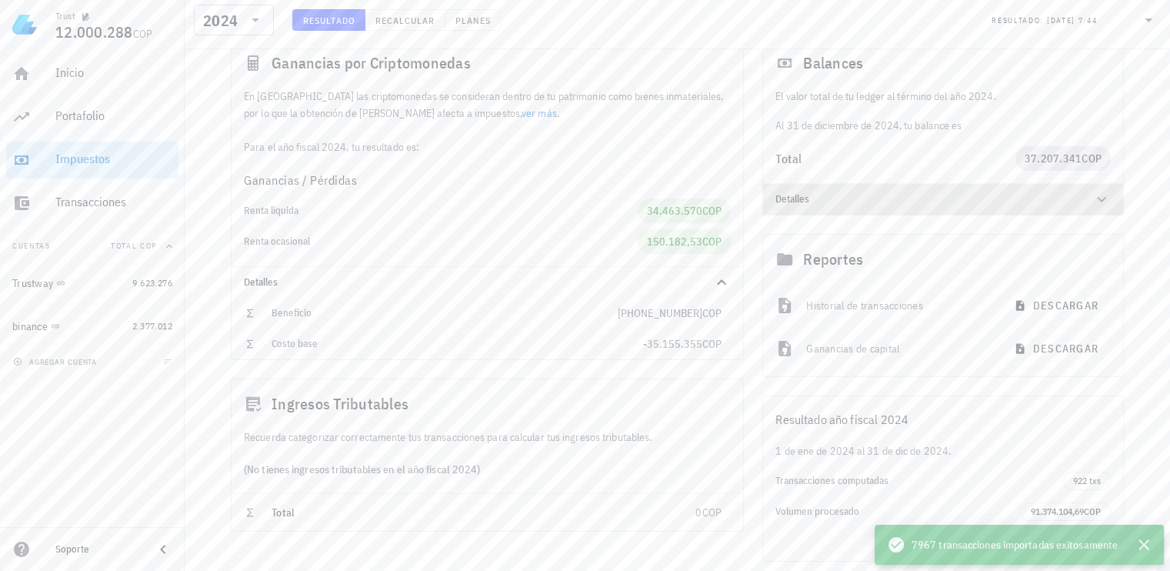
click at [1104, 199] on icon at bounding box center [1101, 199] width 18 height 18
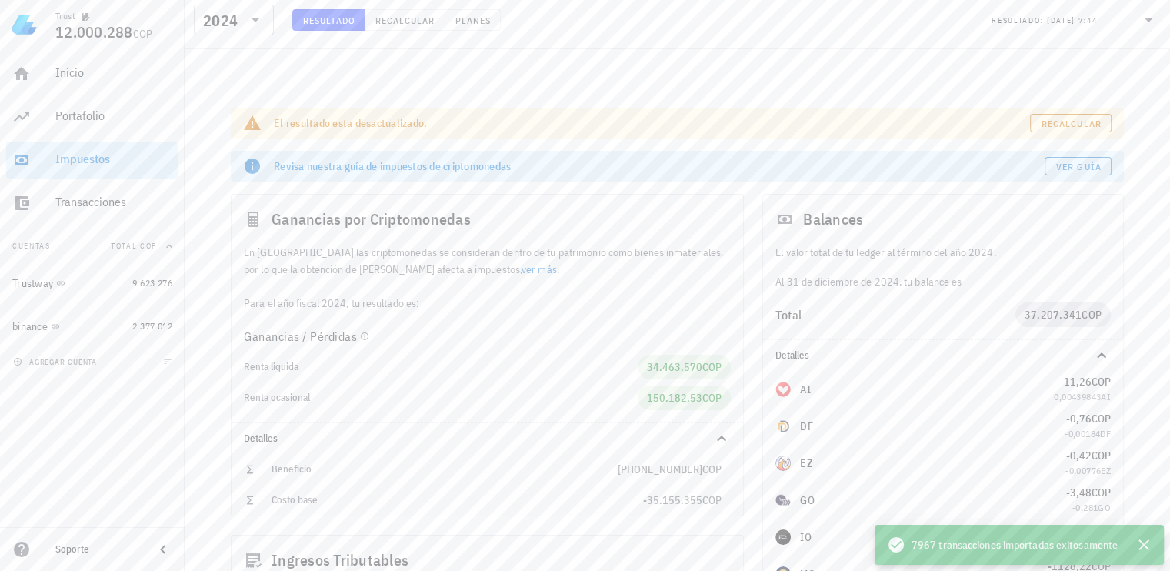
scroll to position [132, 0]
